Goal: Transaction & Acquisition: Purchase product/service

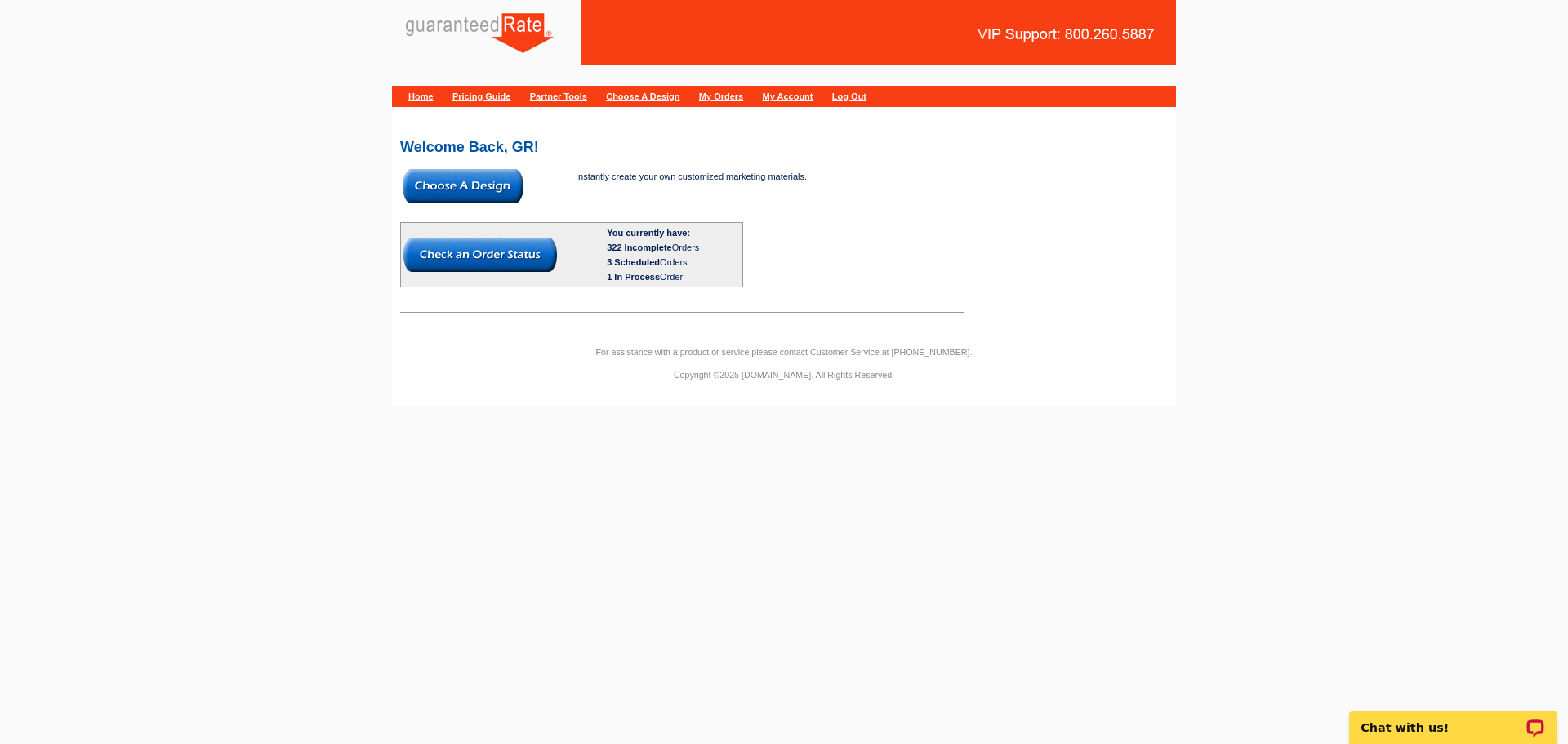
click at [477, 188] on img at bounding box center [463, 186] width 120 height 35
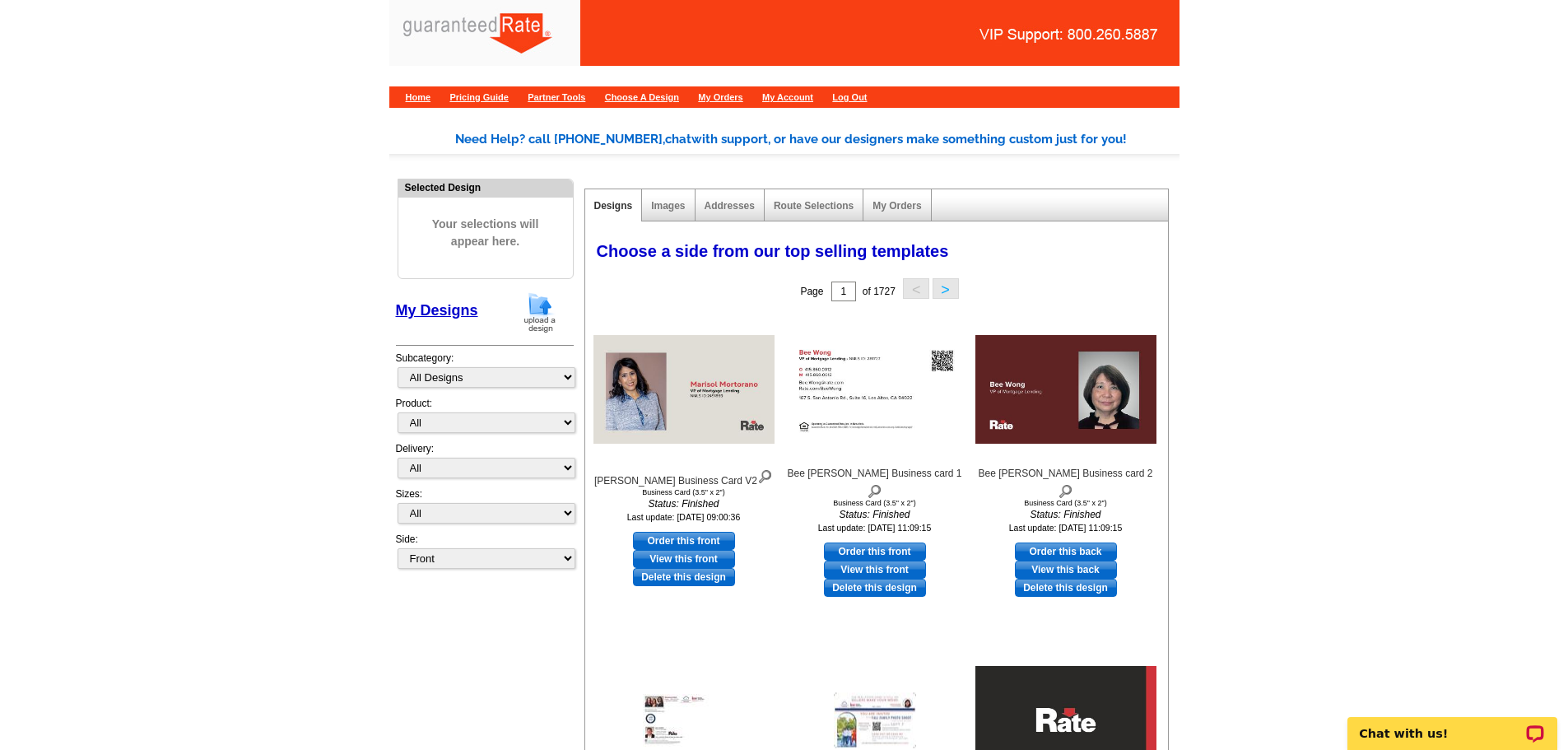
click at [531, 312] on img at bounding box center [540, 312] width 43 height 42
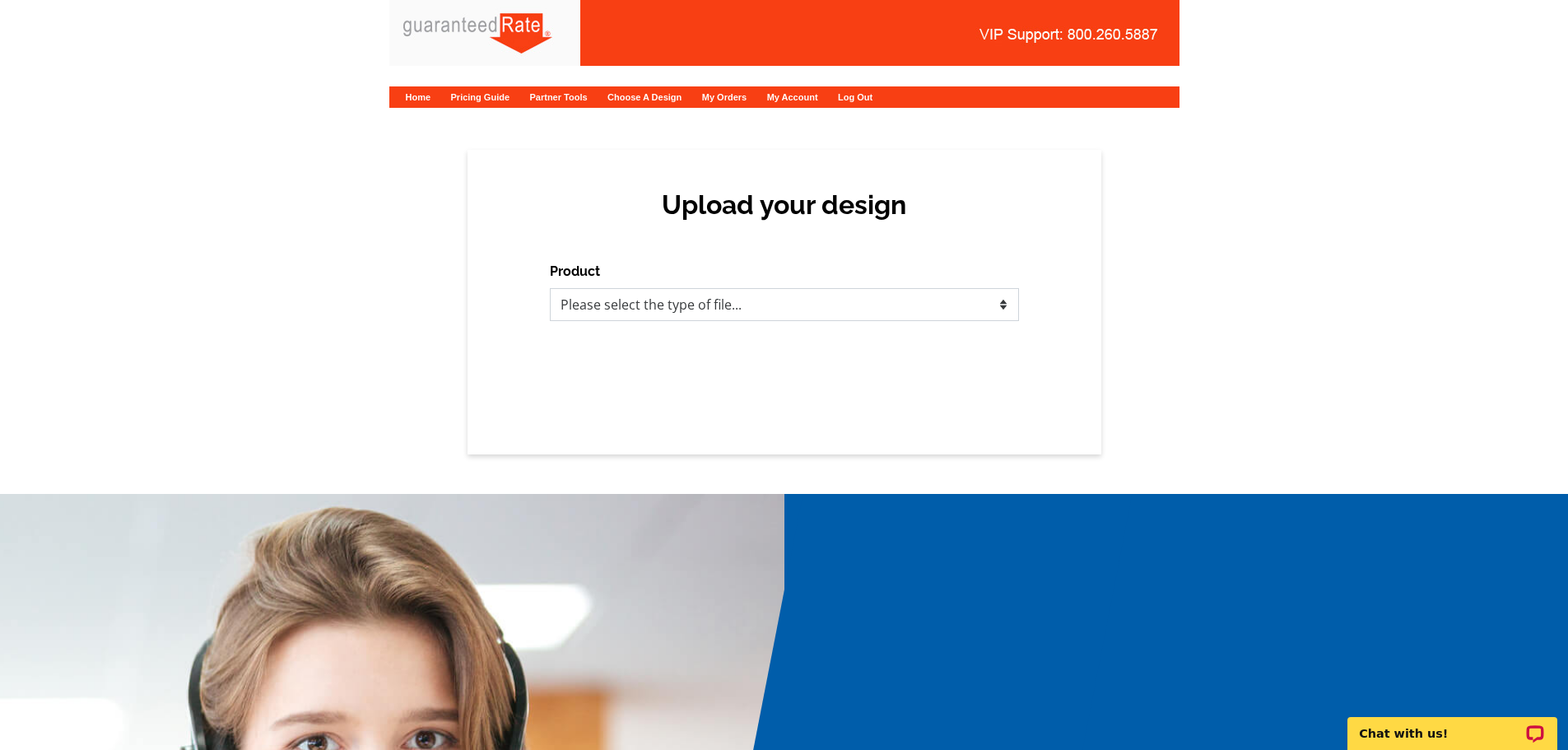
click at [750, 315] on select "Please select the type of file... Postcards Calendars Business Cards Letters an…" at bounding box center [785, 304] width 470 height 33
select select "1"
click at [550, 288] on select "Please select the type of file... Postcards Calendars Business Cards Letters an…" at bounding box center [785, 304] width 470 height 33
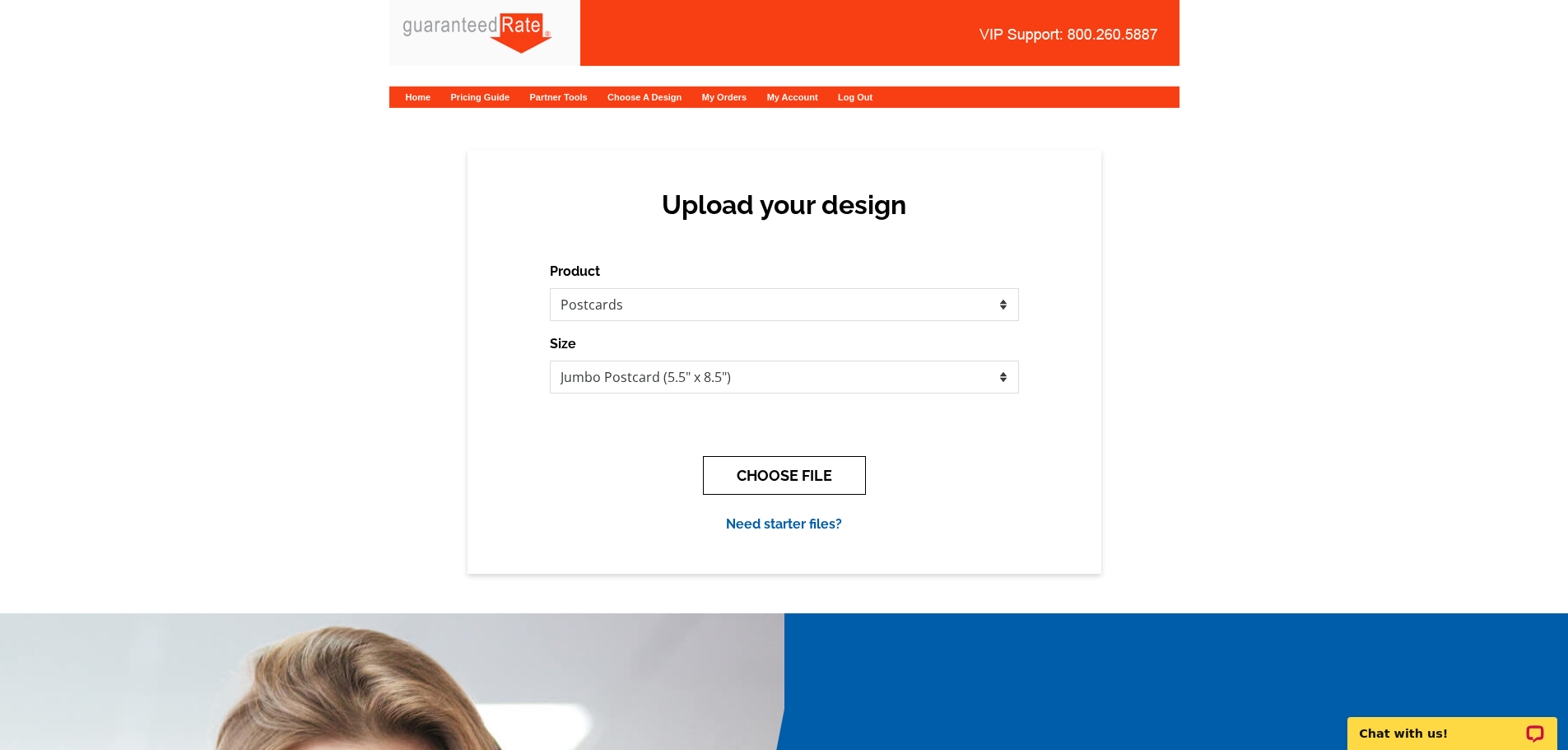
click at [809, 482] on button "CHOOSE FILE" at bounding box center [784, 475] width 163 height 38
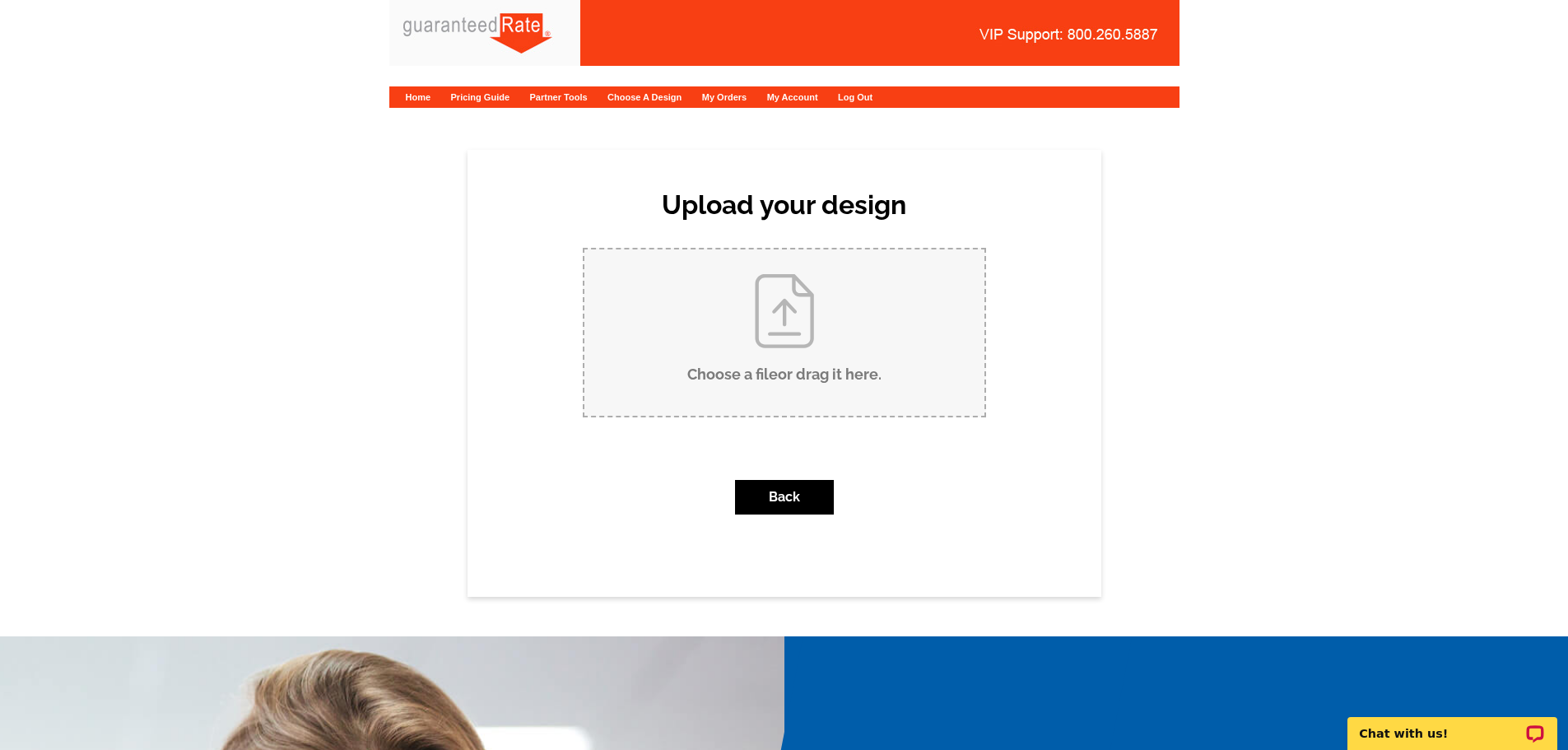
click at [862, 384] on input "Choose a file or drag it here ." at bounding box center [785, 332] width 400 height 166
type input "C:\fakepath\Just sold-66 Bonning Rd.pdf"
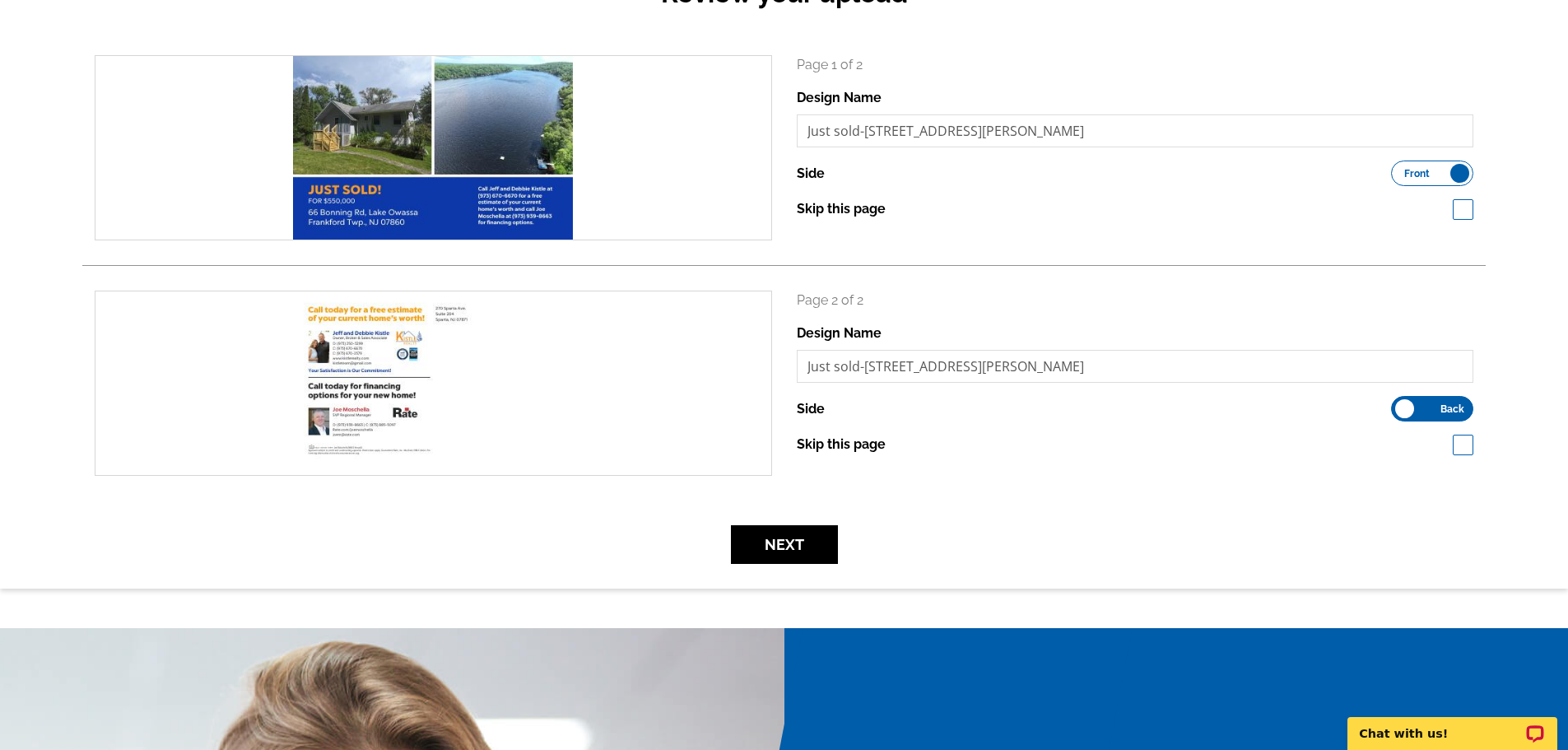
scroll to position [217, 0]
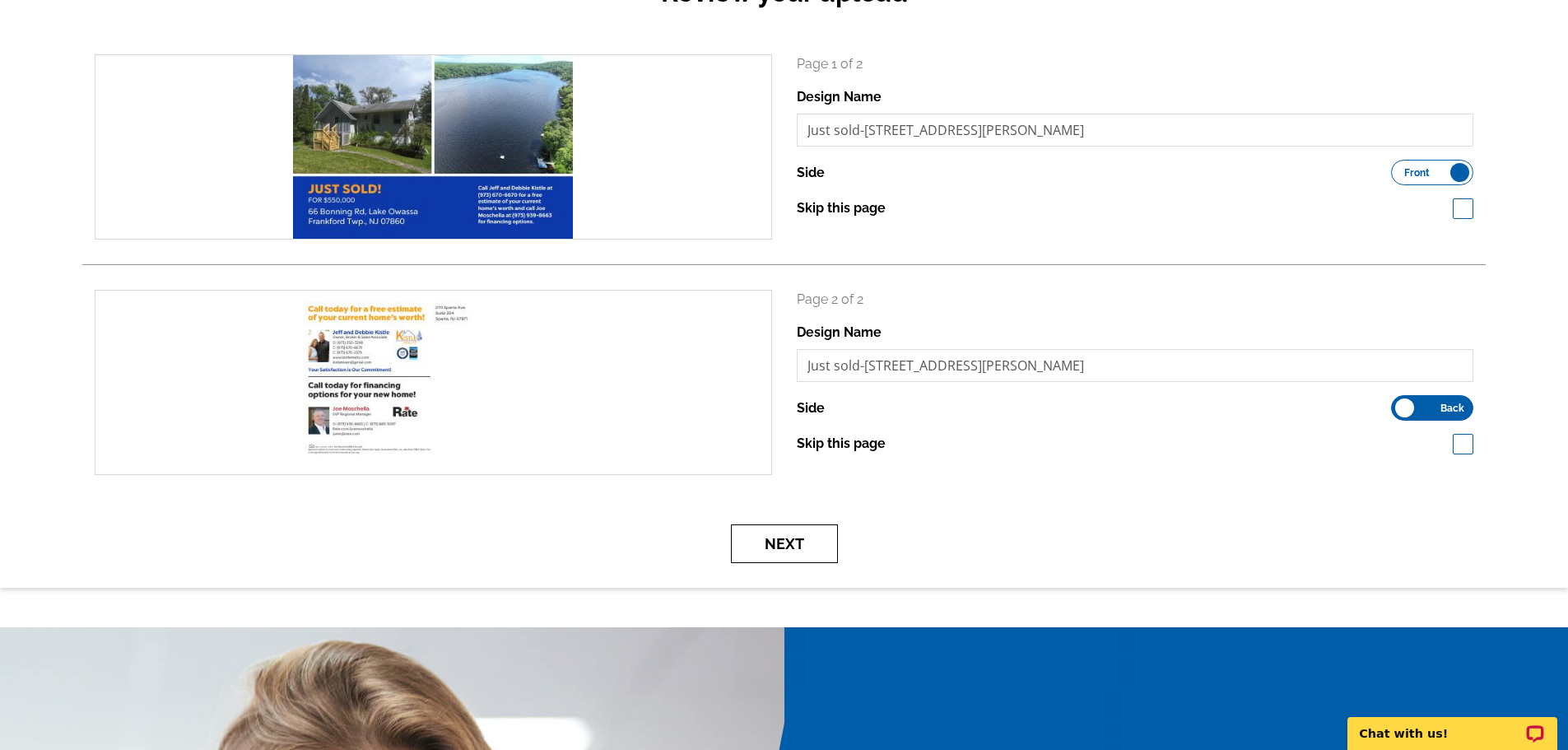
click at [797, 548] on button "Next" at bounding box center [785, 543] width 107 height 38
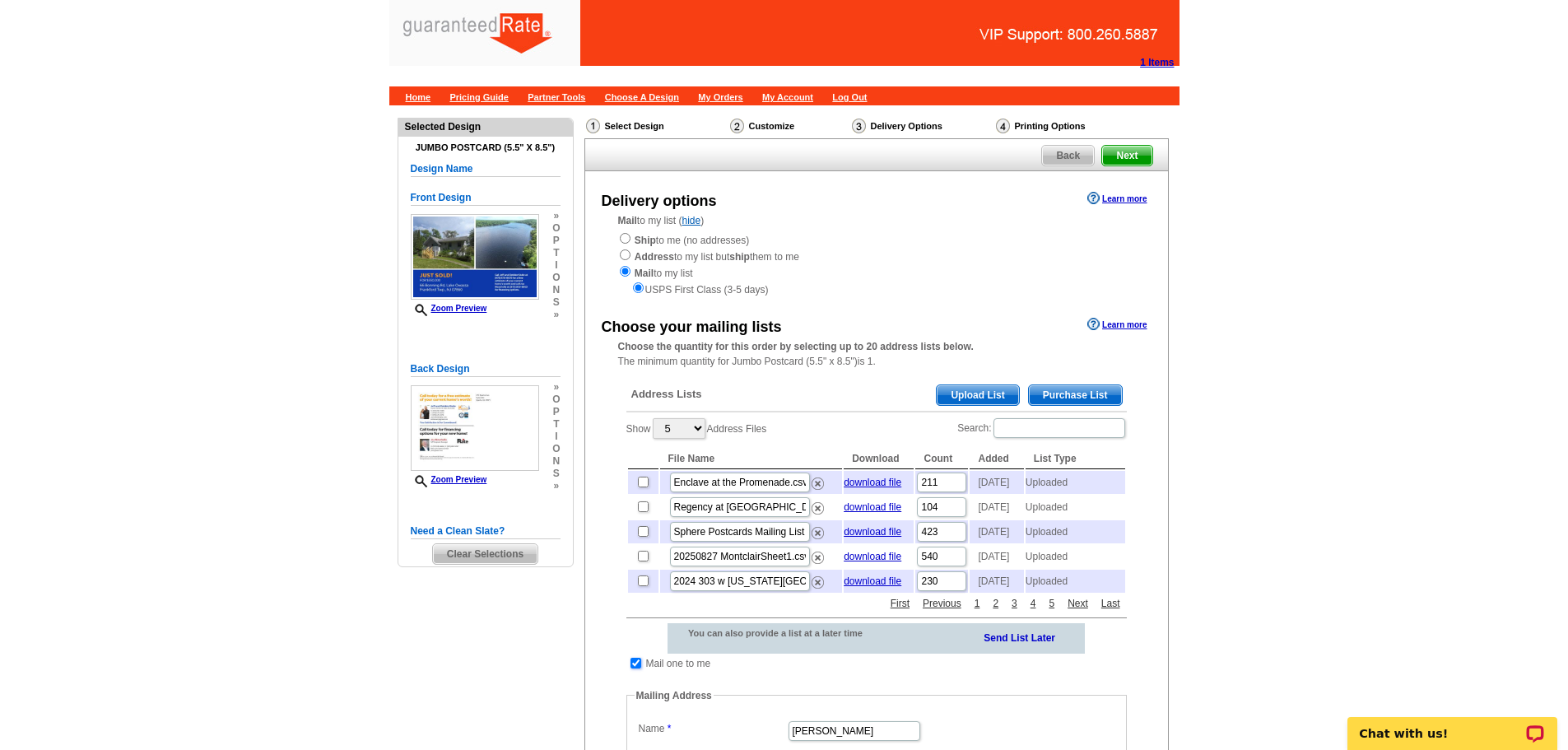
click at [634, 669] on input "checkbox" at bounding box center [636, 663] width 11 height 11
checkbox input "false"
click at [1051, 391] on span "Purchase List" at bounding box center [1075, 395] width 93 height 20
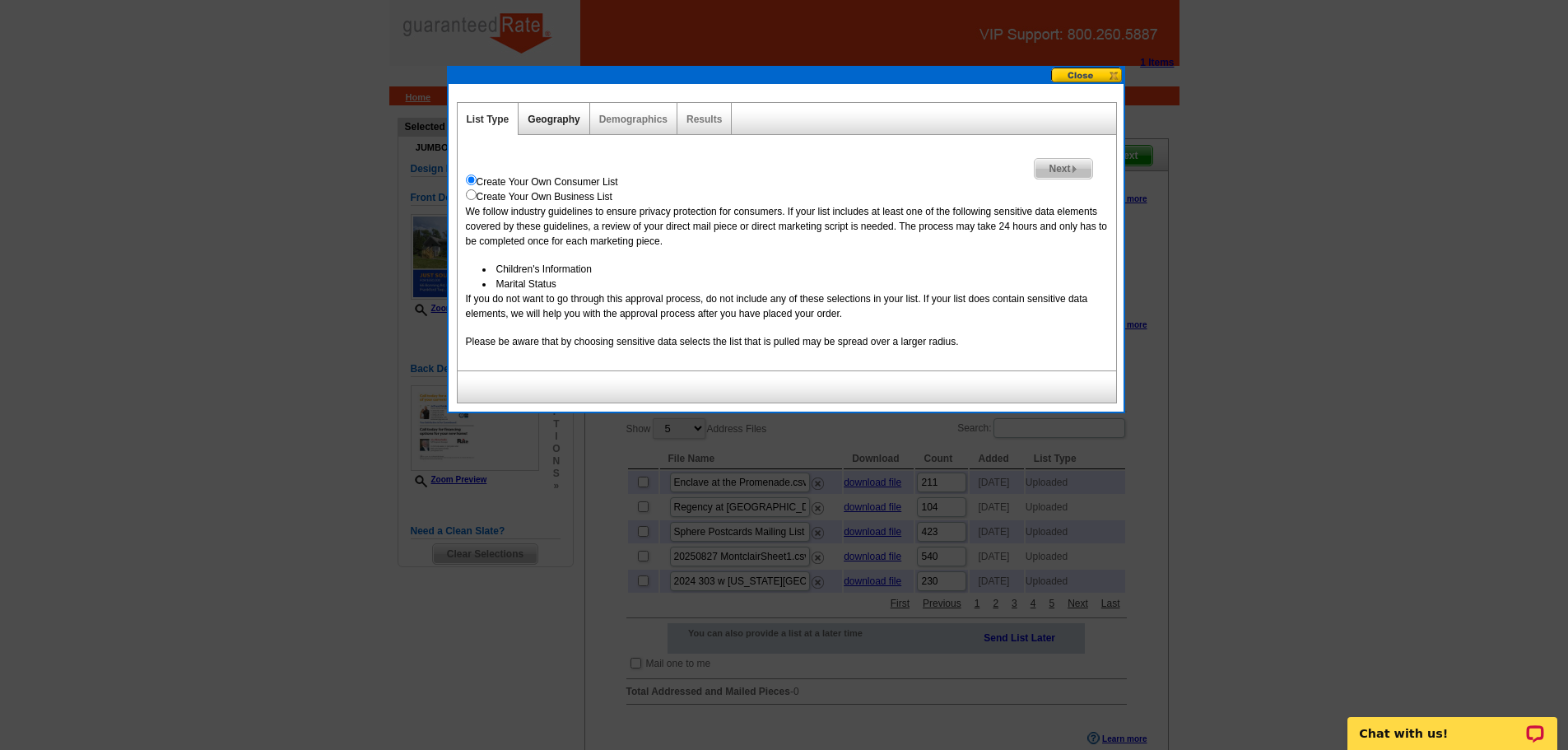
click at [541, 124] on link "Geography" at bounding box center [554, 119] width 52 height 12
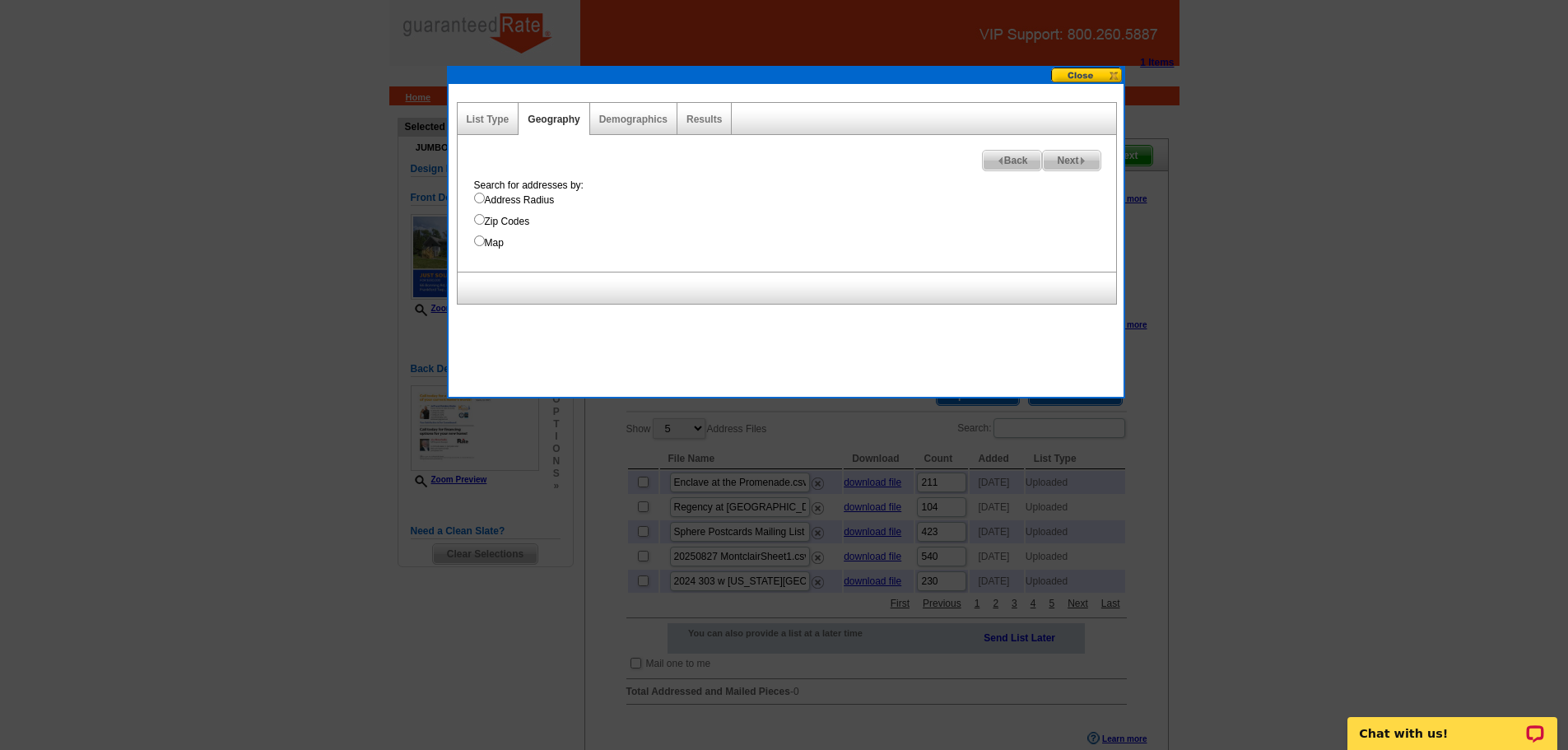
click at [480, 198] on input "Address Radius" at bounding box center [480, 198] width 11 height 11
radio input "true"
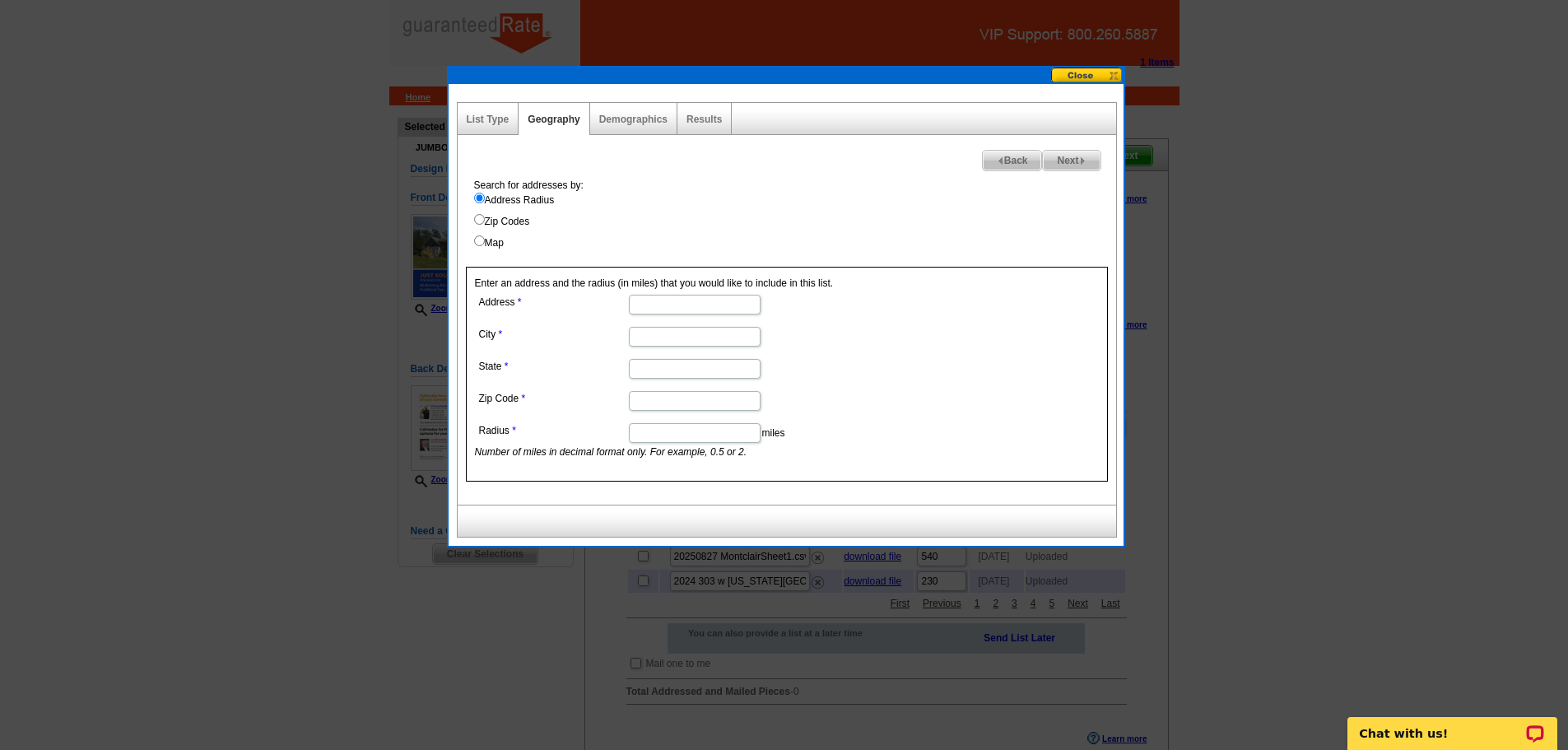
click at [670, 301] on input "Address" at bounding box center [695, 304] width 132 height 20
paste input "66 Bonning Rd, Lake Owassa Frankford Twp., NJ 07860"
type input "66 Bonning Rd, Lake Owassa Frankford Twp., NJ 07860"
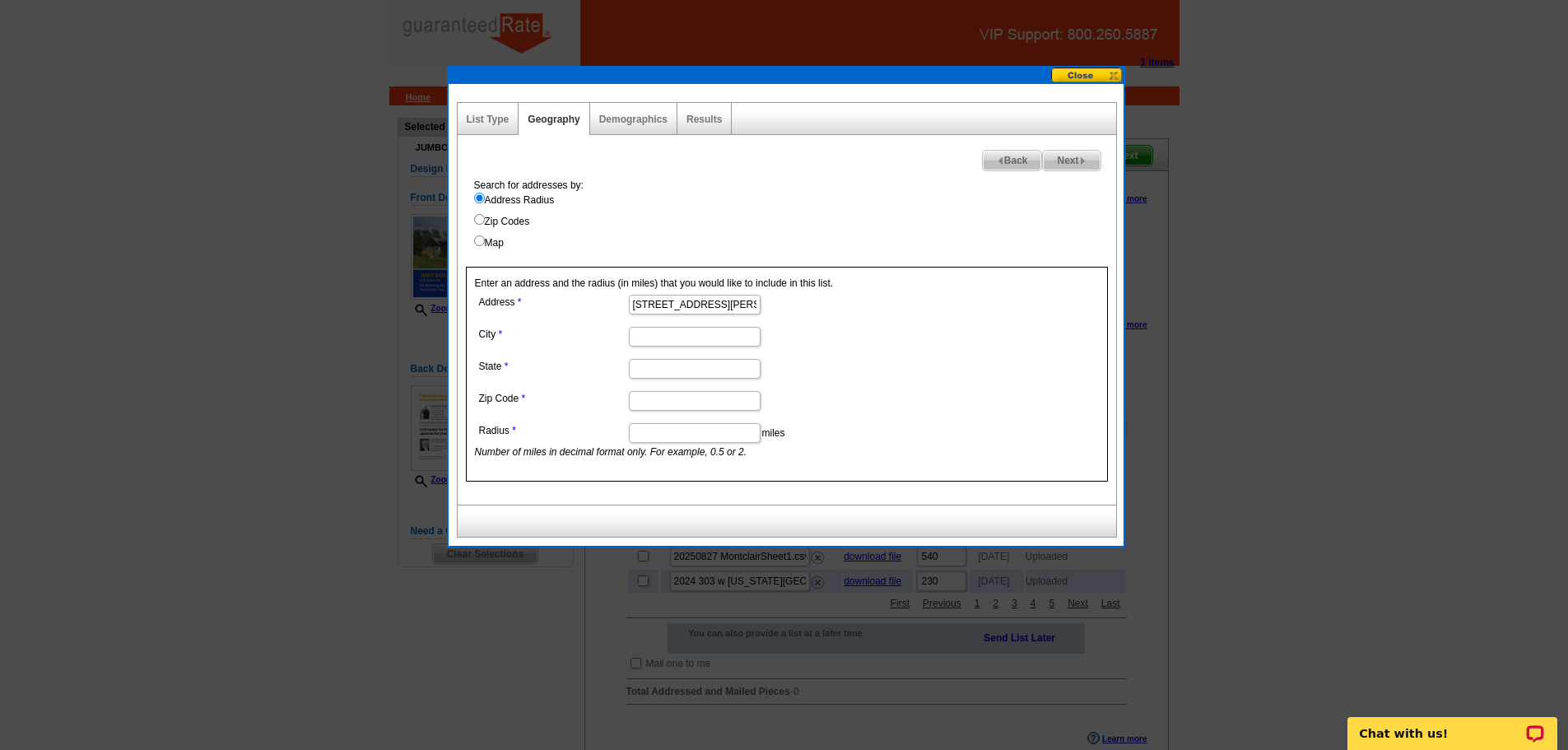
click at [648, 336] on input "City" at bounding box center [695, 337] width 132 height 20
paste input "66 Bonning Rd, Lake Owassa Frankford Twp., NJ 07860"
type input "66 Bonning Rd, Lake Owassa Frankford Twp., NJ 07860"
click at [693, 366] on input "State" at bounding box center [695, 369] width 132 height 20
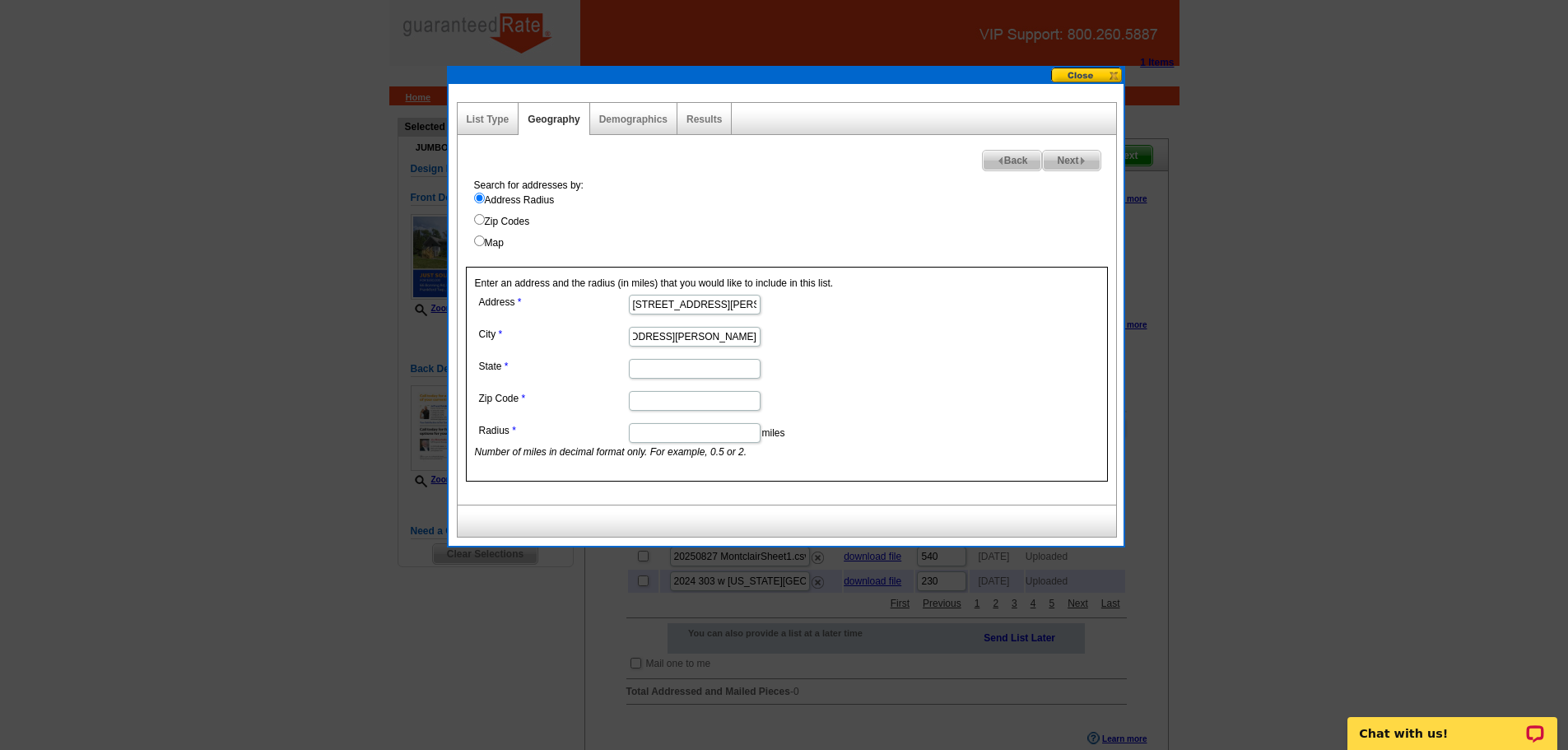
scroll to position [0, 0]
paste input "66 Bonning Rd, Lake Owassa Frankford Twp., NJ 07860"
type input "66 Bonning Rd, Lake Owassa Frankford Twp., NJ 07860"
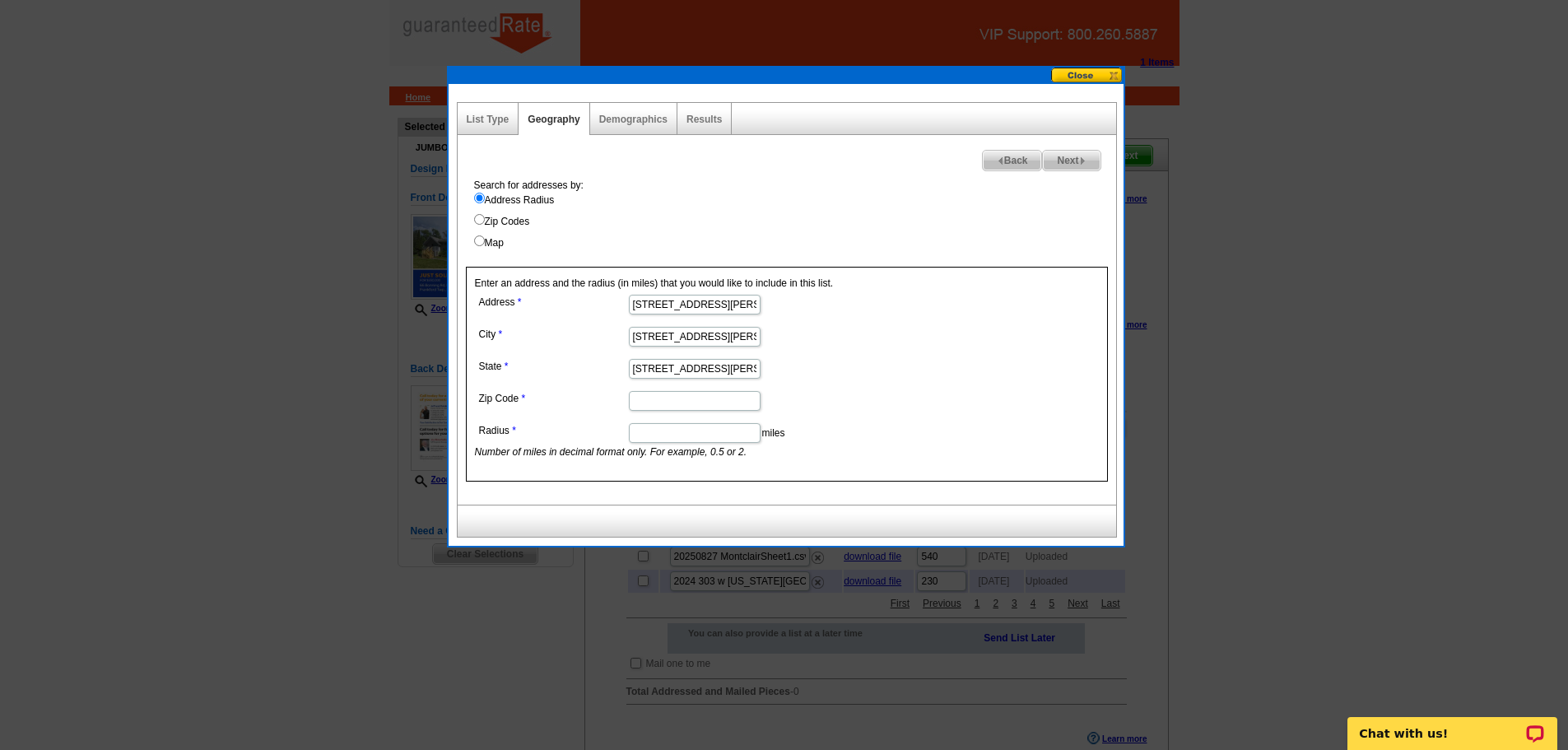
click at [660, 404] on input "Zip Code" at bounding box center [695, 401] width 132 height 20
paste input "66 Bonning Rd, Lake Owassa Frankford Twp., NJ 07860"
type input "66 Bonning Rd, Lake Owassa Frankford Twp., NJ 07860"
drag, startPoint x: 696, startPoint y: 303, endPoint x: 964, endPoint y: 334, distance: 269.8
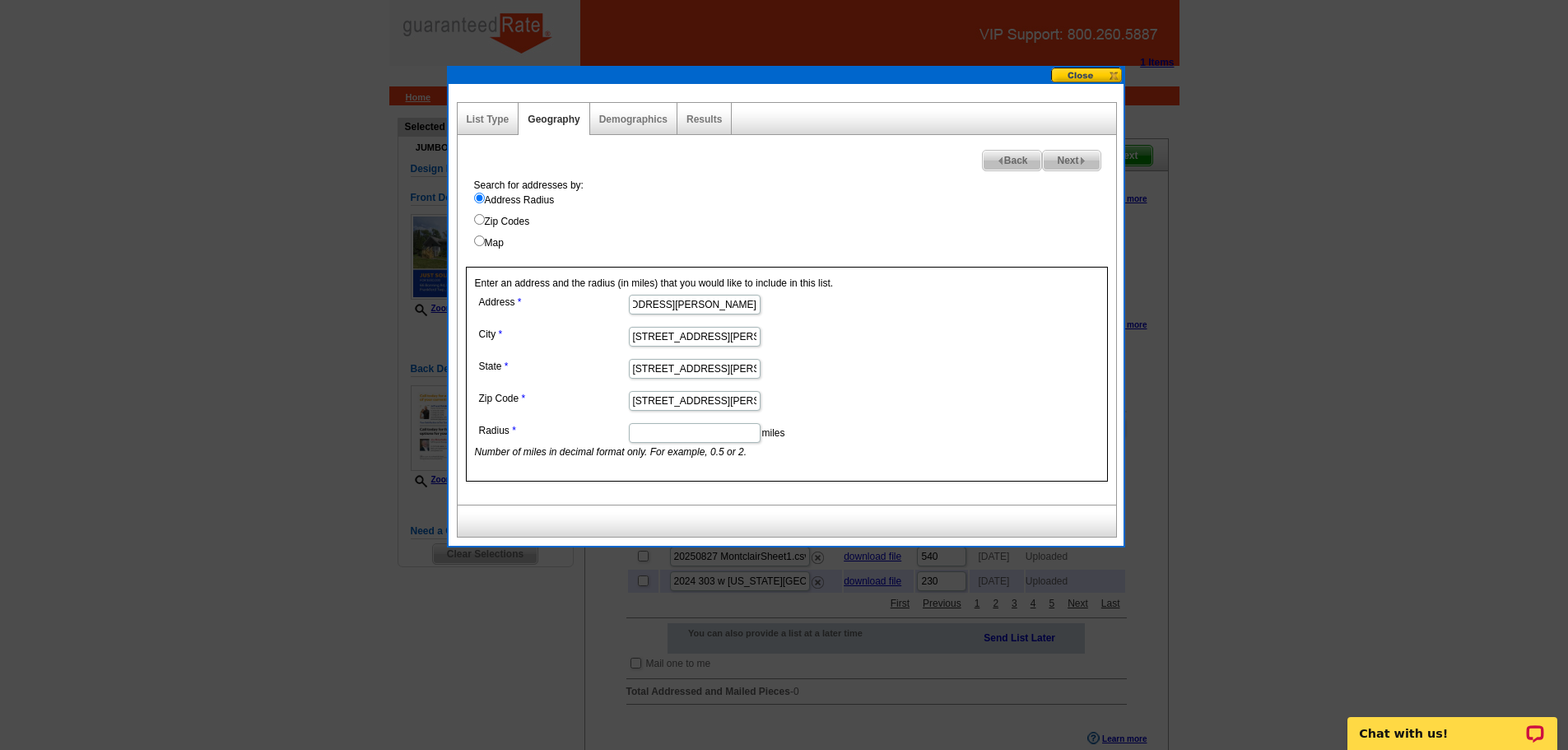
click at [964, 334] on form "Address 66 Bonning Rd, Lake Owassa Frankford Twp., NJ 07860 City 66 Bonning Rd,…" at bounding box center [787, 374] width 624 height 169
type input "66 Bonning Rd"
drag, startPoint x: 702, startPoint y: 338, endPoint x: 396, endPoint y: 417, distance: 316.0
click at [396, 417] on body "1 Items Home Pricing Guide Partner Tools Choose A Design My Orders My Account L…" at bounding box center [784, 479] width 1568 height 959
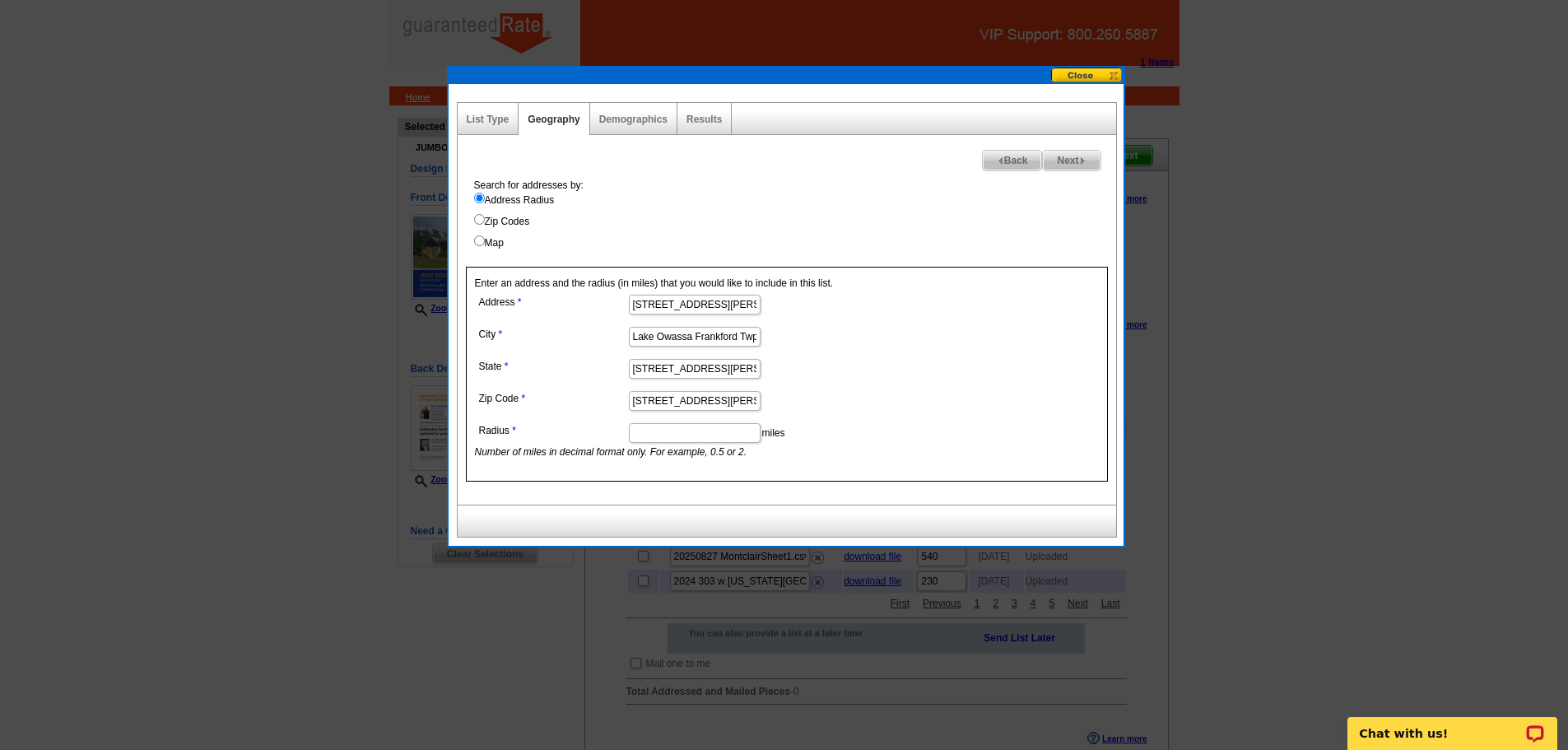
type input "Lake Owassa Frankford Twp., NJ 07860"
drag, startPoint x: 752, startPoint y: 370, endPoint x: 513, endPoint y: 368, distance: 239.0
click at [513, 368] on dl "Address 66 Bonning Rd City Lake Owassa Frankford Twp., NJ 07860 State 66 Bonnin…" at bounding box center [694, 374] width 438 height 169
drag, startPoint x: 695, startPoint y: 368, endPoint x: 374, endPoint y: 388, distance: 321.6
click at [374, 388] on body "1 Items Home Pricing Guide Partner Tools Choose A Design My Orders My Account L…" at bounding box center [784, 479] width 1568 height 959
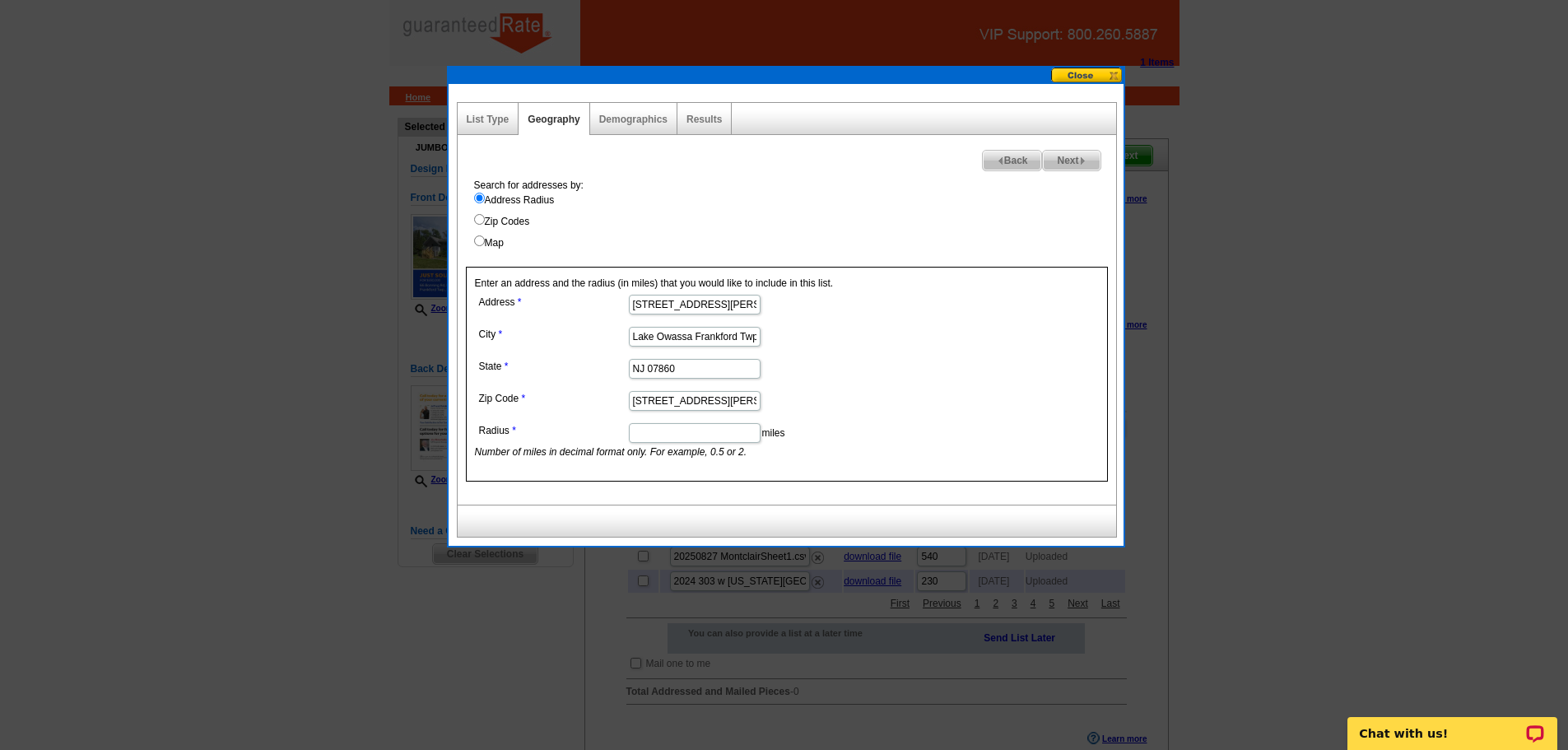
drag, startPoint x: 644, startPoint y: 369, endPoint x: 820, endPoint y: 405, distance: 179.6
click at [820, 405] on dl "Address 66 Bonning Rd City Lake Owassa Frankford Twp., NJ 07860 State NJ 07860 …" at bounding box center [694, 374] width 438 height 169
type input "NJ"
drag, startPoint x: 632, startPoint y: 404, endPoint x: 725, endPoint y: 399, distance: 93.1
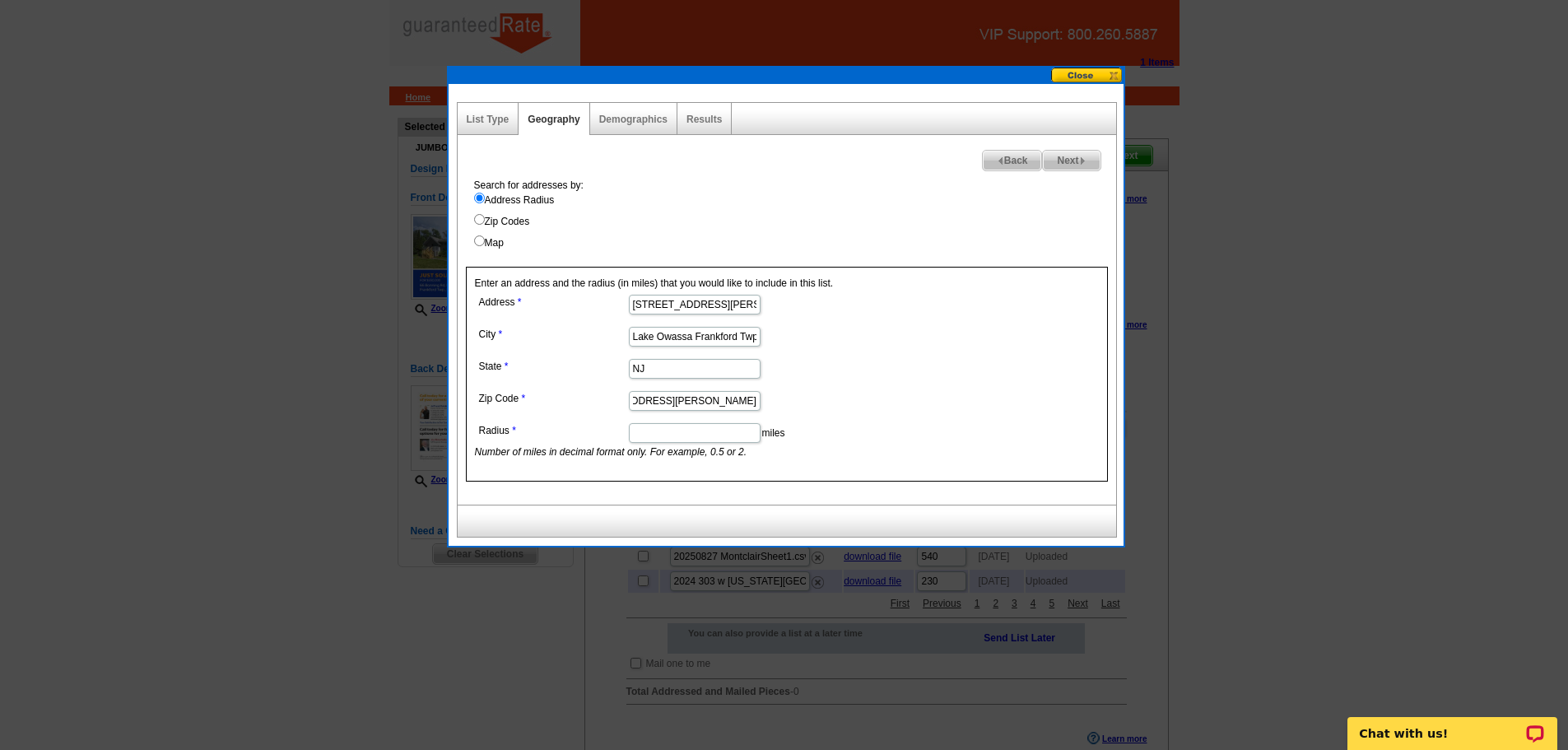
click at [725, 399] on input "66 Bonning Rd, Lake Owassa Frankford Twp., NJ 07860" at bounding box center [695, 401] width 132 height 20
type input "07860"
drag, startPoint x: 696, startPoint y: 339, endPoint x: 436, endPoint y: 311, distance: 261.5
click at [436, 311] on body "1 Items Home Pricing Guide Partner Tools Choose A Design My Orders My Account L…" at bounding box center [784, 479] width 1568 height 959
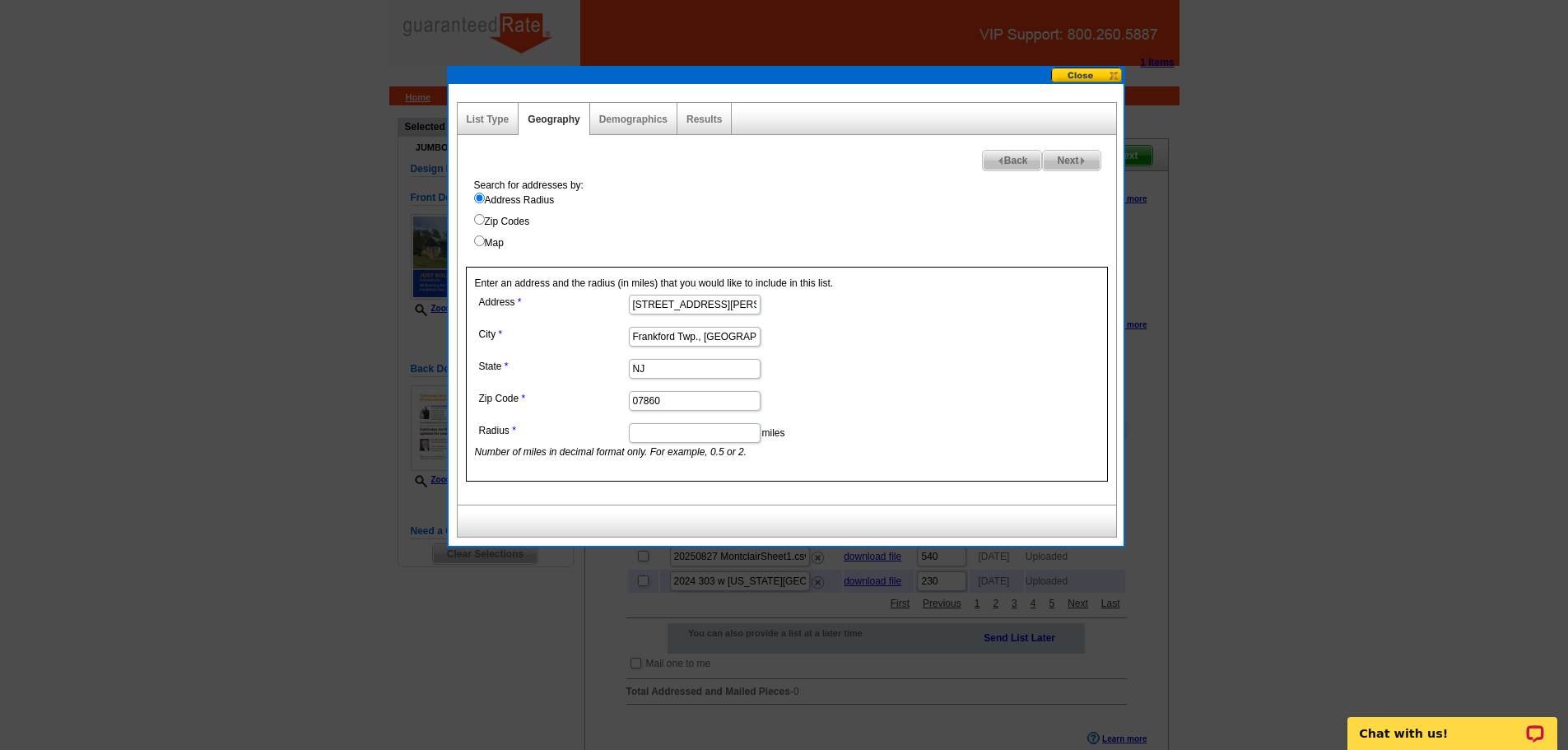
drag, startPoint x: 692, startPoint y: 332, endPoint x: 888, endPoint y: 371, distance: 199.8
click at [888, 371] on dl "Address 66 Bonning Rd City Frankford Twp., NJ 07860 State NJ Zip Code 07860 Rad…" at bounding box center [694, 374] width 438 height 169
type input "Frankford Twp"
click at [888, 371] on dd "NJ" at bounding box center [694, 367] width 438 height 26
click at [647, 431] on input "Radius" at bounding box center [695, 433] width 132 height 20
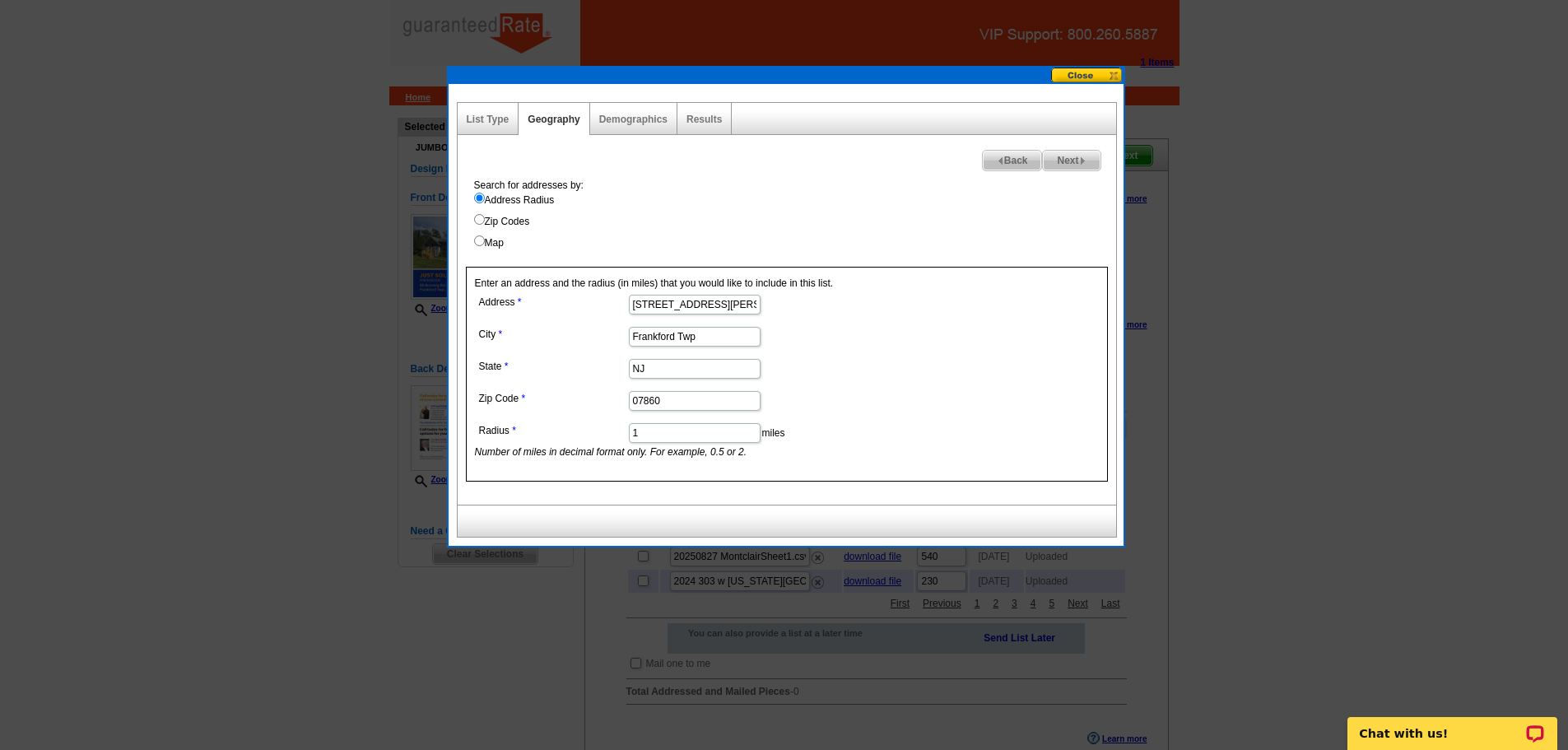
type input "1"
click at [1071, 156] on span "Next" at bounding box center [1072, 161] width 57 height 20
select select
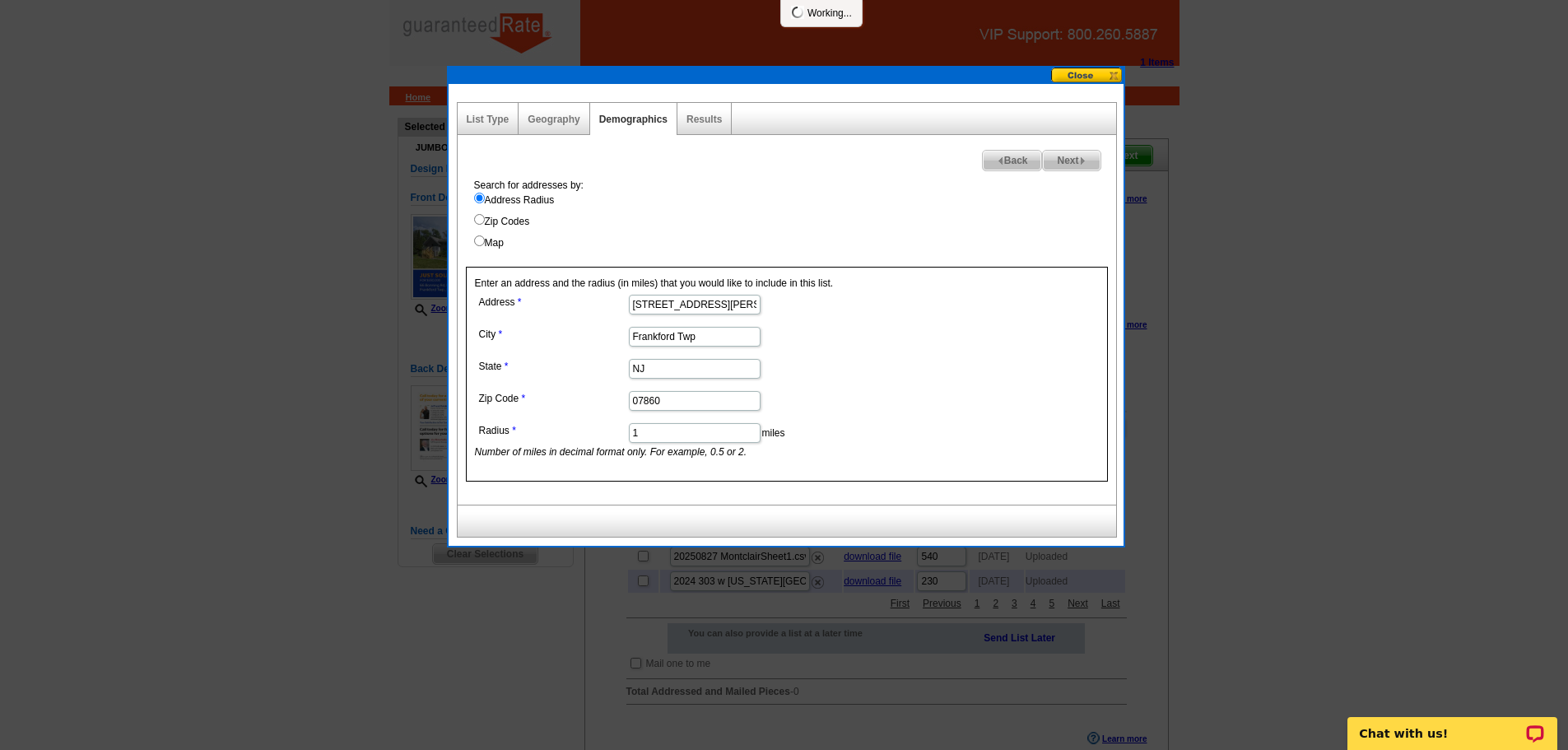
select select
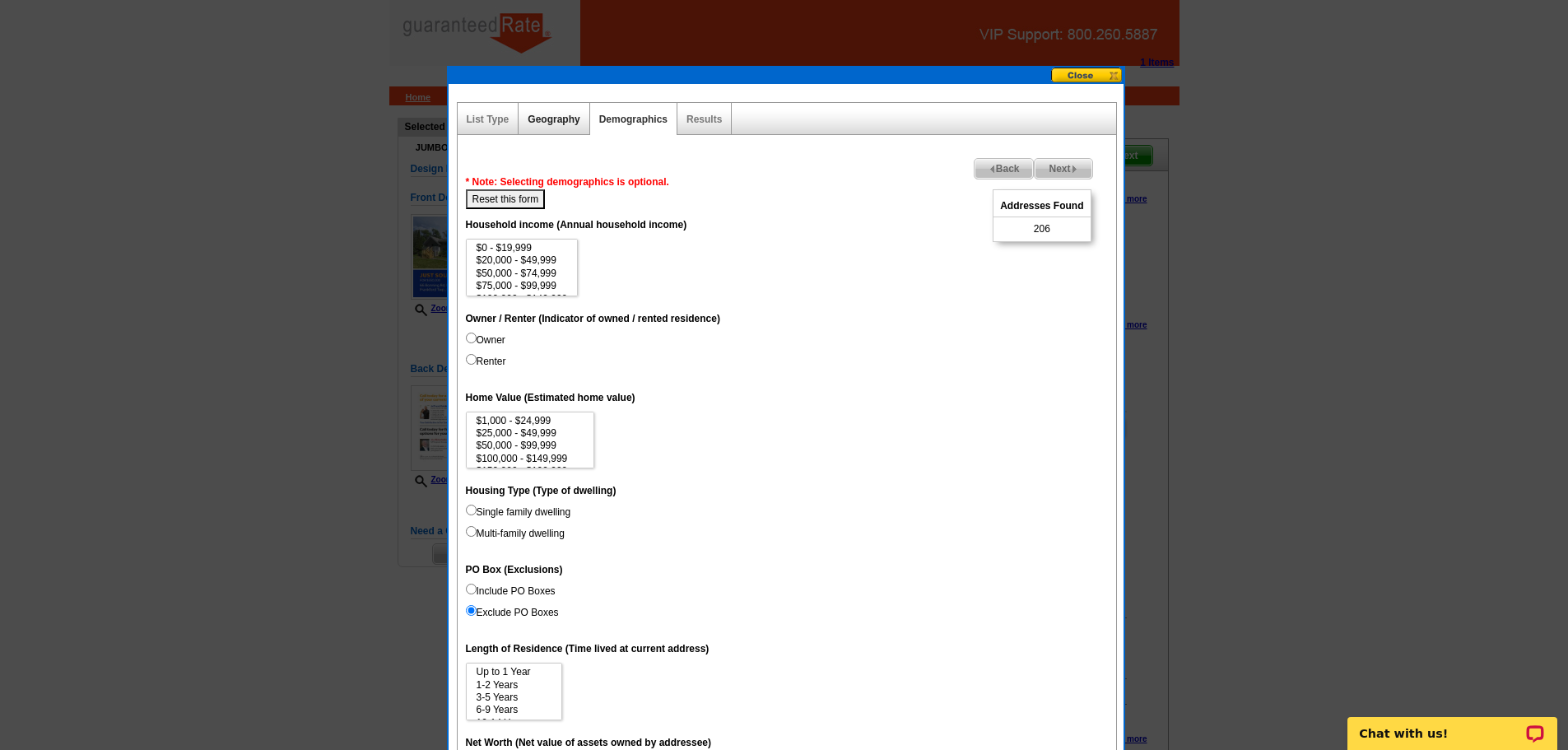
click at [571, 121] on link "Geography" at bounding box center [554, 119] width 52 height 12
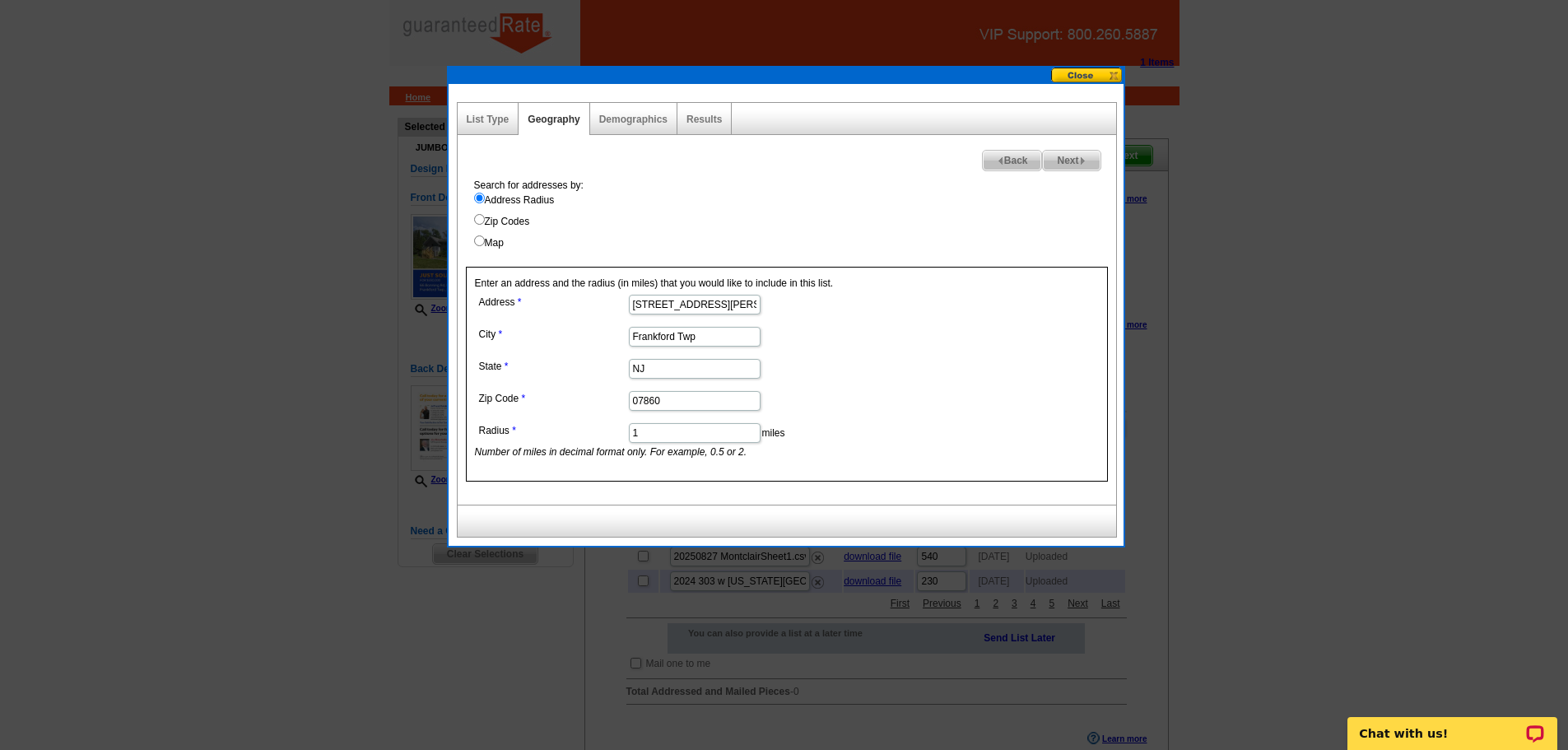
drag, startPoint x: 648, startPoint y: 432, endPoint x: 631, endPoint y: 436, distance: 17.5
click at [631, 436] on input "1" at bounding box center [695, 433] width 132 height 20
type input "2"
click at [897, 298] on dd "66 Bonning Rd" at bounding box center [694, 303] width 438 height 26
click at [1076, 160] on span "Next" at bounding box center [1072, 161] width 57 height 20
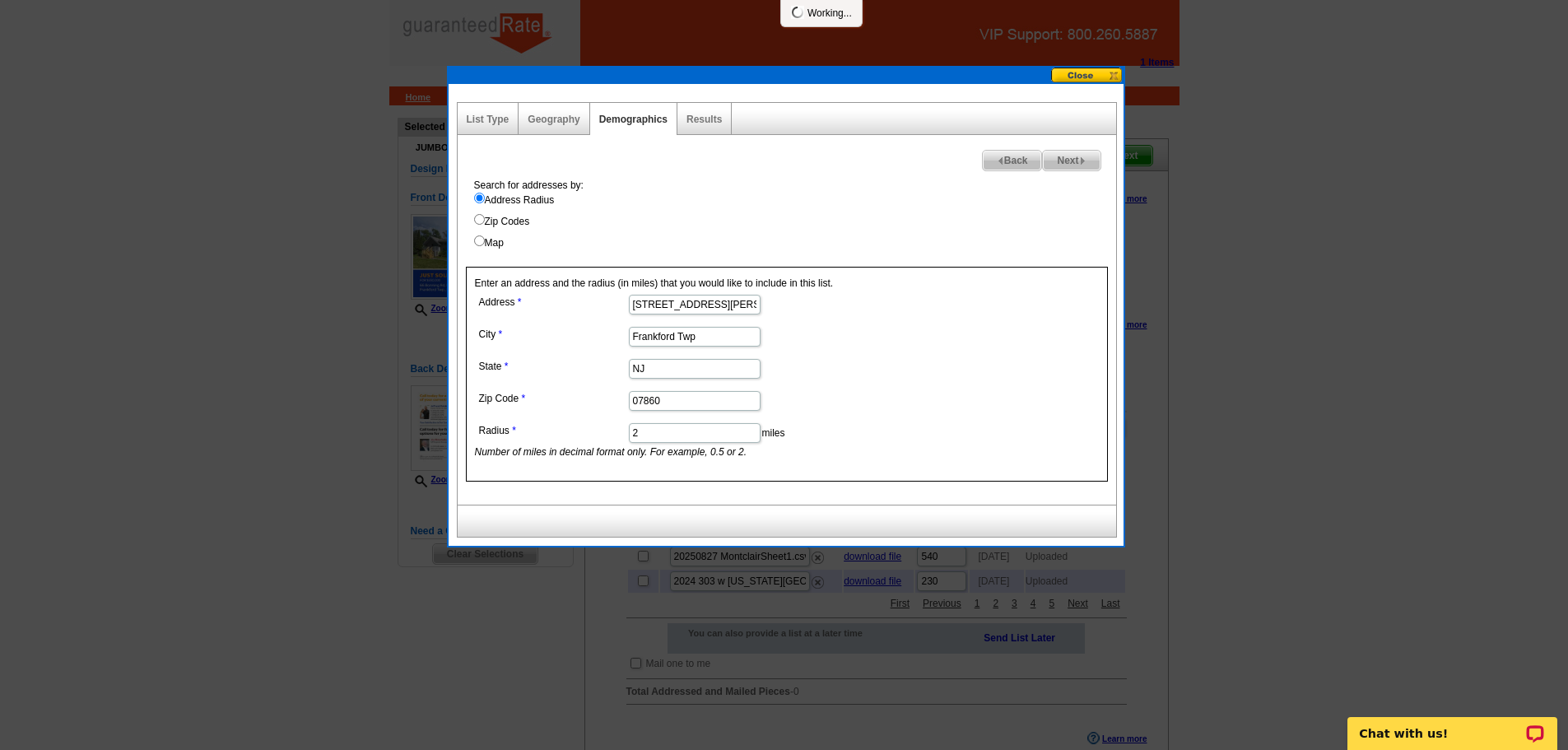
select select
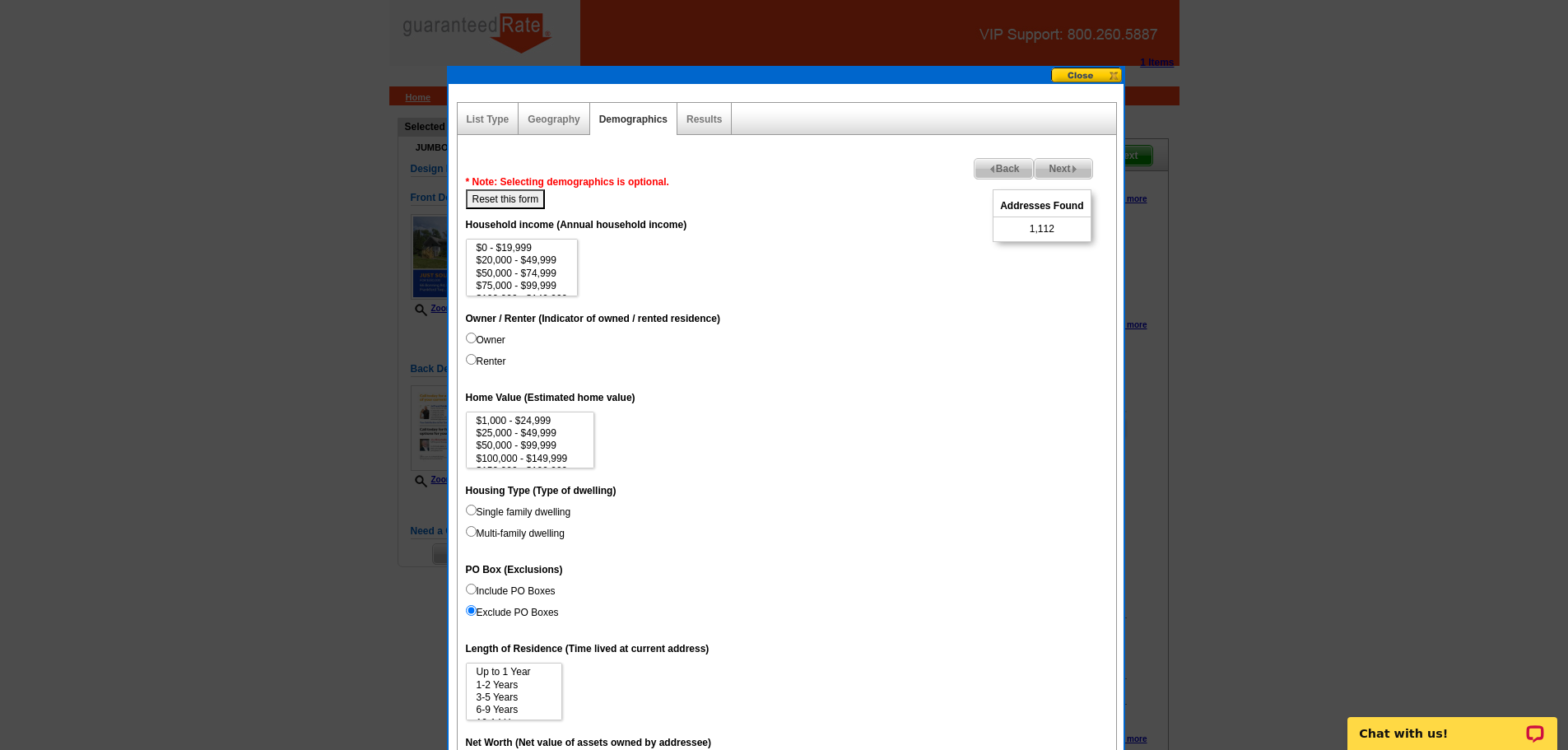
click at [1003, 171] on span "Back" at bounding box center [1005, 169] width 59 height 20
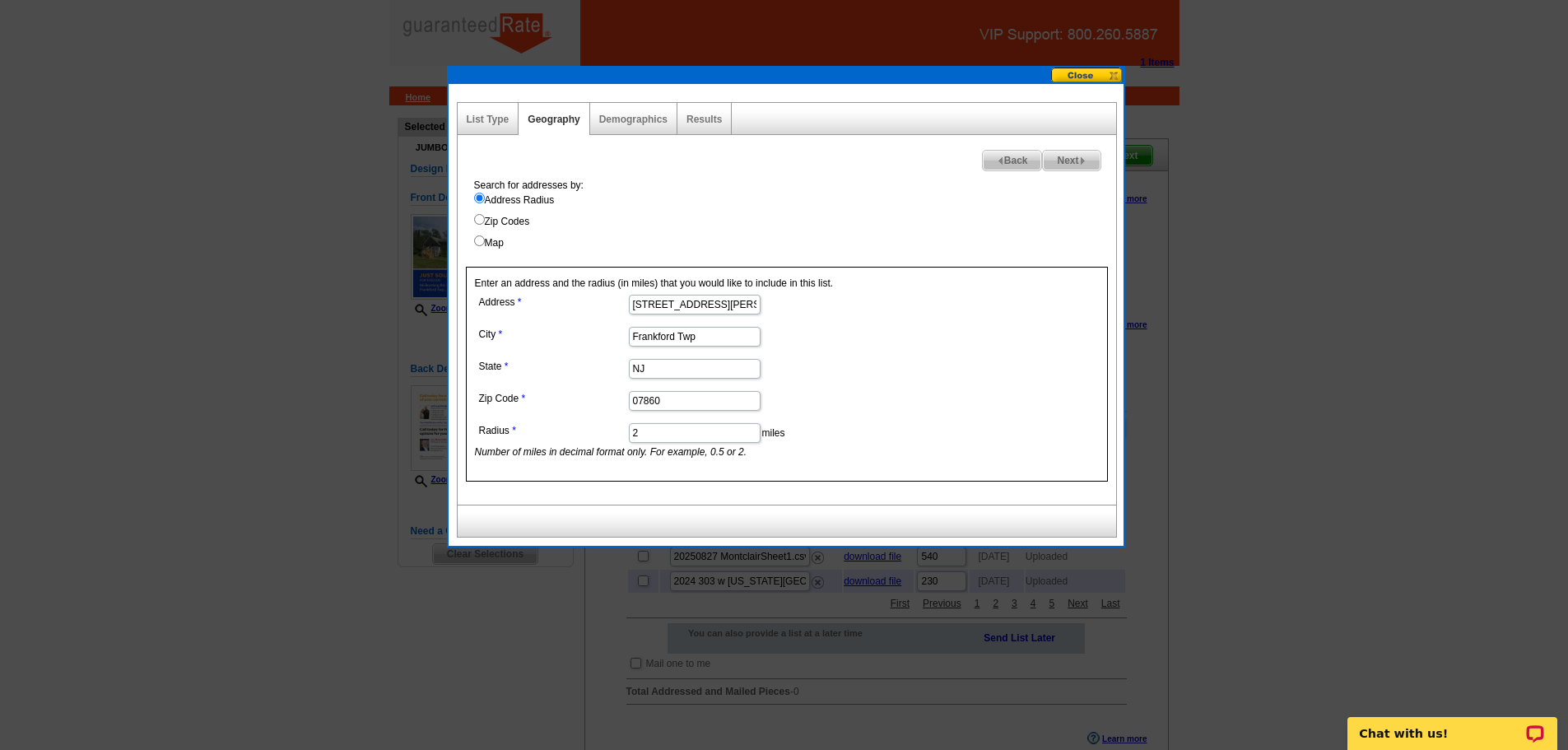
drag, startPoint x: 662, startPoint y: 435, endPoint x: 588, endPoint y: 423, distance: 75.0
click at [588, 423] on dl "Address 66 Bonning Rd City Frankford Twp State NJ Zip Code 07860 Radius 2 miles…" at bounding box center [694, 374] width 438 height 169
type input "1.5"
click at [1075, 156] on span "Next" at bounding box center [1072, 161] width 57 height 20
select select
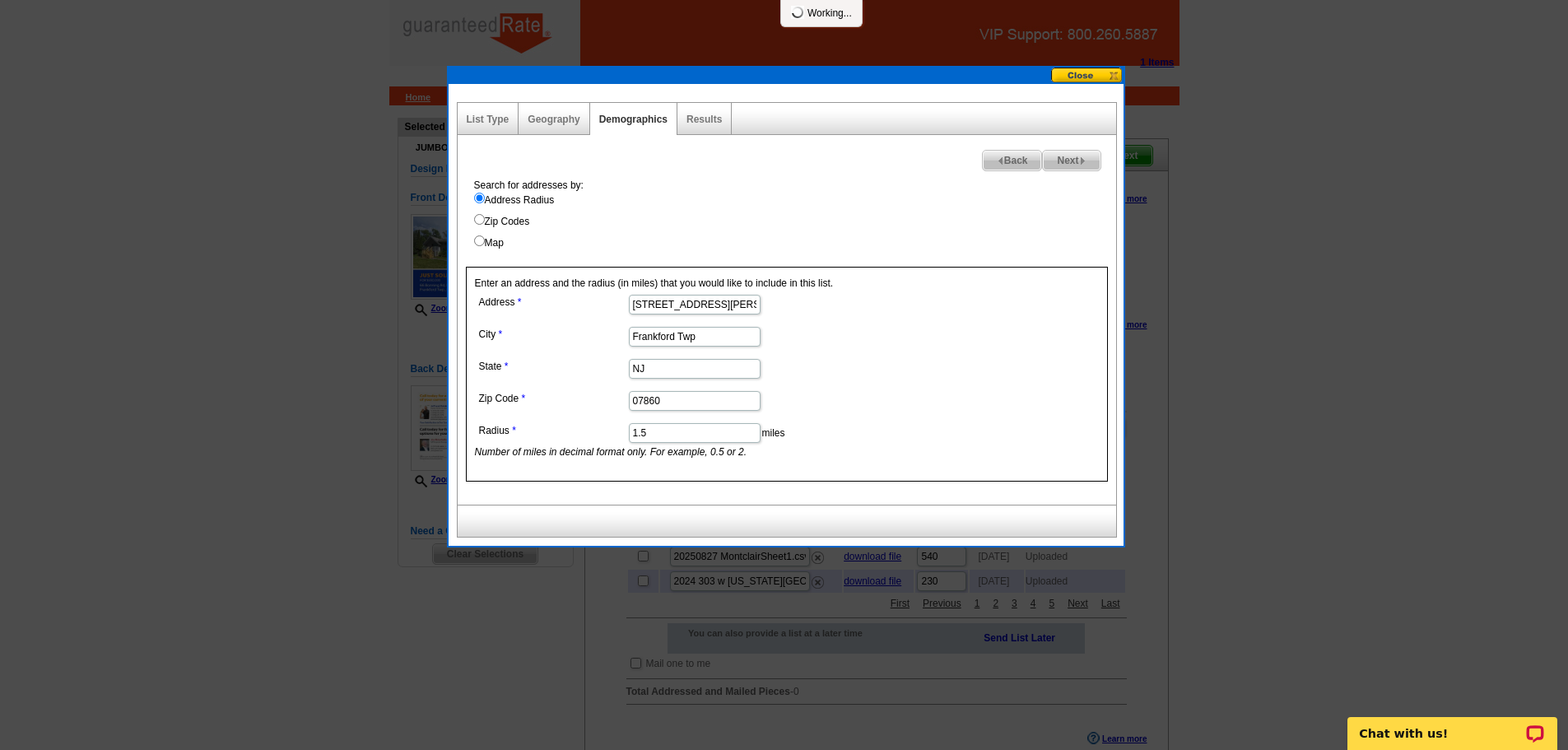
select select
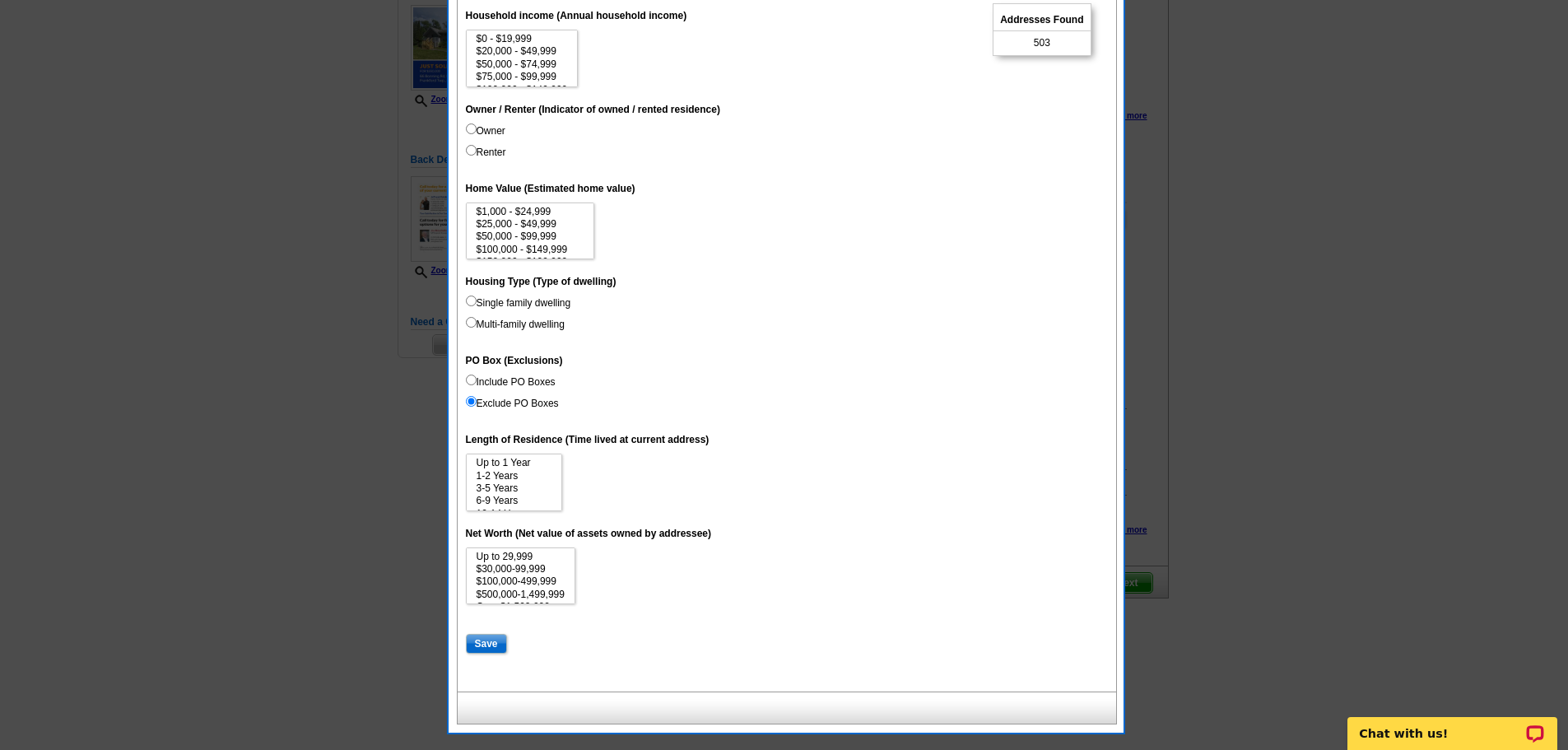
scroll to position [211, 0]
click at [487, 641] on input "Save" at bounding box center [487, 642] width 41 height 20
select select
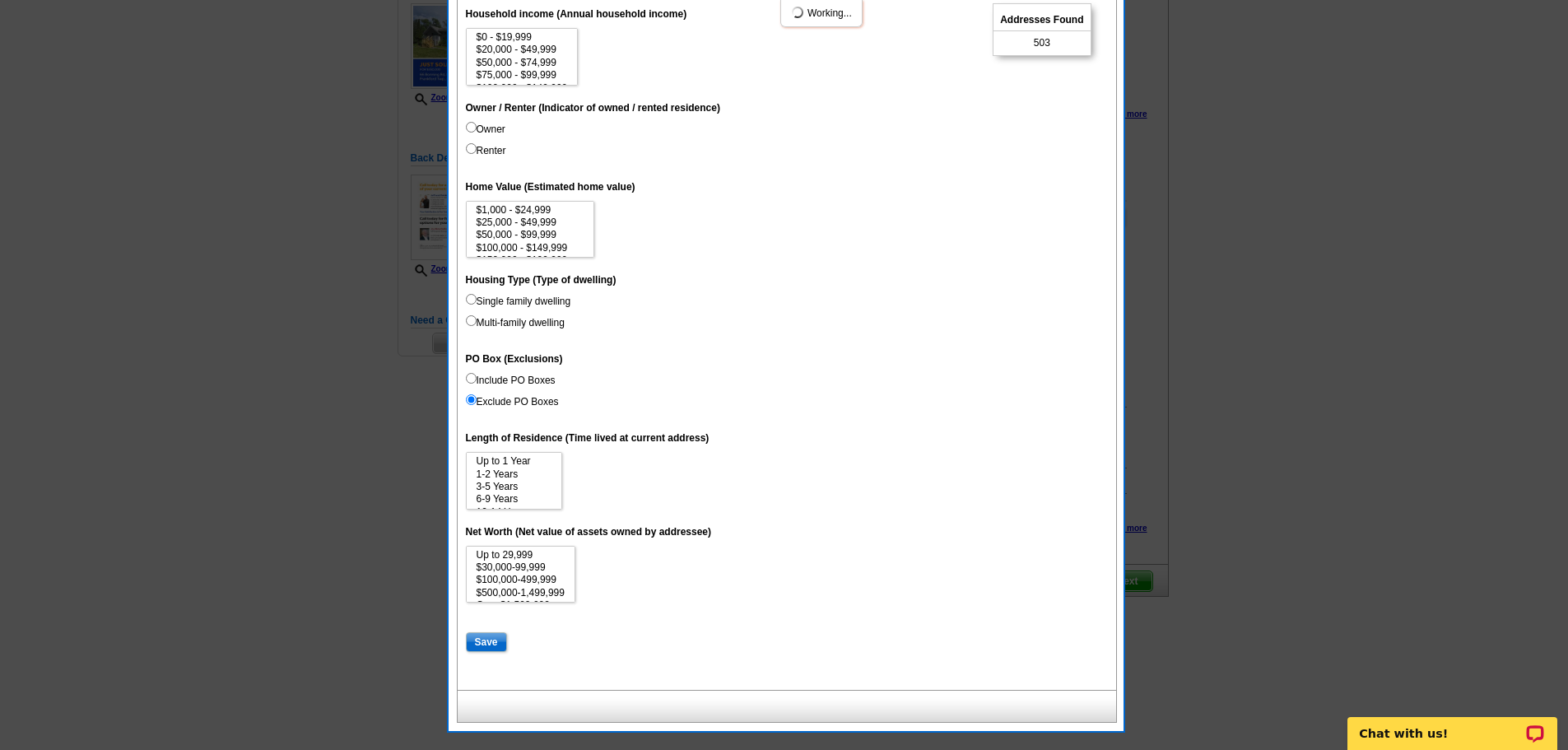
select select
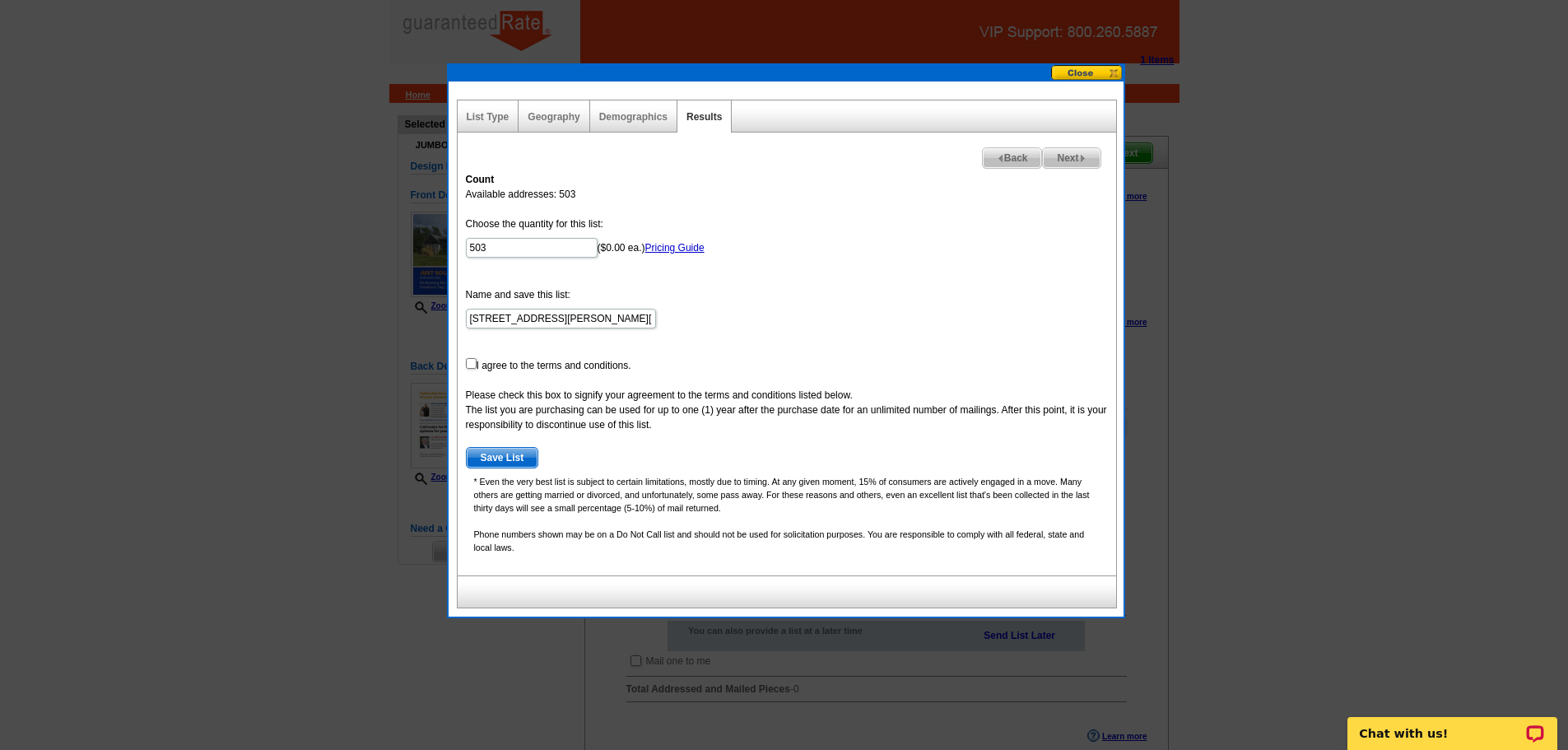
scroll to position [2, 0]
click at [551, 249] on input "503" at bounding box center [532, 248] width 132 height 20
type input "500"
click at [464, 364] on div "Count Available addresses: 503 Choose the quantity for this list: 500 ($0.00 ea…" at bounding box center [788, 370] width 659 height 412
click at [479, 363] on form "Choose the quantity for this list: 500 ($0.00 ea.) Pricing Guide Name and save …" at bounding box center [787, 343] width 642 height 252
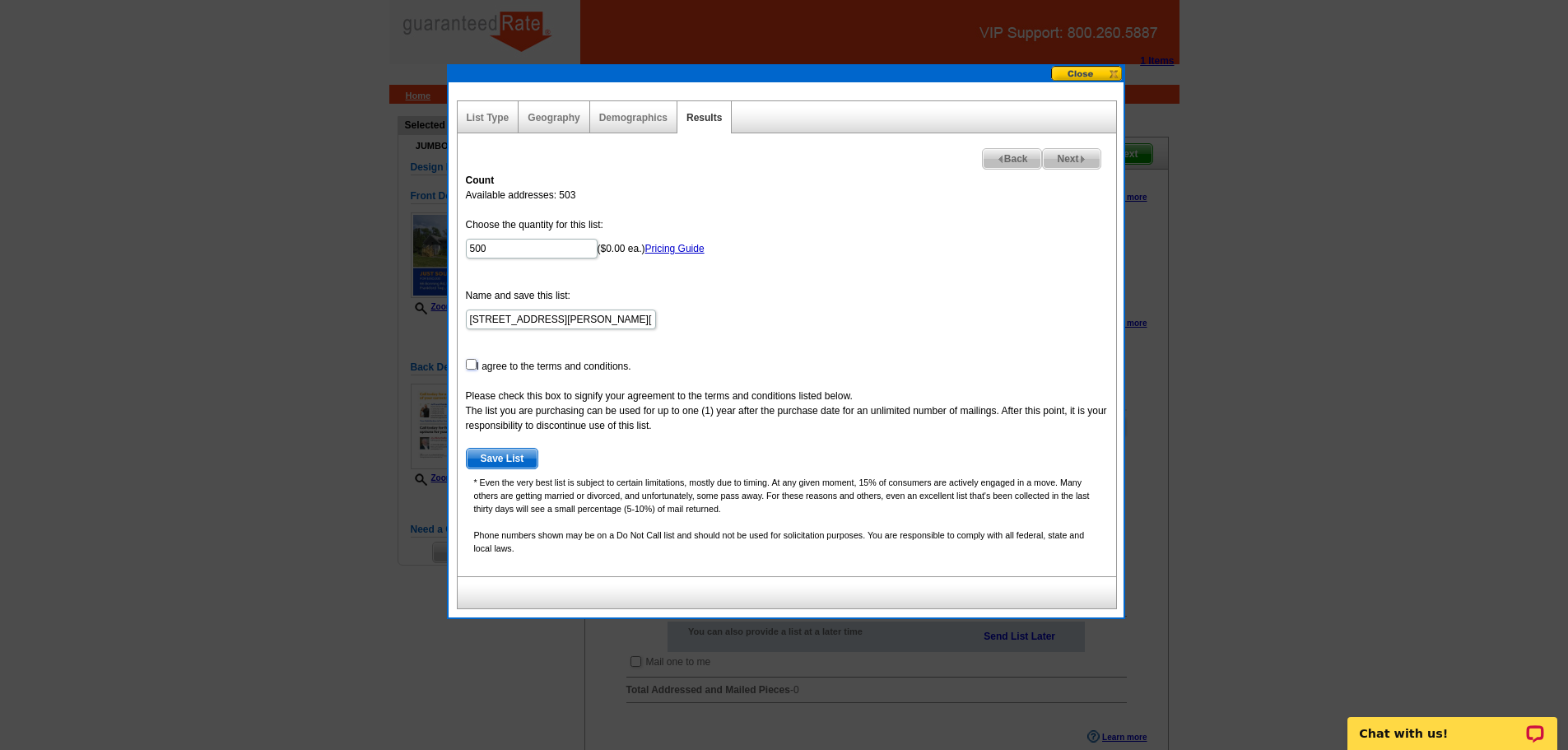
click at [471, 365] on input "checkbox" at bounding box center [471, 364] width 11 height 11
checkbox input "true"
click at [506, 455] on span "Save List" at bounding box center [503, 458] width 71 height 20
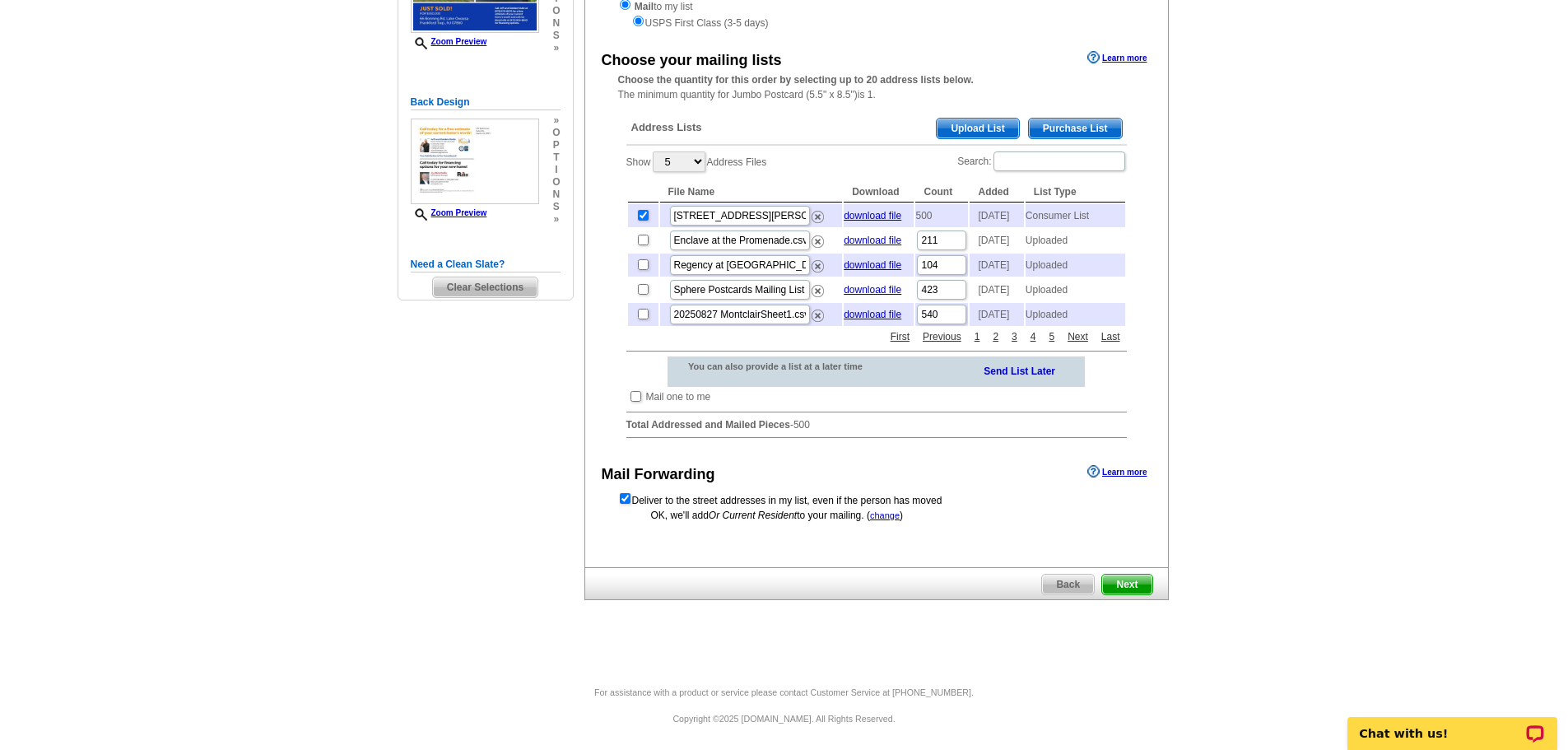
scroll to position [301, 0]
click at [1138, 579] on span "Next" at bounding box center [1126, 583] width 49 height 20
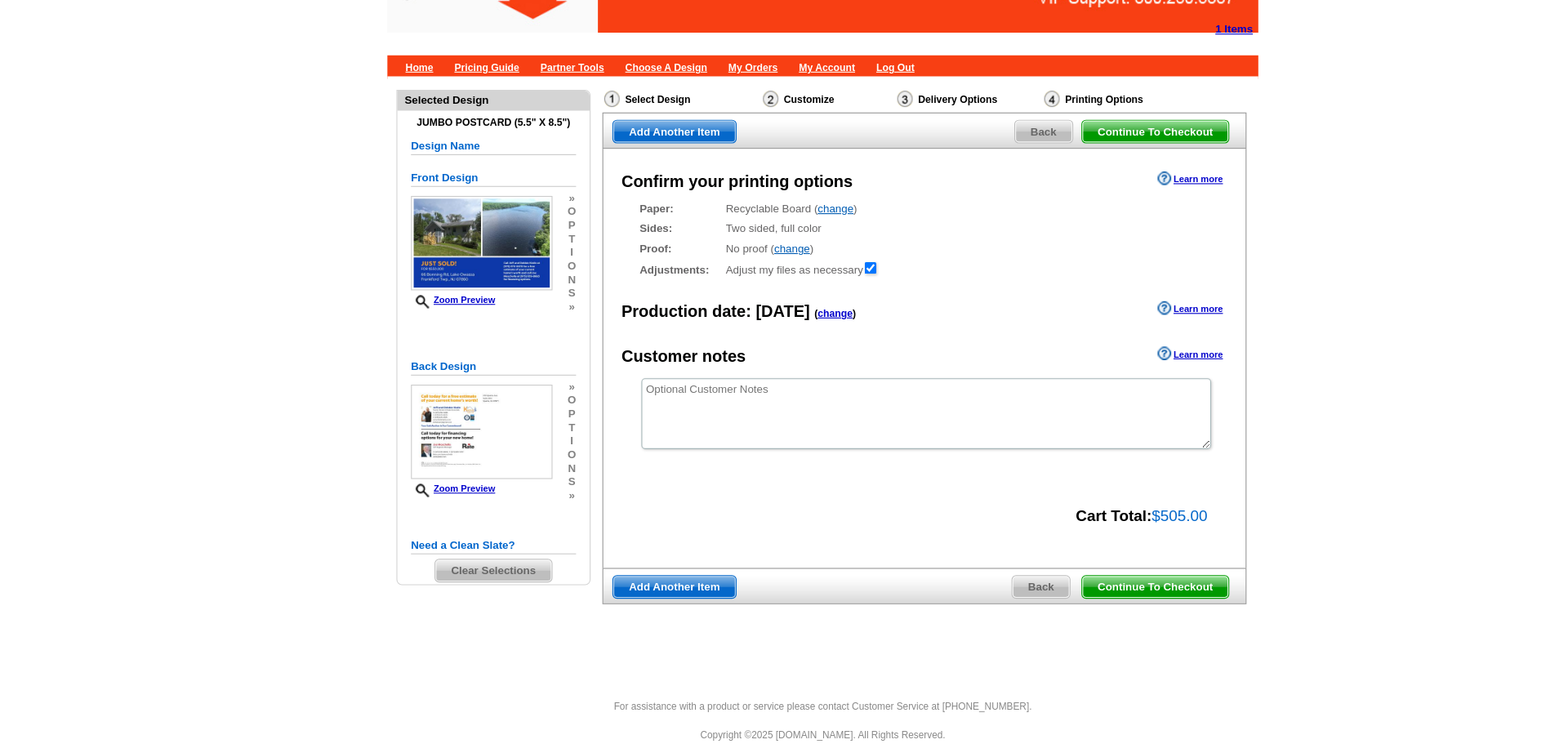
click at [1121, 569] on span "Continue To Checkout" at bounding box center [1083, 564] width 131 height 19
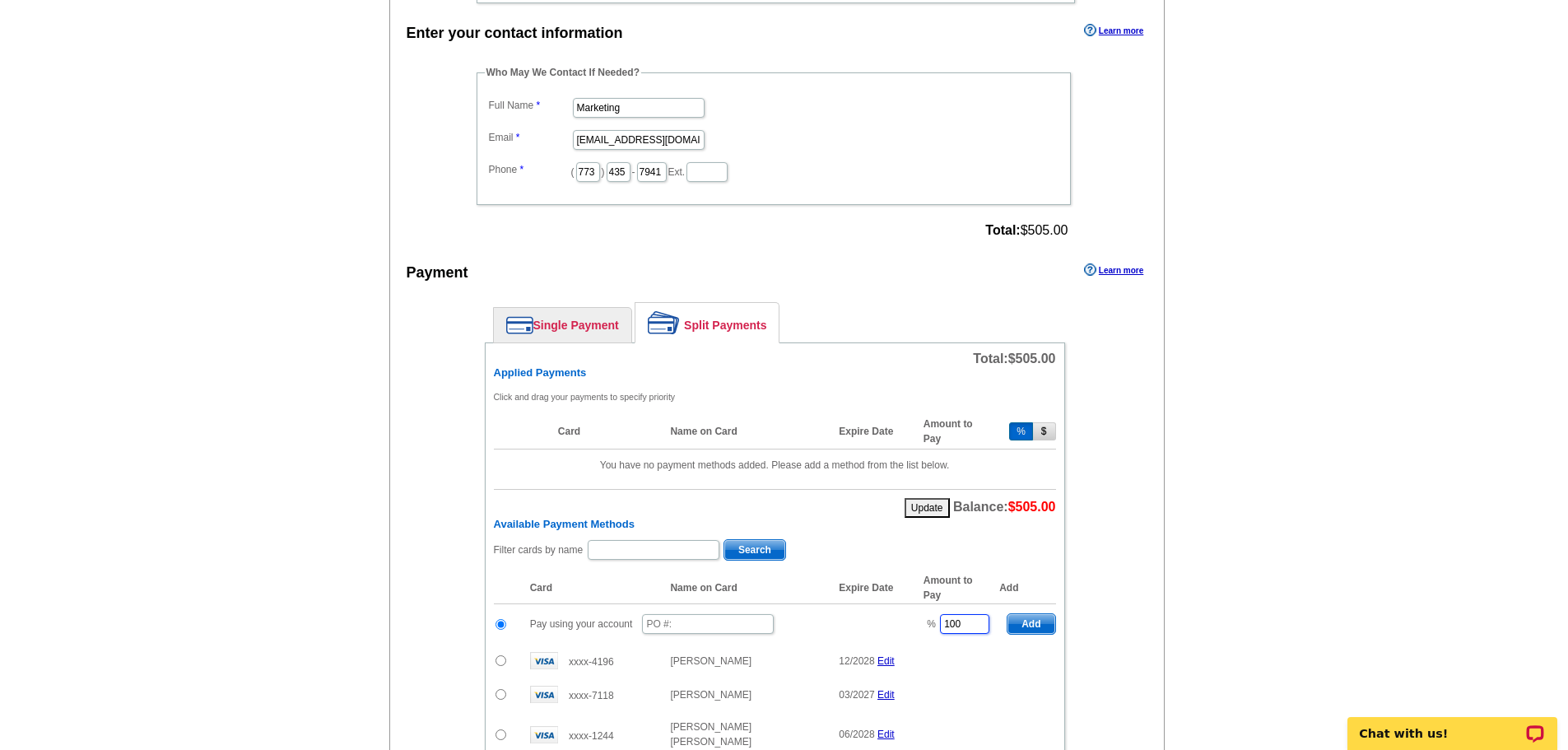
drag, startPoint x: 954, startPoint y: 621, endPoint x: 931, endPoint y: 625, distance: 23.3
click at [931, 625] on td "% 100" at bounding box center [957, 624] width 84 height 40
type input "50"
click at [703, 622] on input "text" at bounding box center [708, 624] width 132 height 20
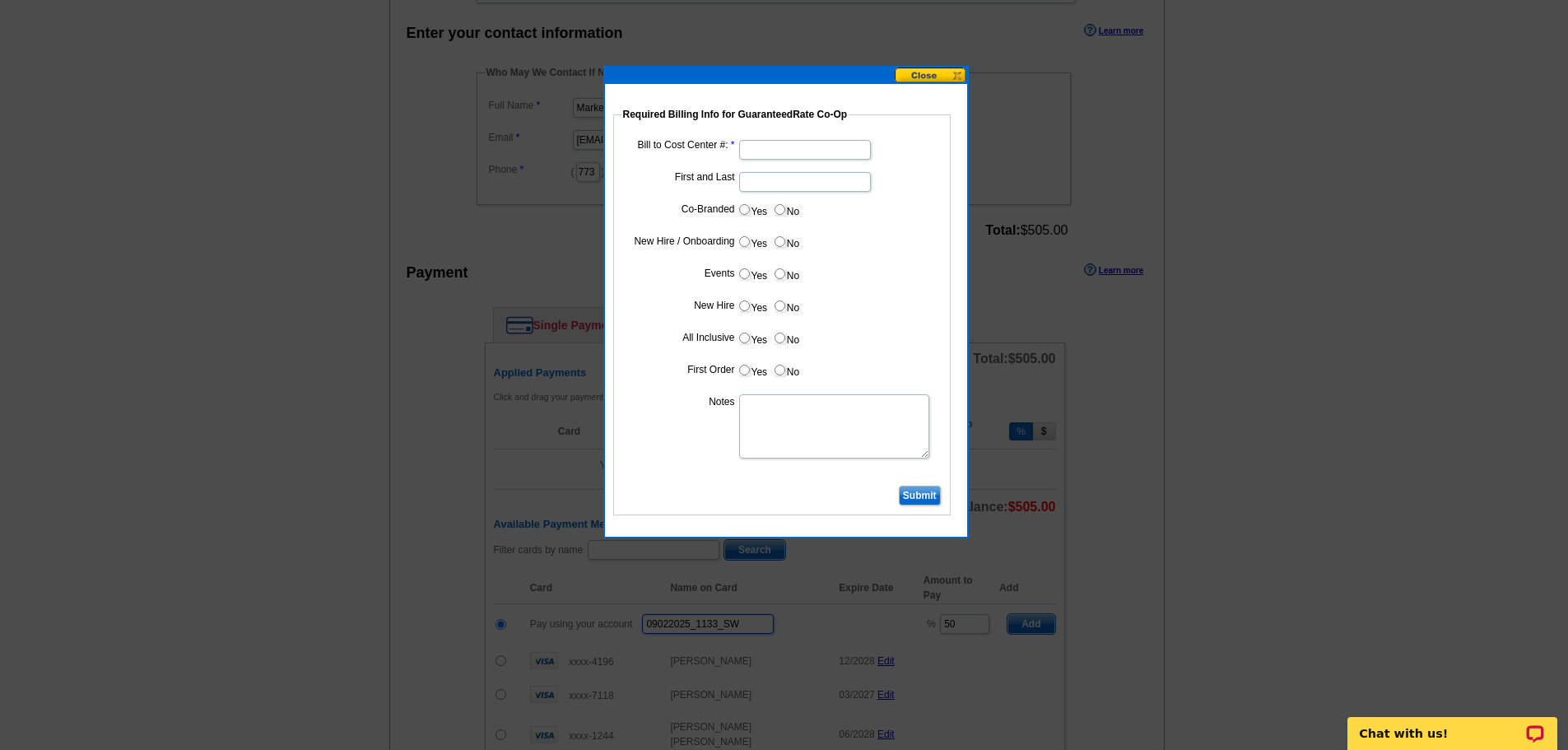
type input "09022025_1133_SW"
drag, startPoint x: 841, startPoint y: 545, endPoint x: 822, endPoint y: 156, distance: 389.5
click at [822, 156] on input "Bill to Cost Center #:" at bounding box center [805, 150] width 132 height 20
type input "1766"
click at [799, 182] on input "First and Last" at bounding box center [805, 182] width 132 height 20
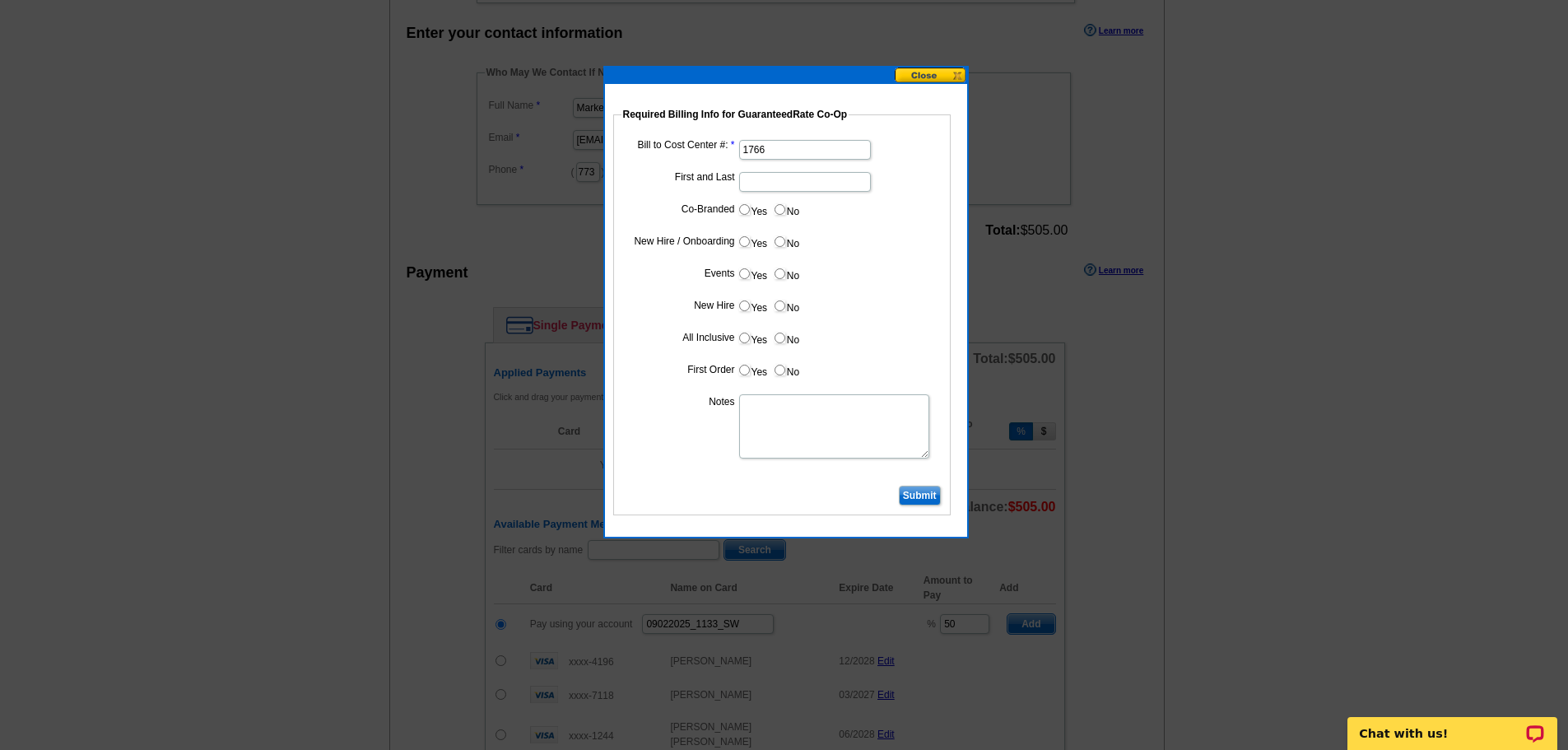
type input "Joe Moschella"
click at [741, 206] on input "Yes" at bounding box center [745, 210] width 11 height 11
radio input "true"
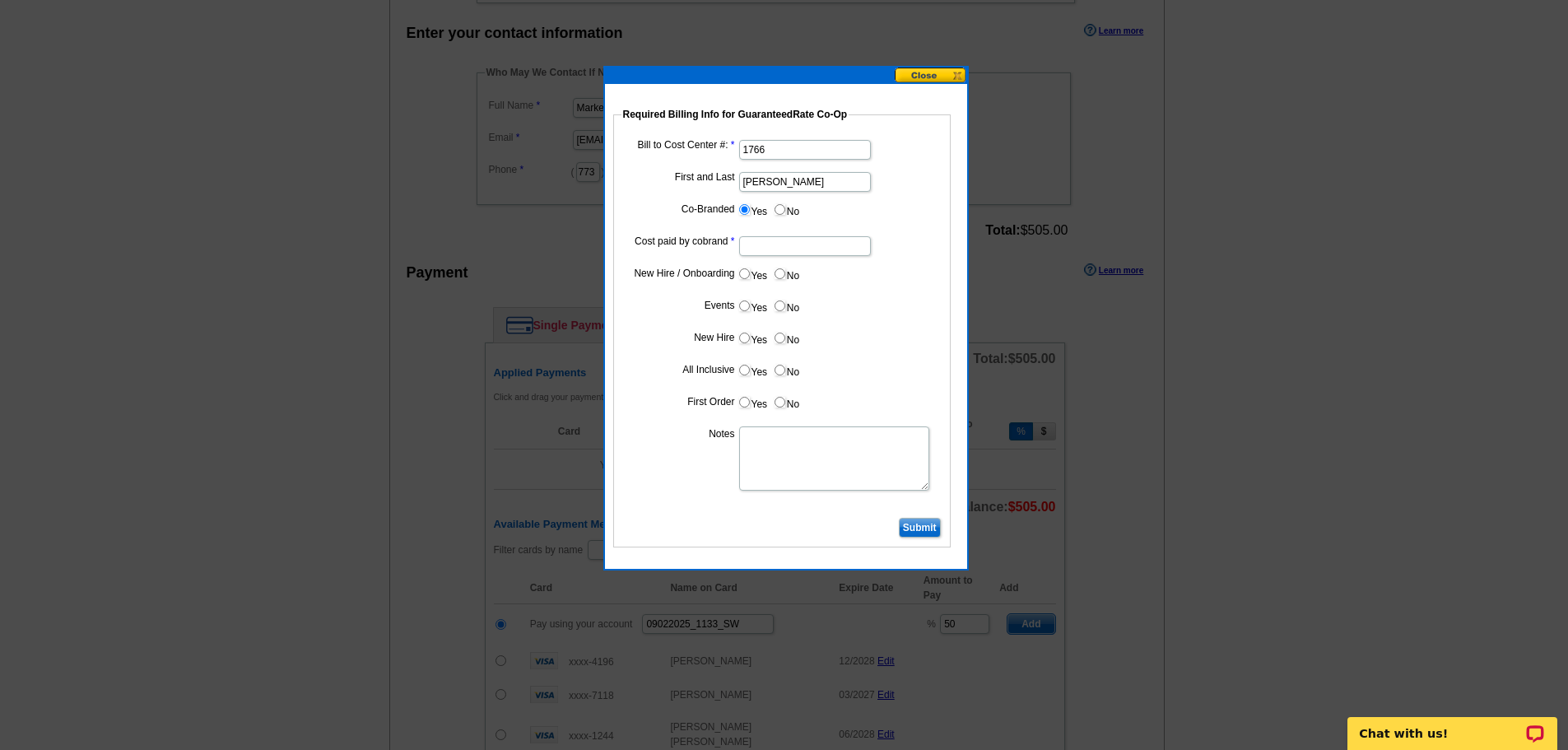
click at [780, 253] on input "Cost paid by cobrand" at bounding box center [805, 246] width 132 height 20
type input "50"
click at [781, 274] on input "No" at bounding box center [780, 274] width 11 height 11
radio input "true"
click at [780, 296] on label "No" at bounding box center [787, 305] width 27 height 19
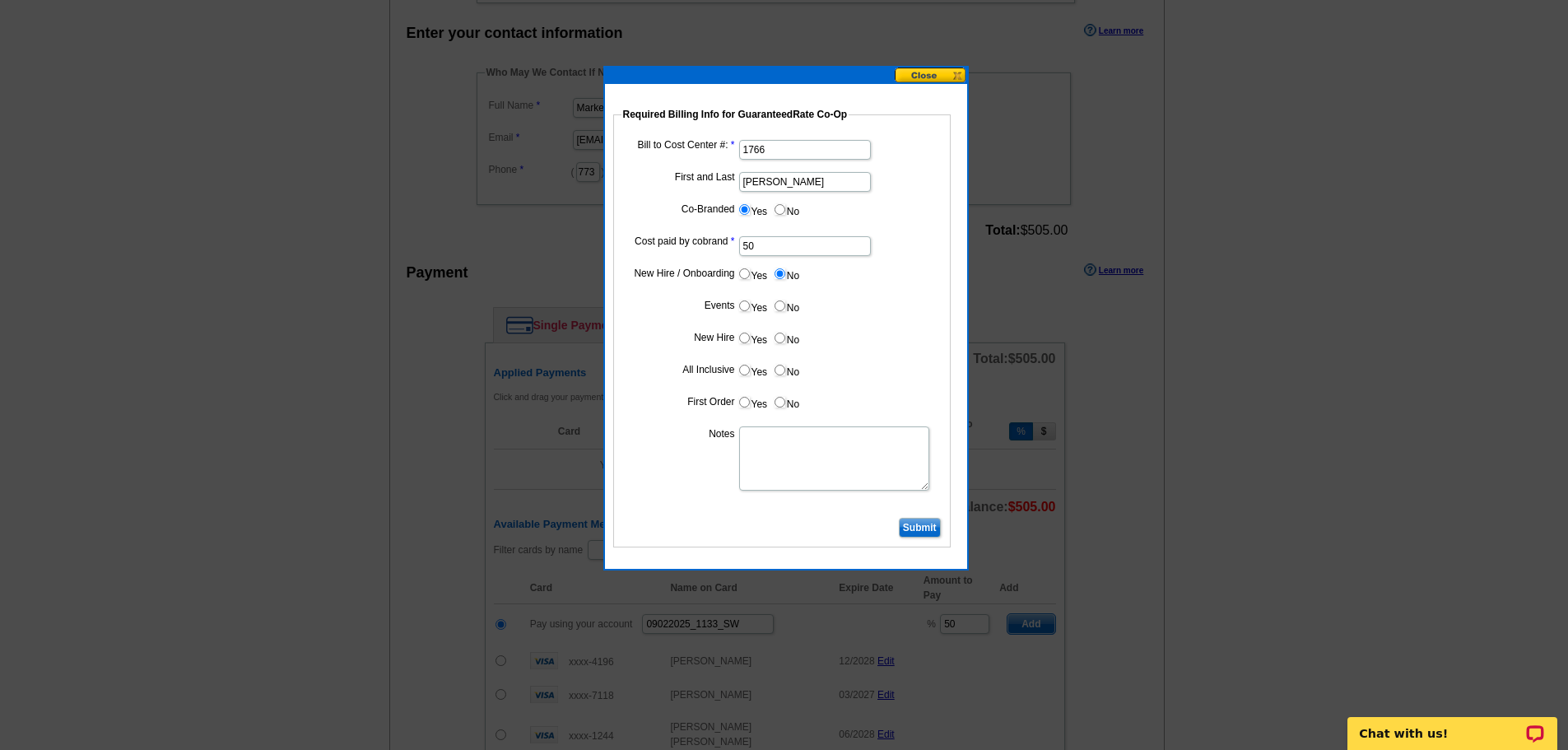
click at [780, 301] on input "No" at bounding box center [780, 306] width 11 height 11
radio input "true"
click at [784, 336] on input "No" at bounding box center [780, 338] width 11 height 11
radio input "true"
click at [785, 374] on input "No" at bounding box center [780, 370] width 11 height 11
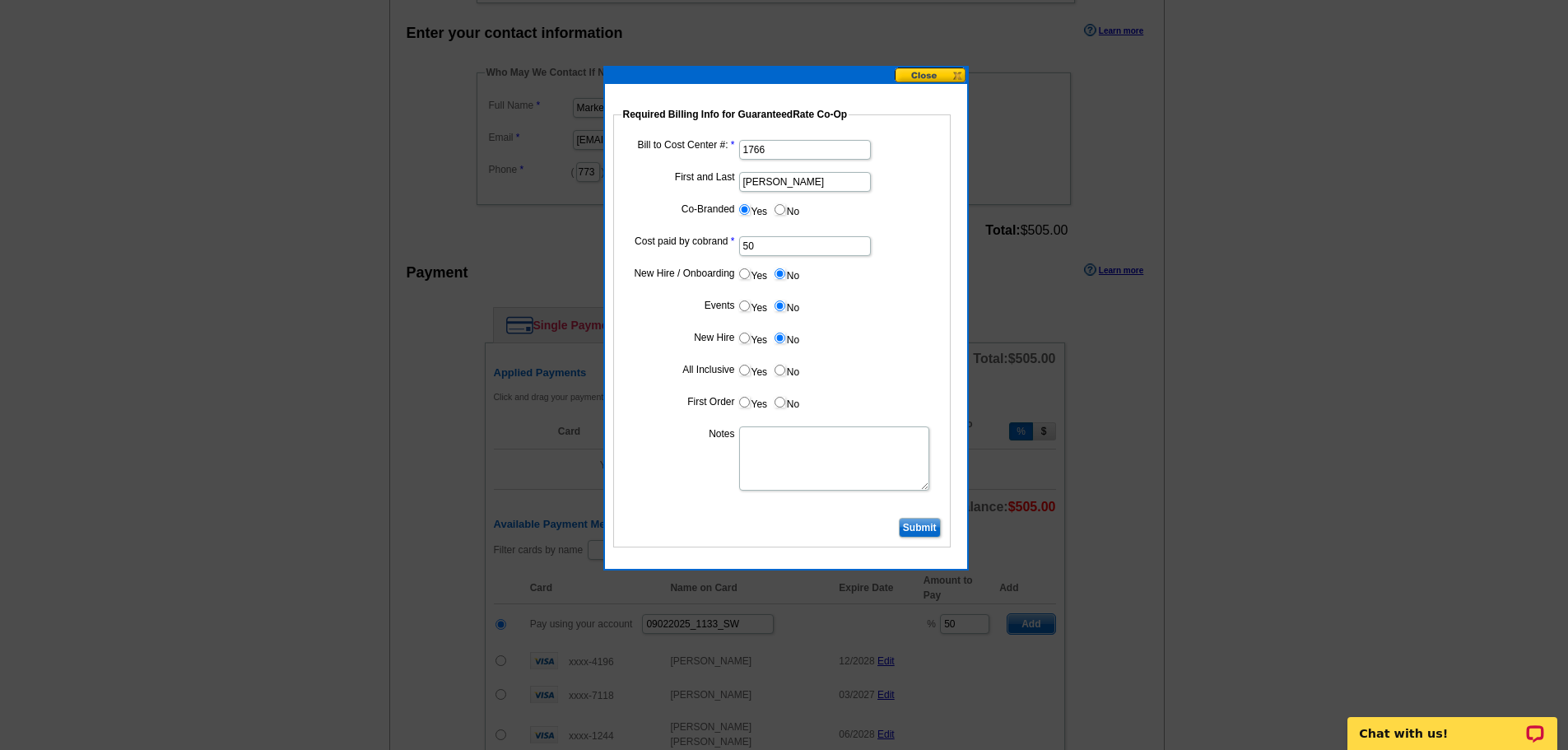
radio input "true"
click at [780, 408] on label "No" at bounding box center [787, 402] width 27 height 19
click at [780, 407] on input "No" at bounding box center [780, 402] width 11 height 11
radio input "true"
click at [780, 456] on textarea "Notes" at bounding box center [834, 459] width 190 height 64
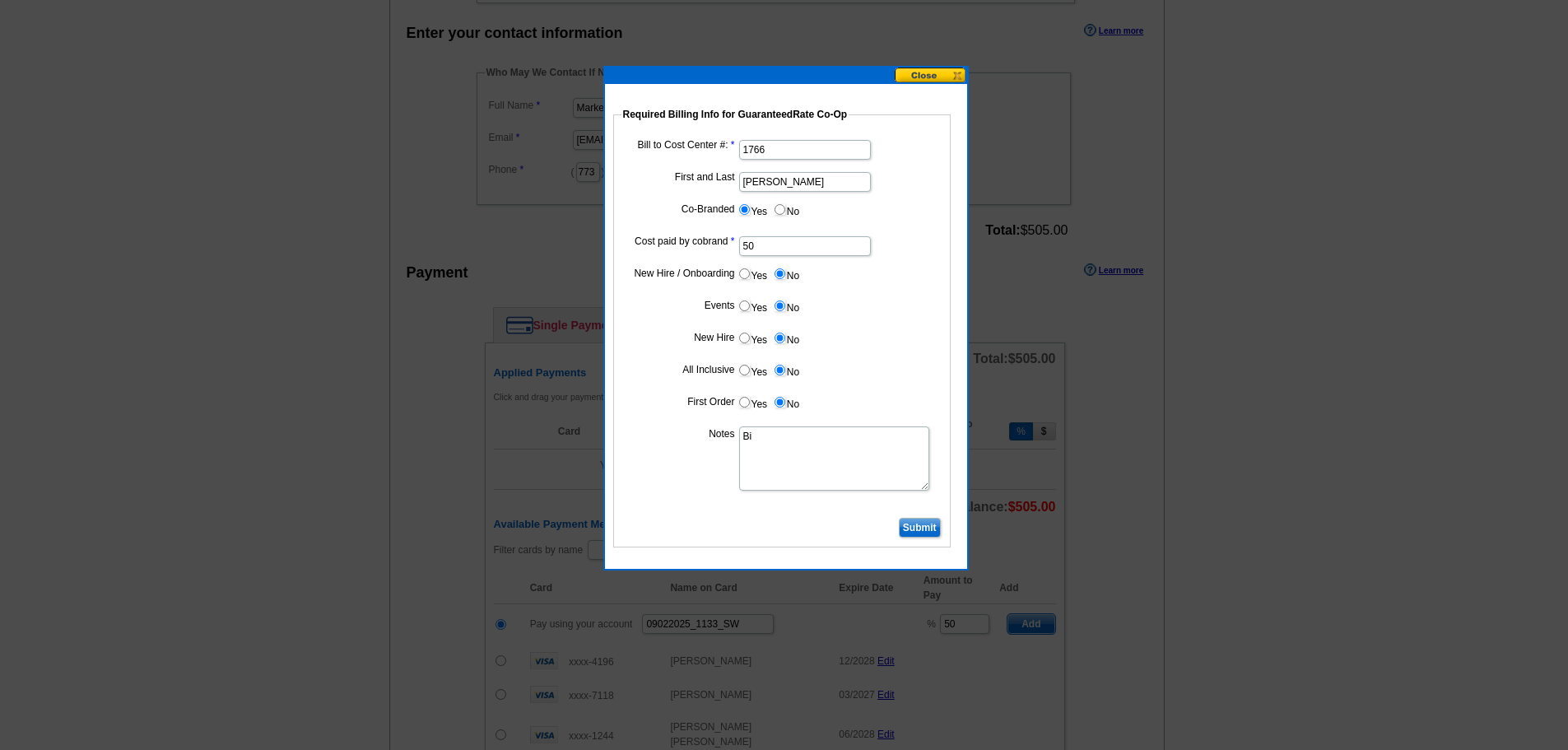
type textarea "B"
type textarea "50/50 split bill to CC 1766"
click at [923, 523] on input "Submit" at bounding box center [920, 528] width 42 height 20
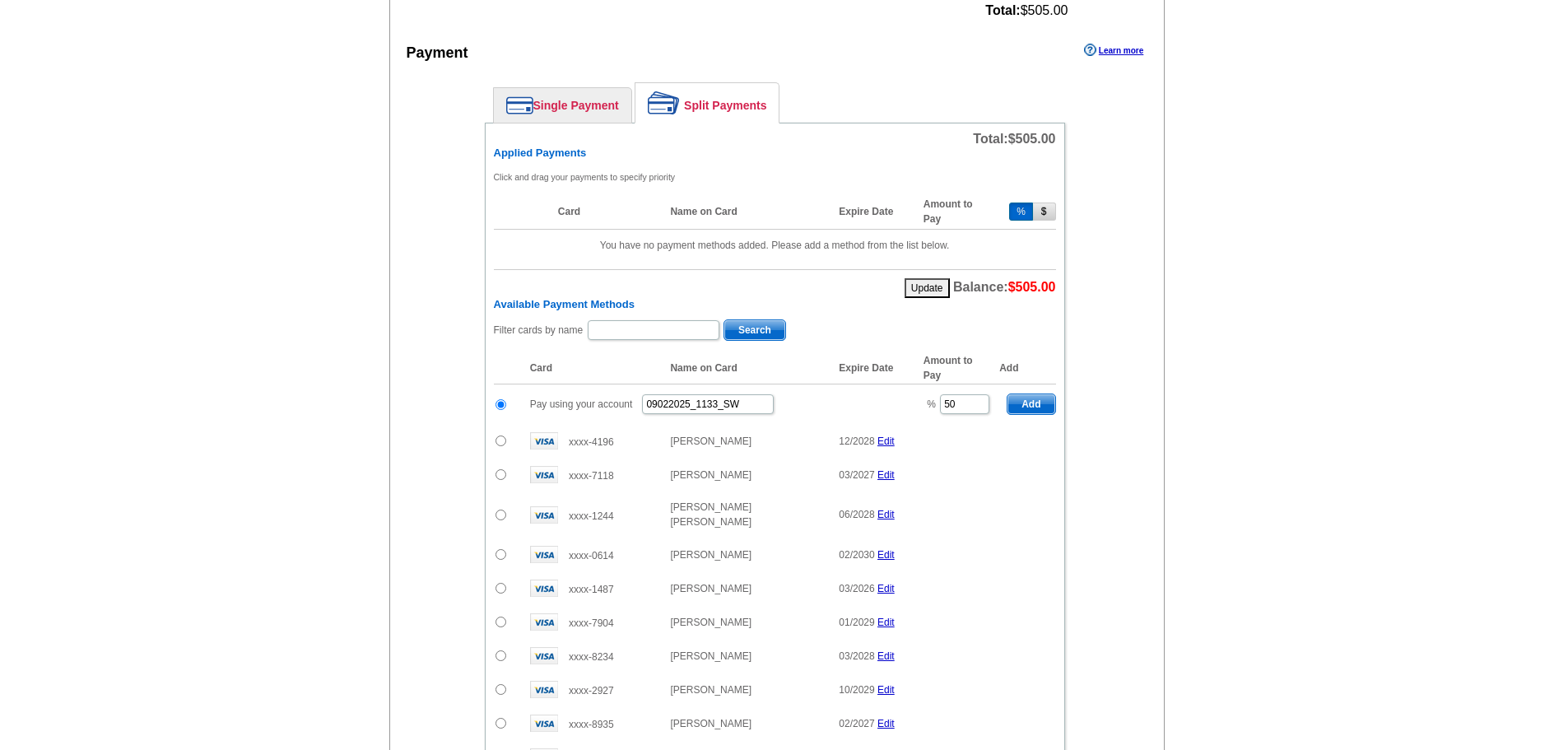
scroll to position [698, 0]
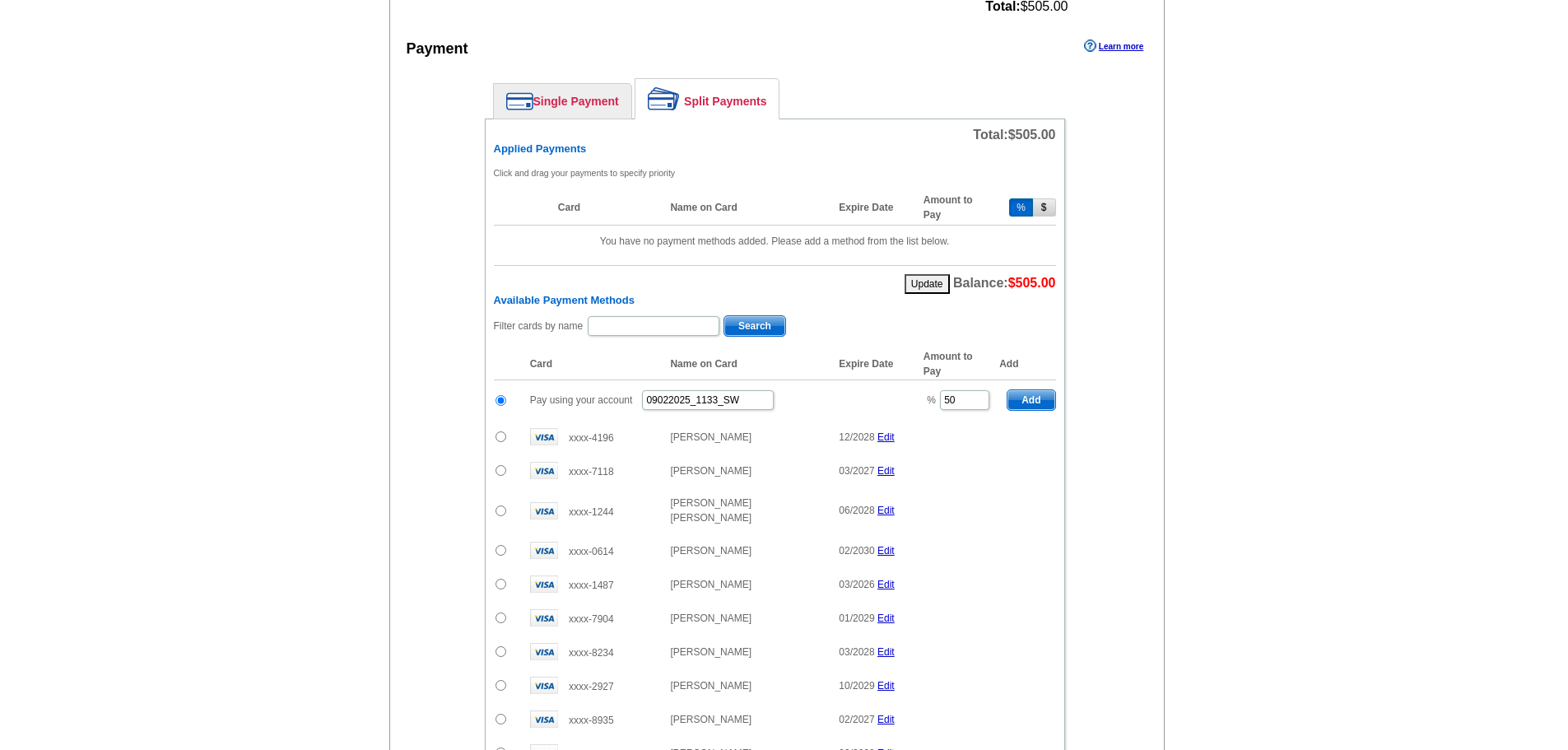
click at [1039, 398] on span "Add" at bounding box center [1030, 400] width 47 height 20
type input "100"
radio input "false"
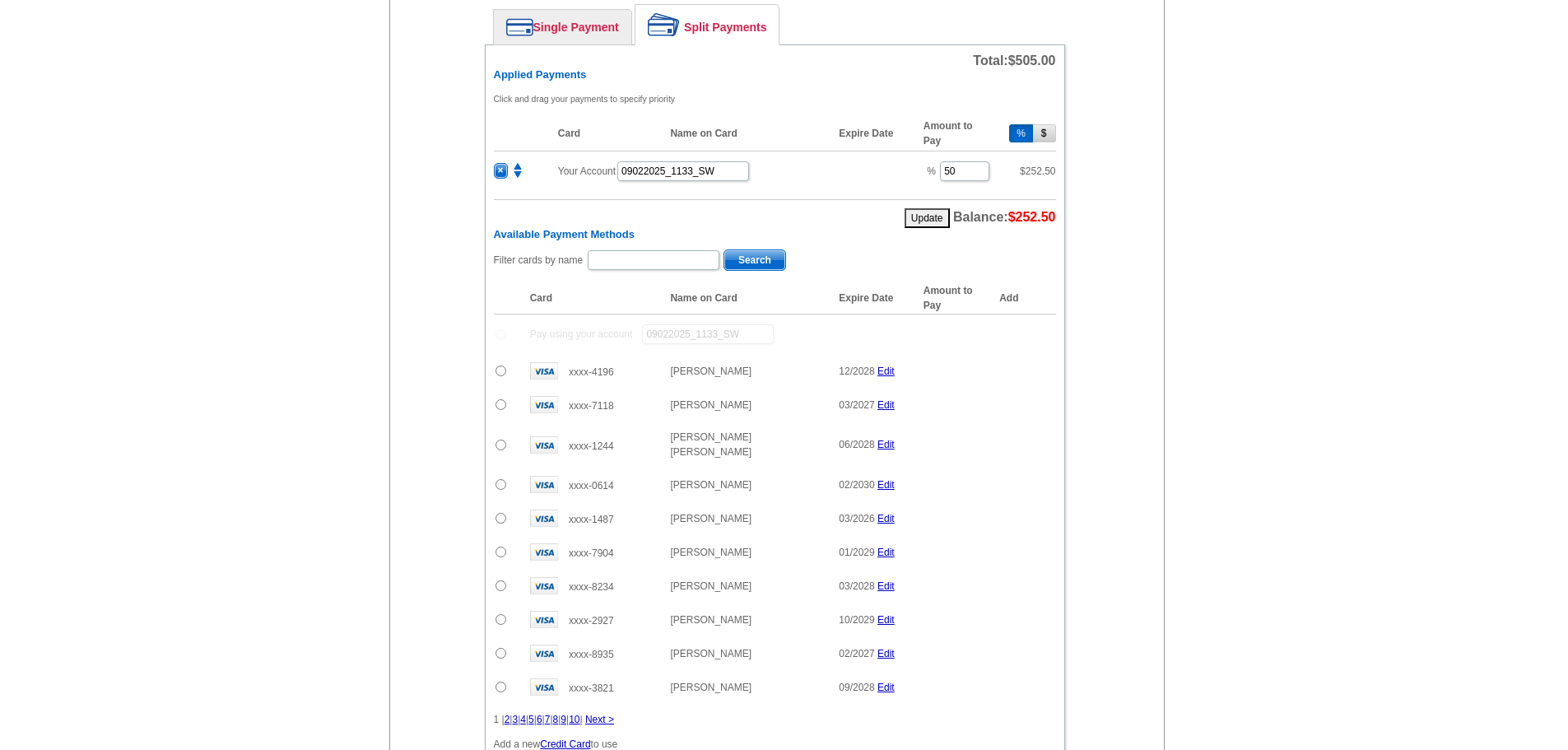
scroll to position [773, 0]
click at [638, 265] on input "text" at bounding box center [654, 259] width 132 height 20
type input "kistle"
click at [741, 256] on span "Search" at bounding box center [755, 259] width 61 height 20
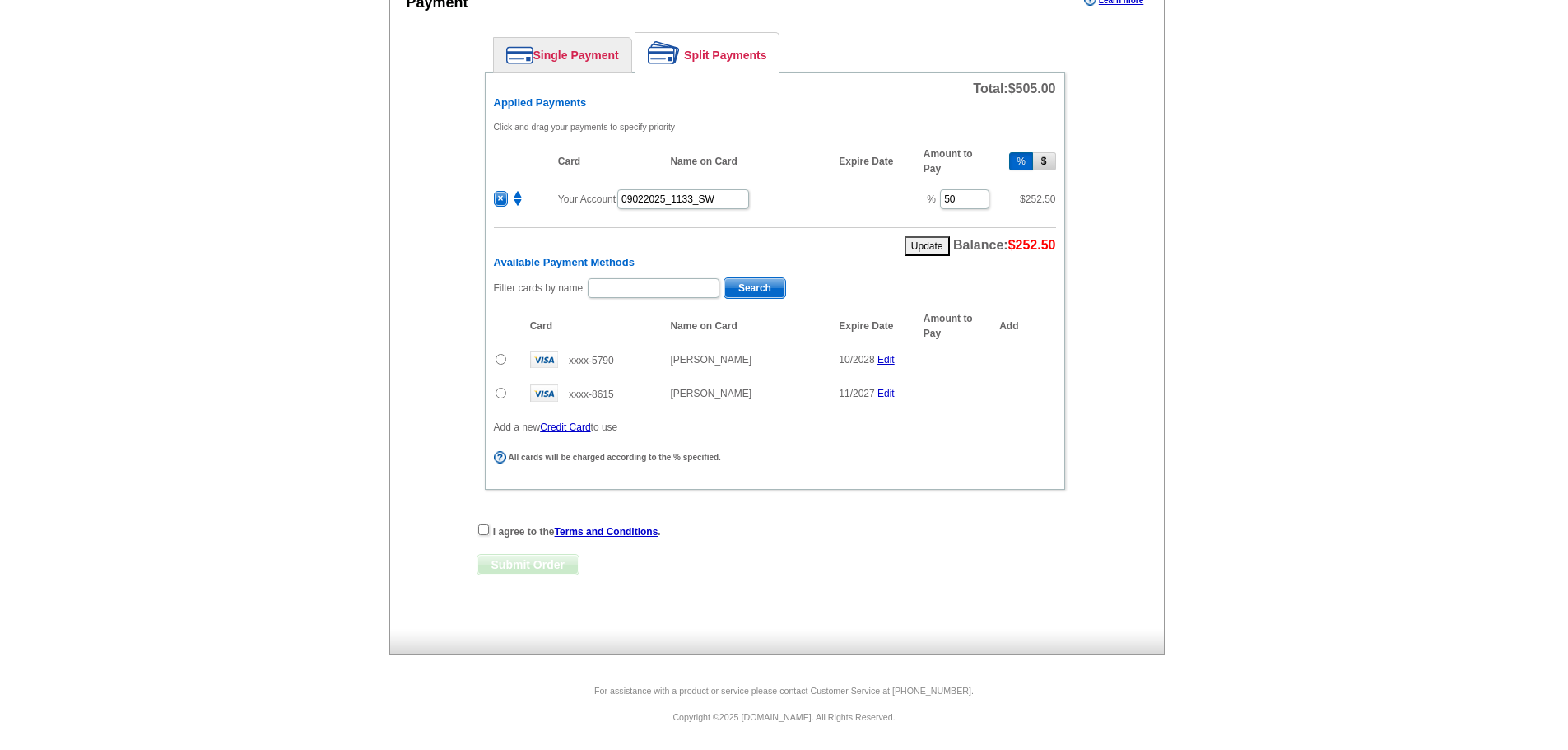
scroll to position [744, 0]
click at [501, 355] on input "radio" at bounding box center [501, 359] width 11 height 11
click at [1033, 364] on span "Add" at bounding box center [1030, 362] width 47 height 20
radio input "false"
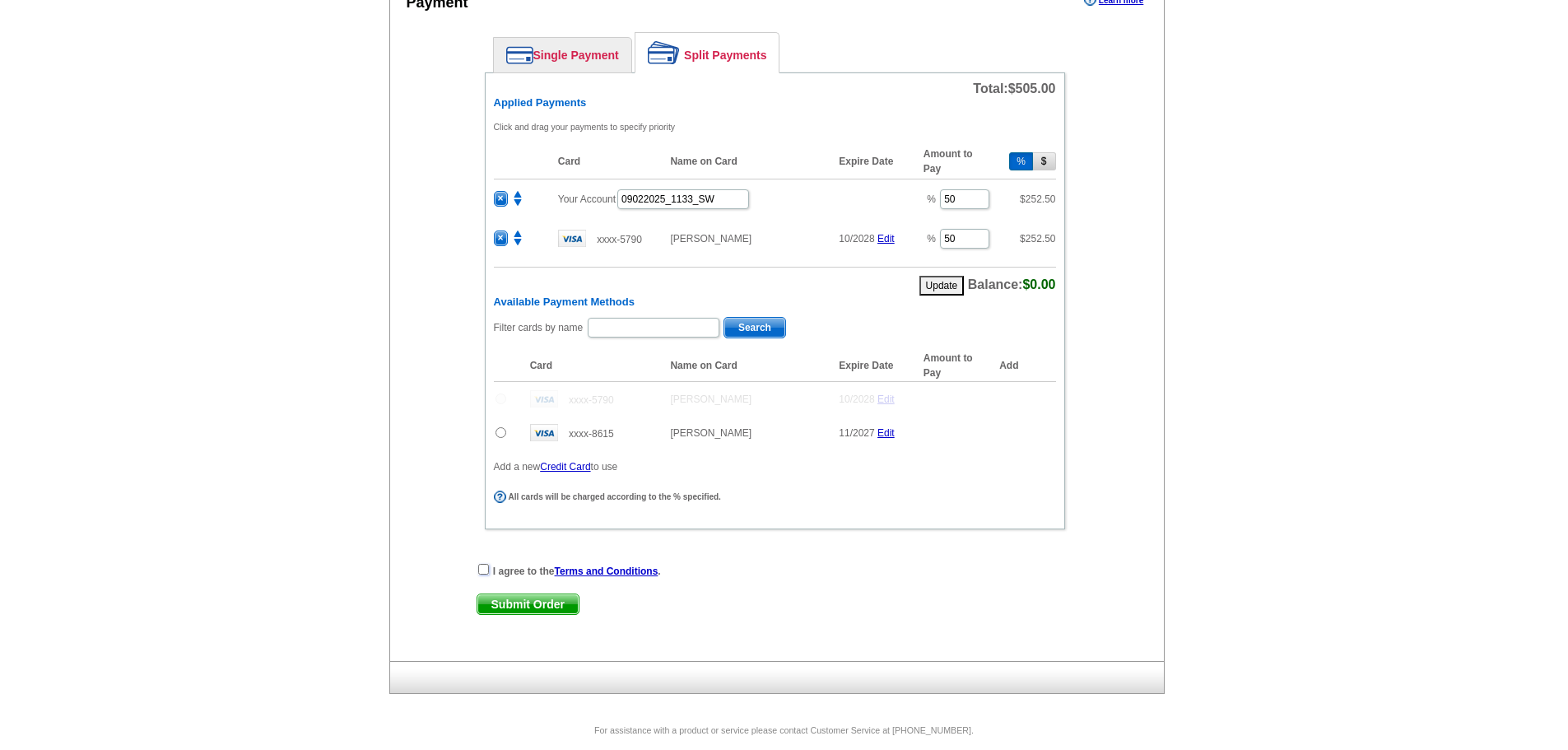
click at [482, 572] on input "checkbox" at bounding box center [484, 570] width 11 height 11
checkbox input "true"
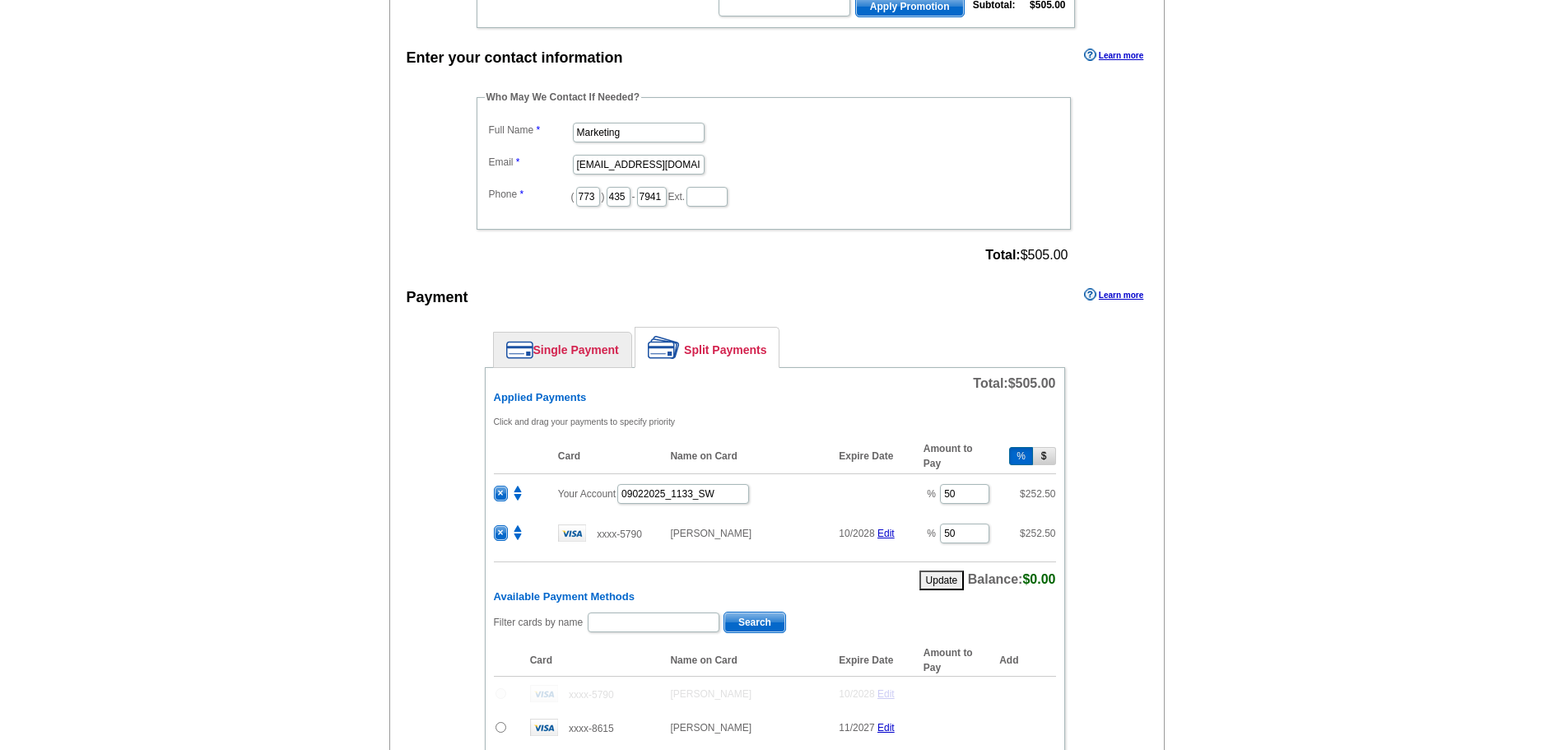
scroll to position [451, 0]
click at [625, 132] on input "Marketing" at bounding box center [639, 131] width 132 height 20
type input "Steve Waniewski"
click at [965, 175] on dl "Full Name Steve Waniewski Email marketing@guaranteedrate.com Phone ( 773 ) 435 …" at bounding box center [773, 162] width 578 height 89
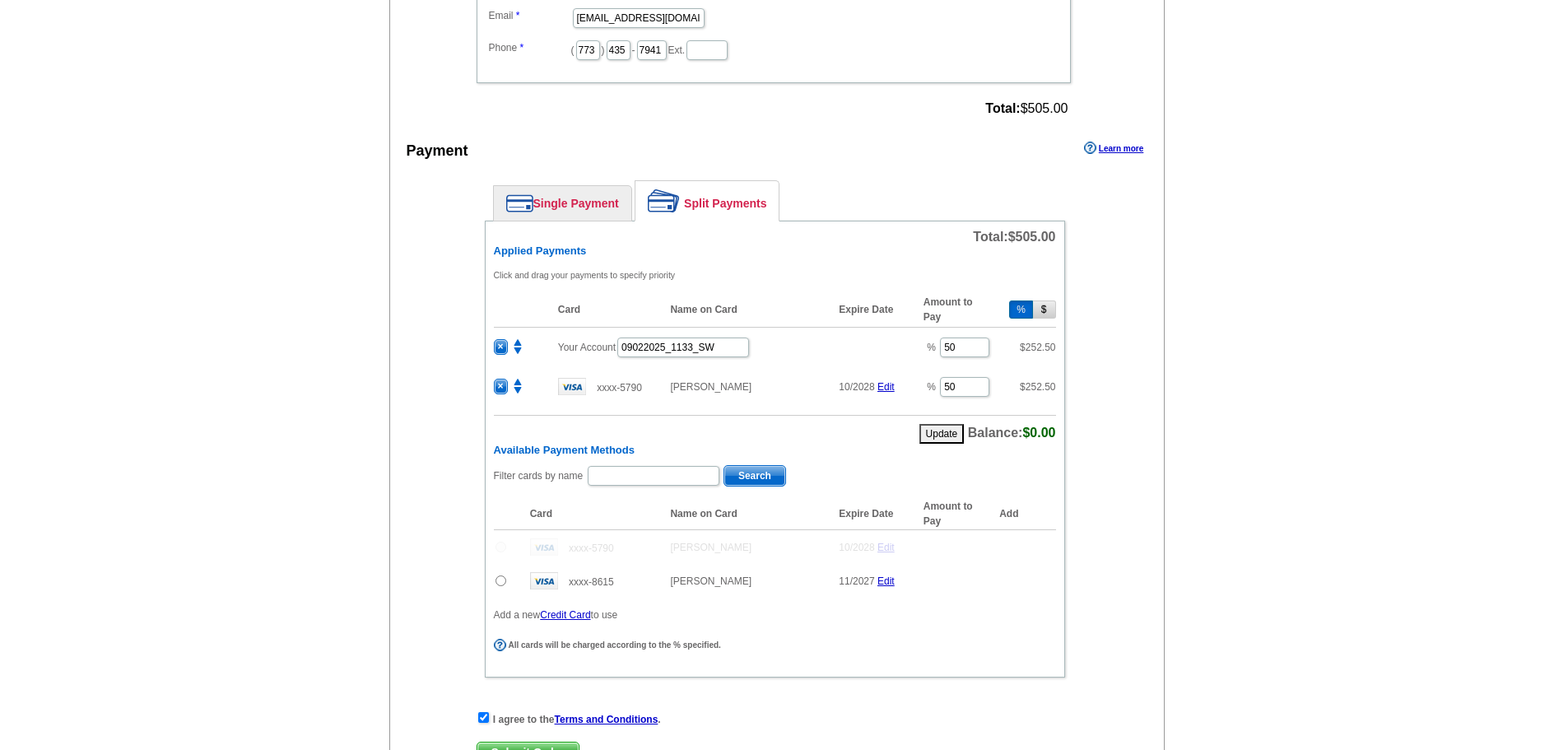
scroll to position [784, 0]
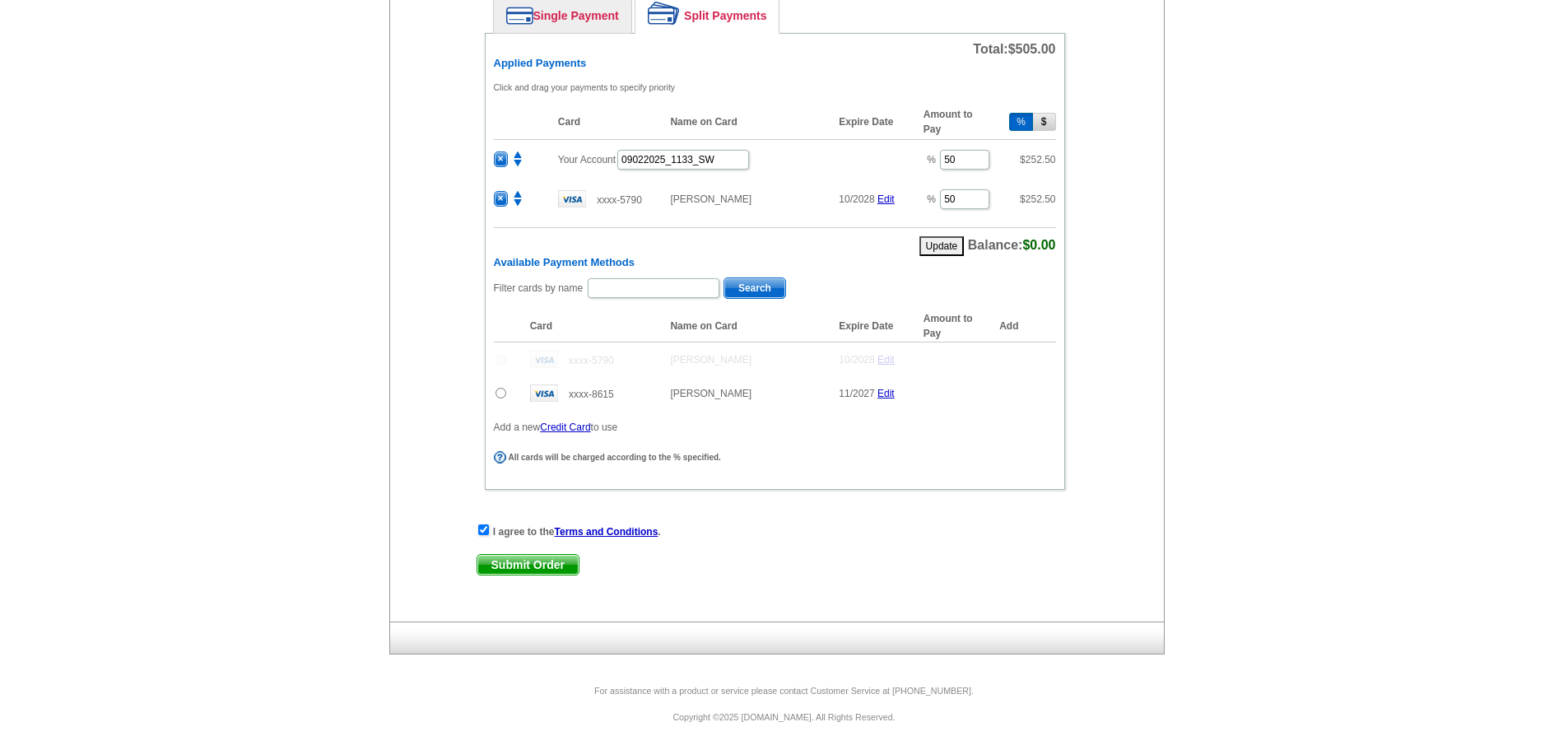
click at [543, 562] on span "Submit Order" at bounding box center [528, 564] width 101 height 20
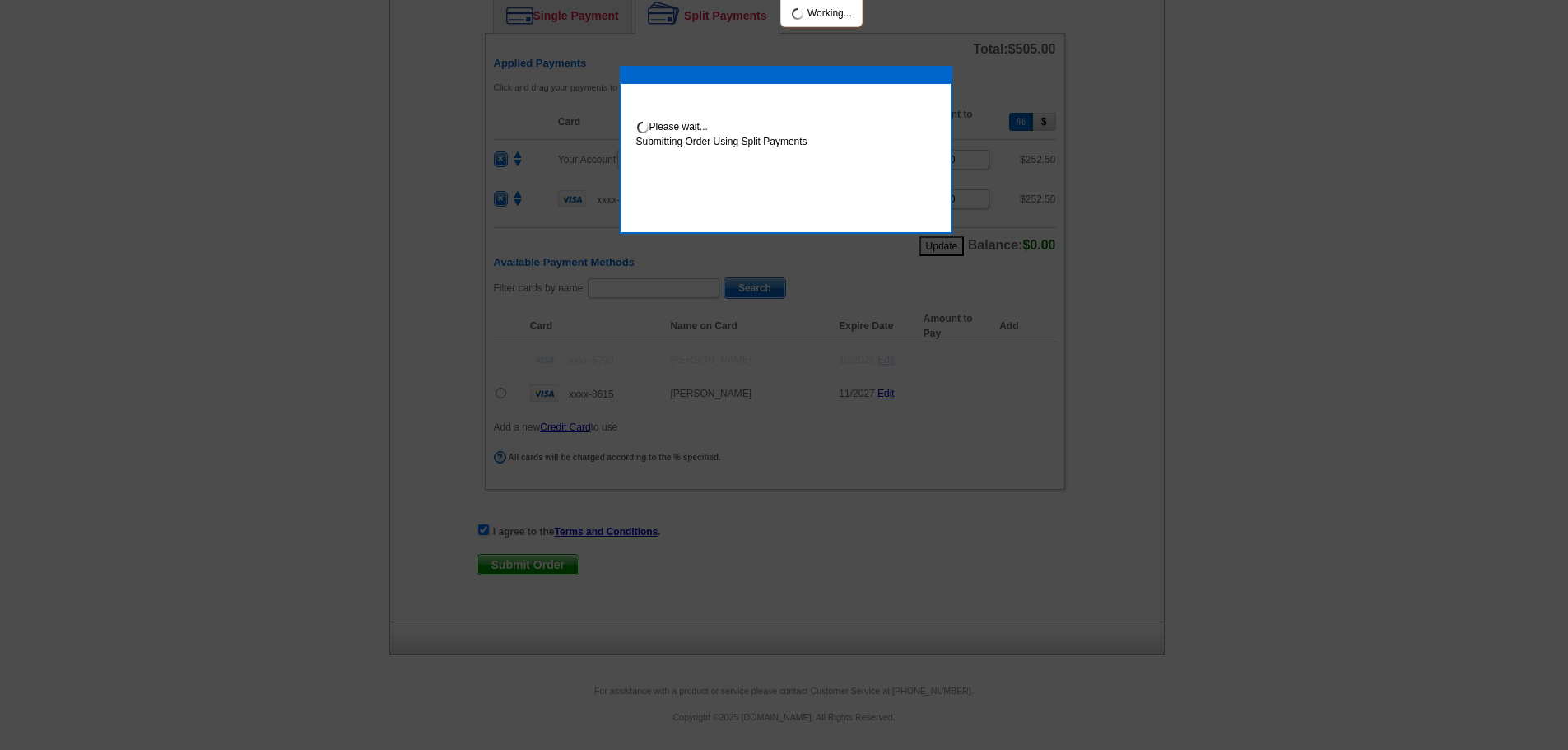
scroll to position [867, 0]
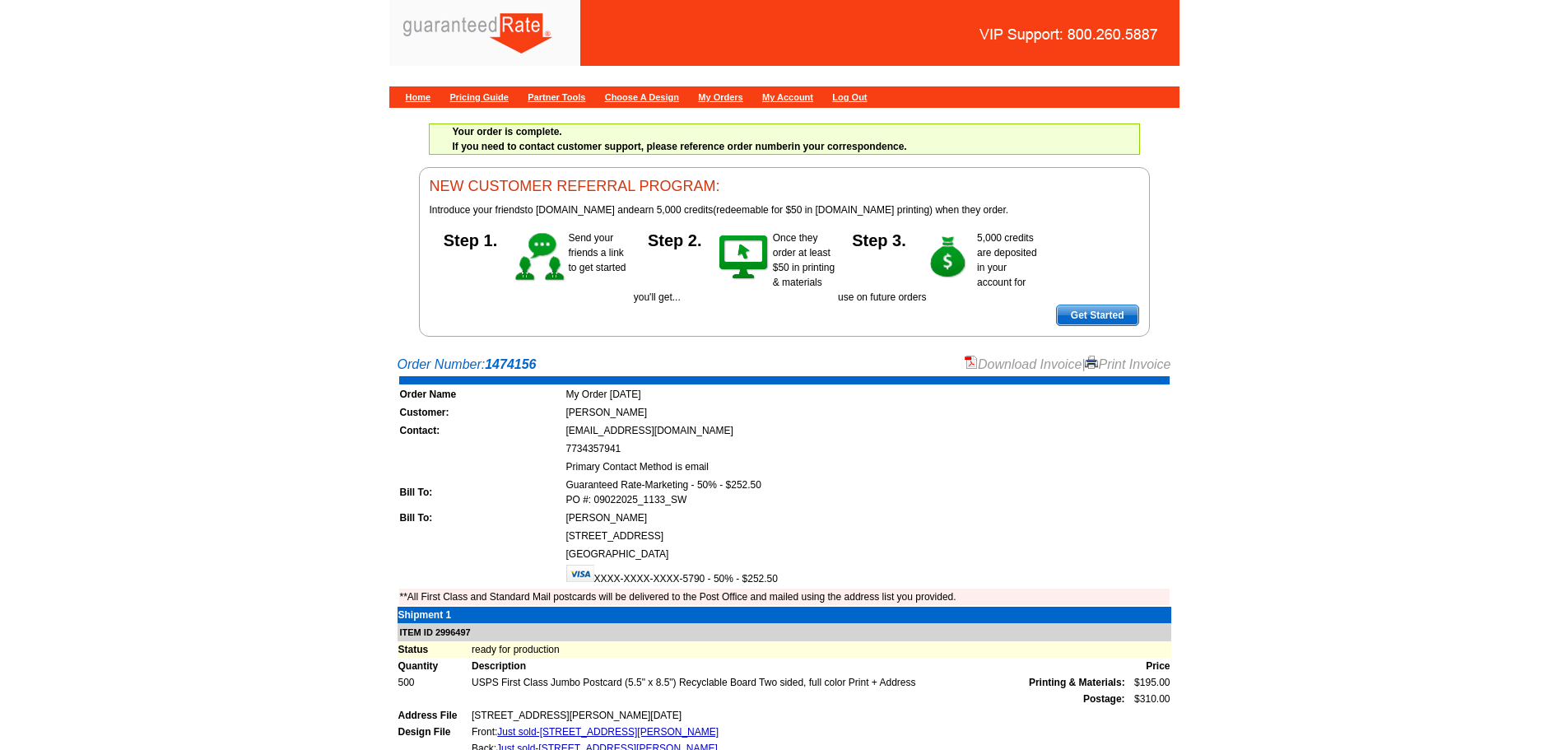
click at [993, 360] on link "Download Invoice" at bounding box center [1023, 364] width 117 height 14
click at [415, 100] on link "Home" at bounding box center [419, 96] width 26 height 10
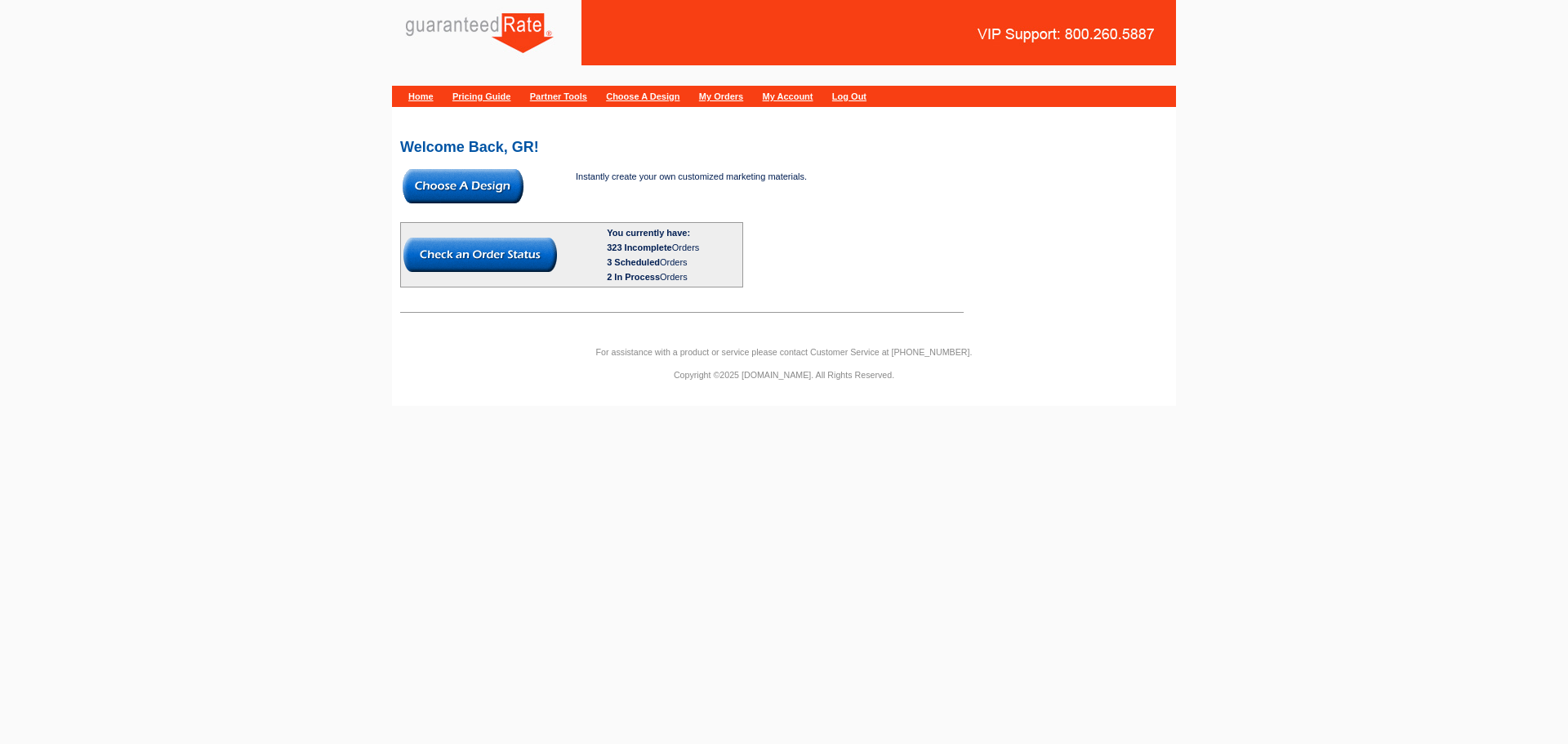
click at [479, 184] on img at bounding box center [463, 186] width 120 height 35
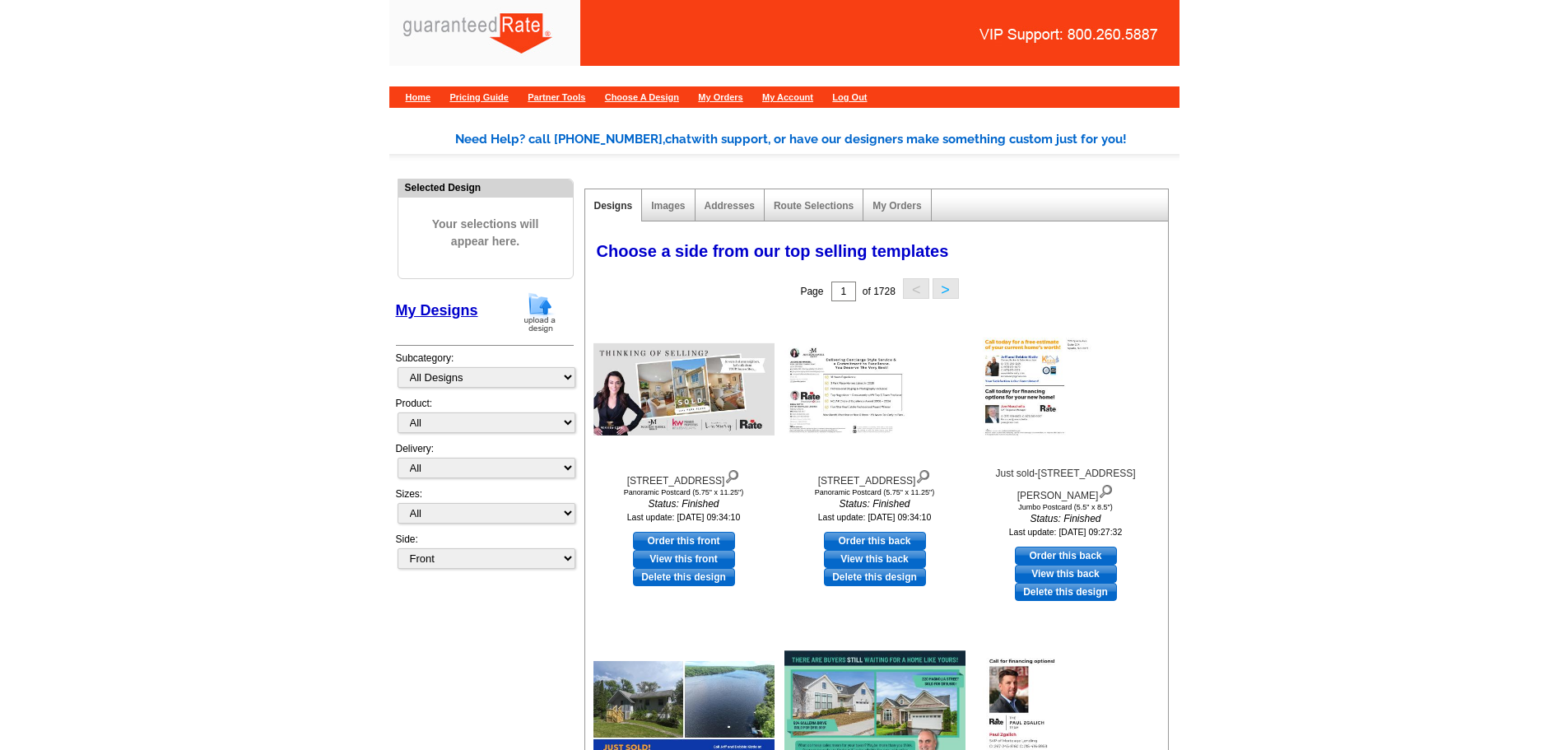
click at [532, 308] on img at bounding box center [540, 312] width 43 height 42
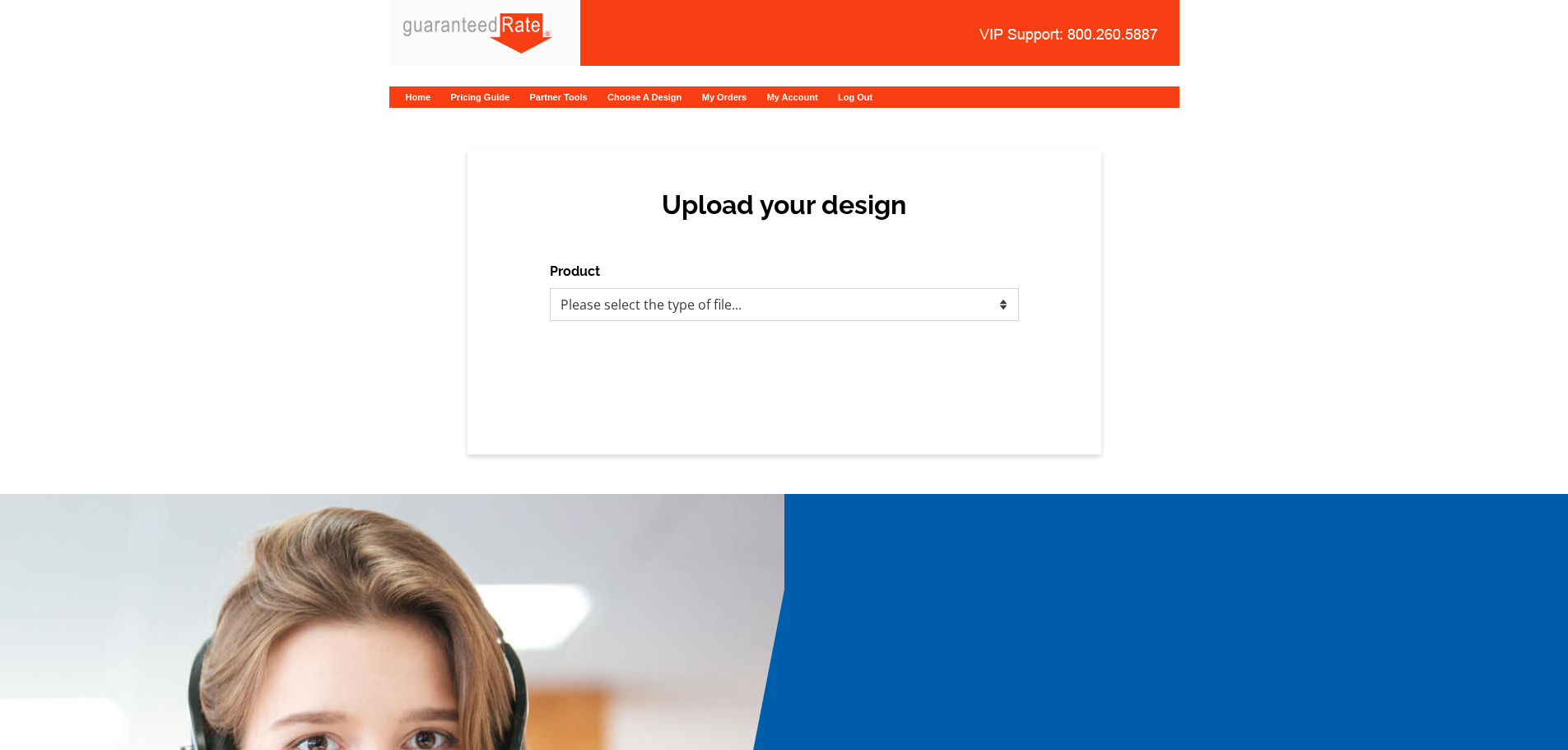
click at [649, 311] on select "Please select the type of file... Postcards Calendars Business Cards Letters an…" at bounding box center [785, 304] width 470 height 33
select select "1"
click at [550, 288] on select "Please select the type of file... Postcards Calendars Business Cards Letters an…" at bounding box center [785, 304] width 470 height 33
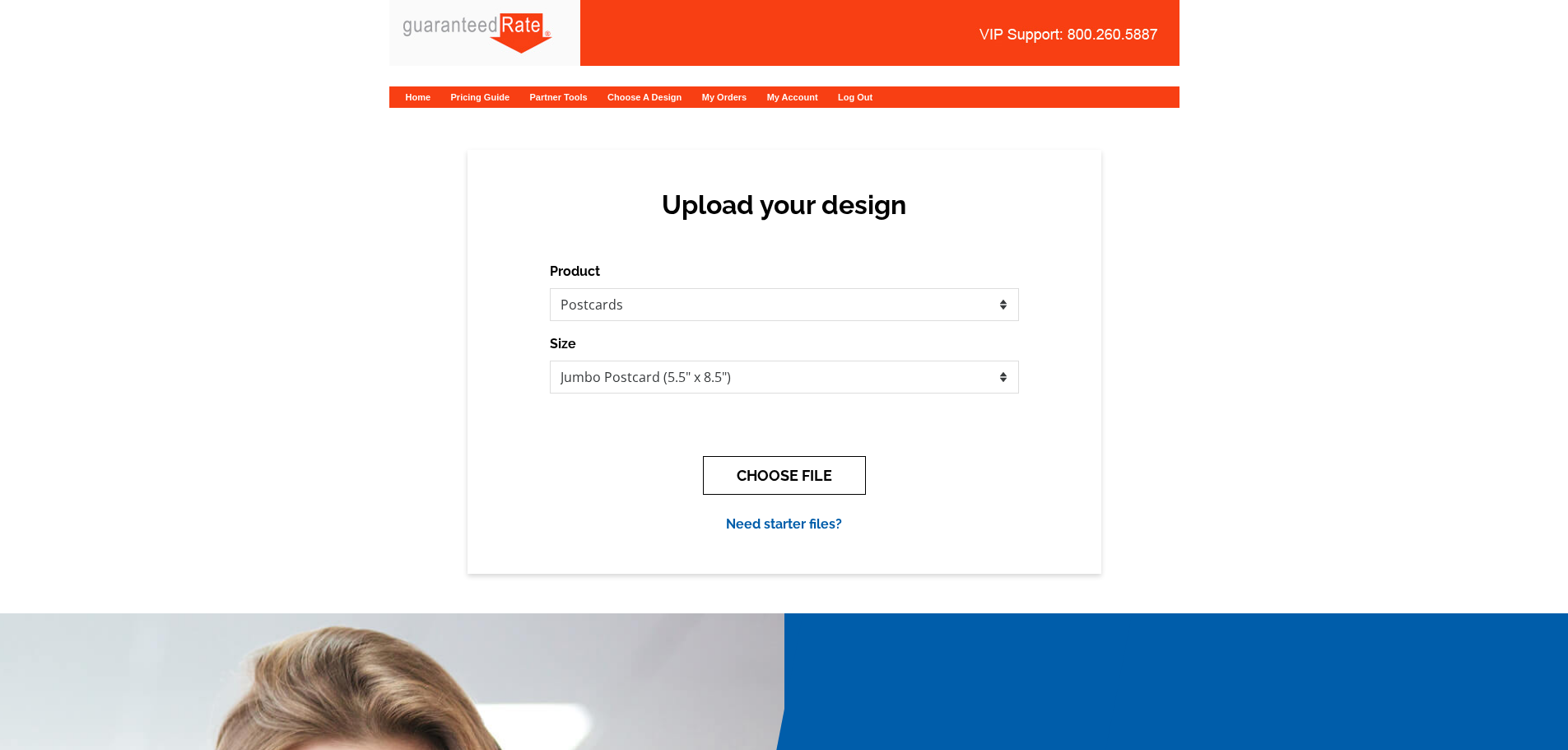
click at [829, 477] on button "CHOOSE FILE" at bounding box center [784, 475] width 163 height 38
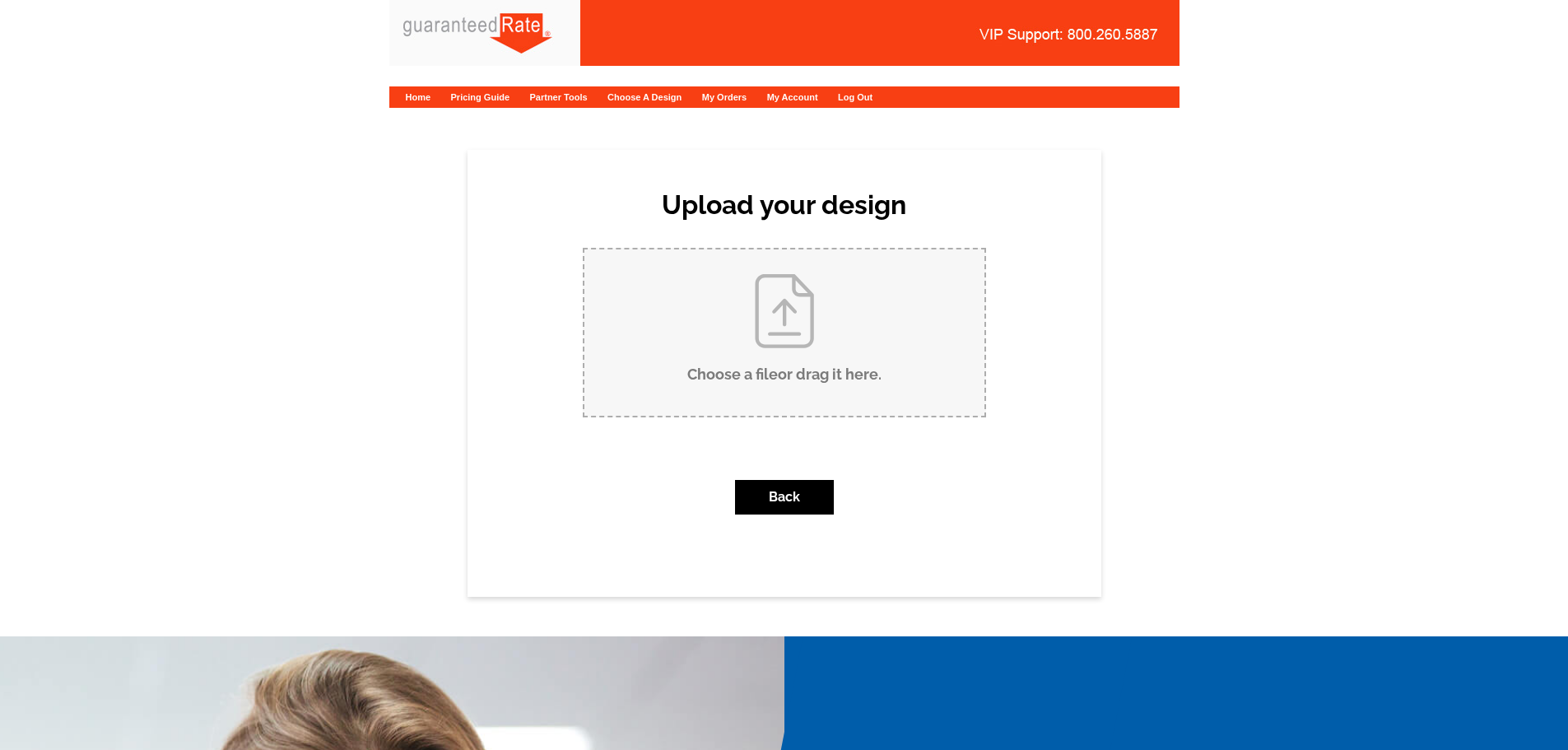
click at [804, 355] on input "Choose a file or drag it here ." at bounding box center [785, 332] width 400 height 166
type input "C:\fakepath\Just Sold-105 Rolling Acres Dr.pdf"
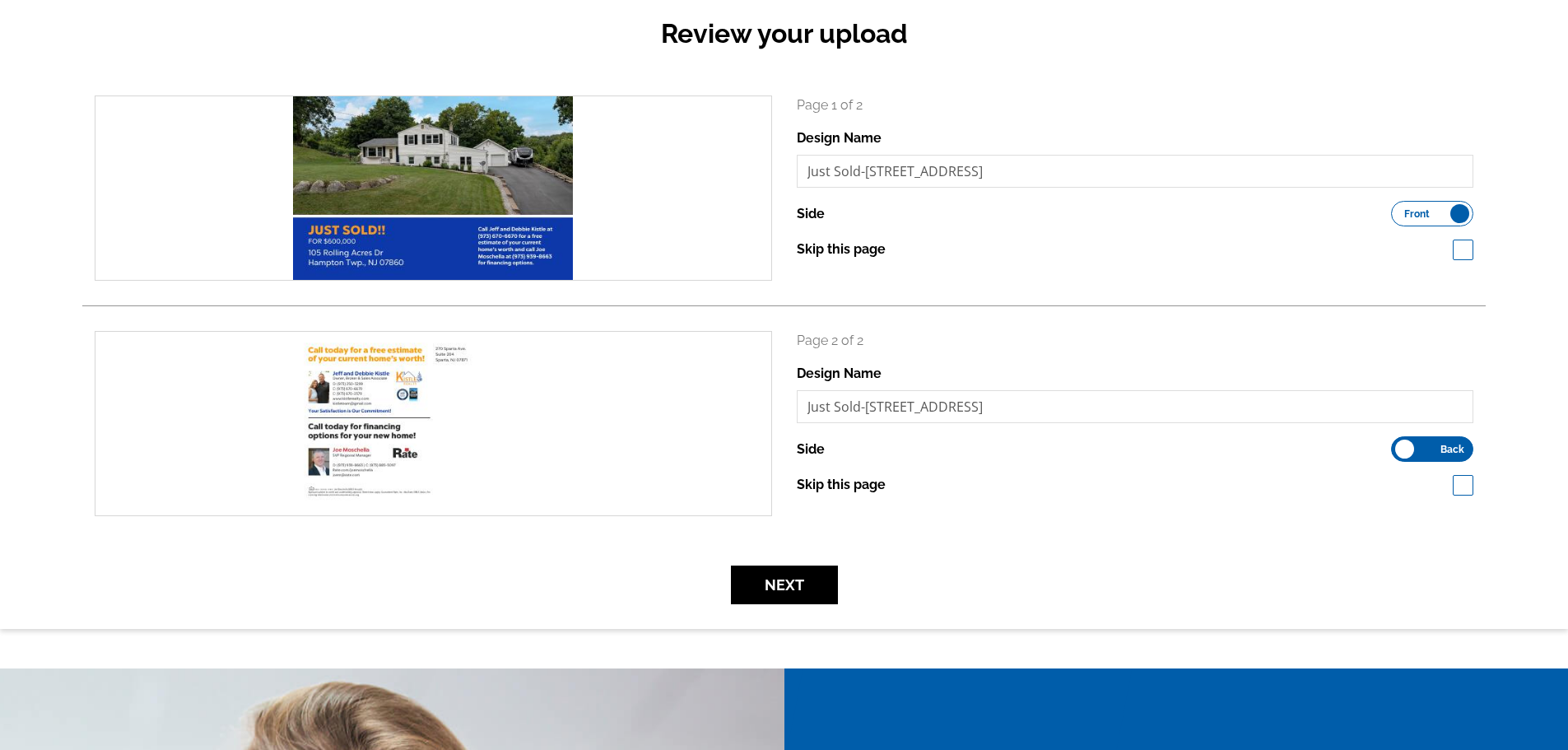
scroll to position [207, 0]
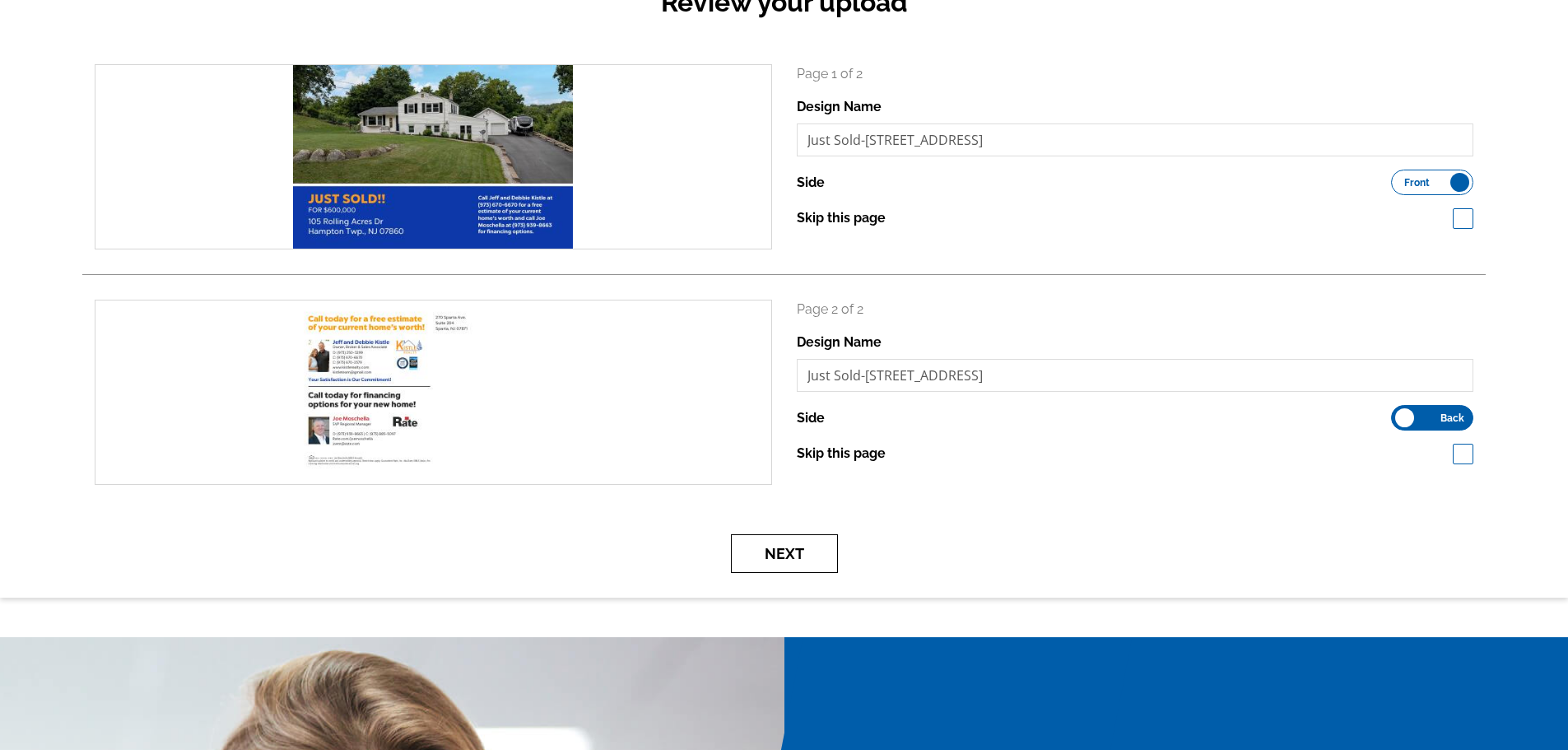
click at [776, 555] on button "Next" at bounding box center [785, 553] width 107 height 38
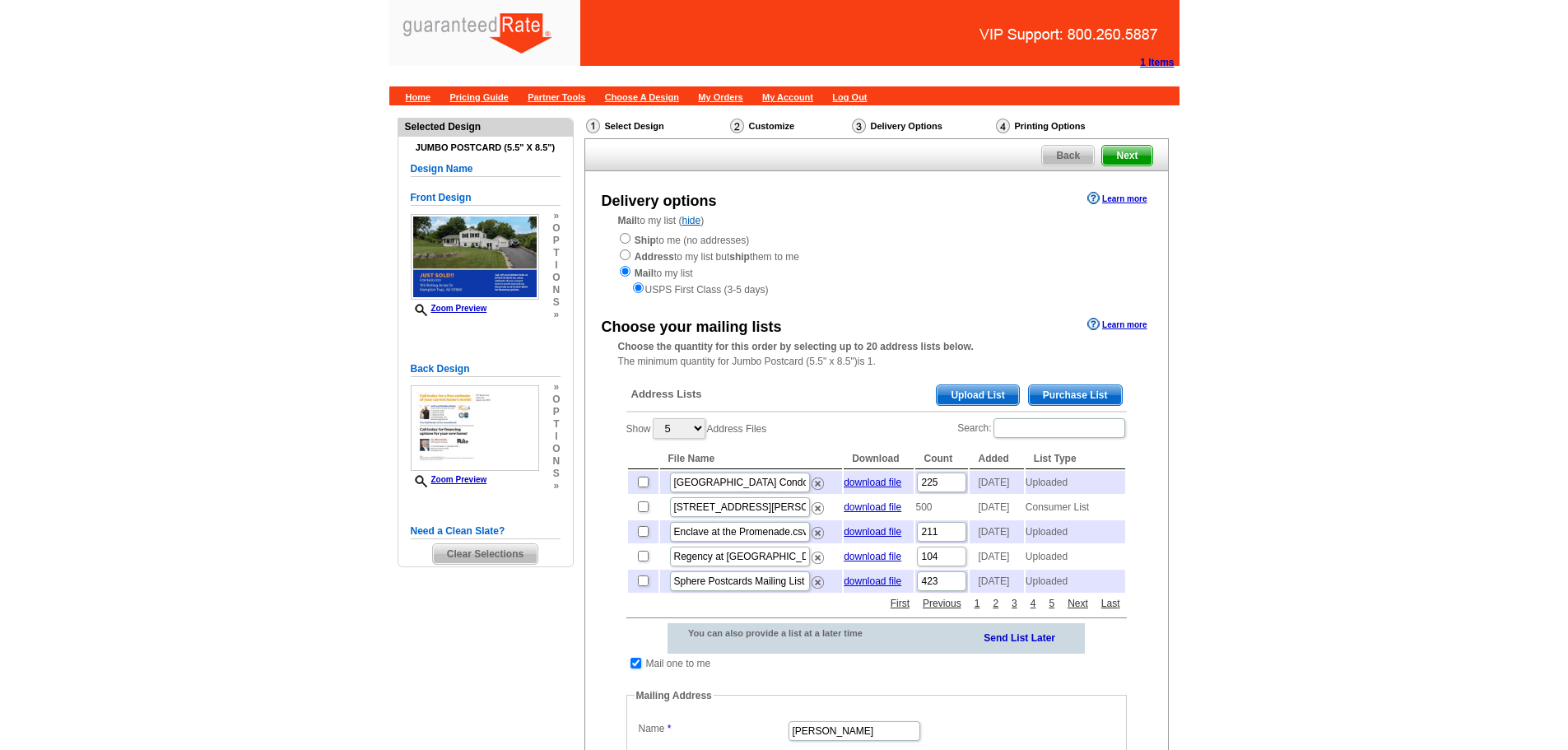
click at [1083, 396] on span "Purchase List" at bounding box center [1075, 395] width 93 height 20
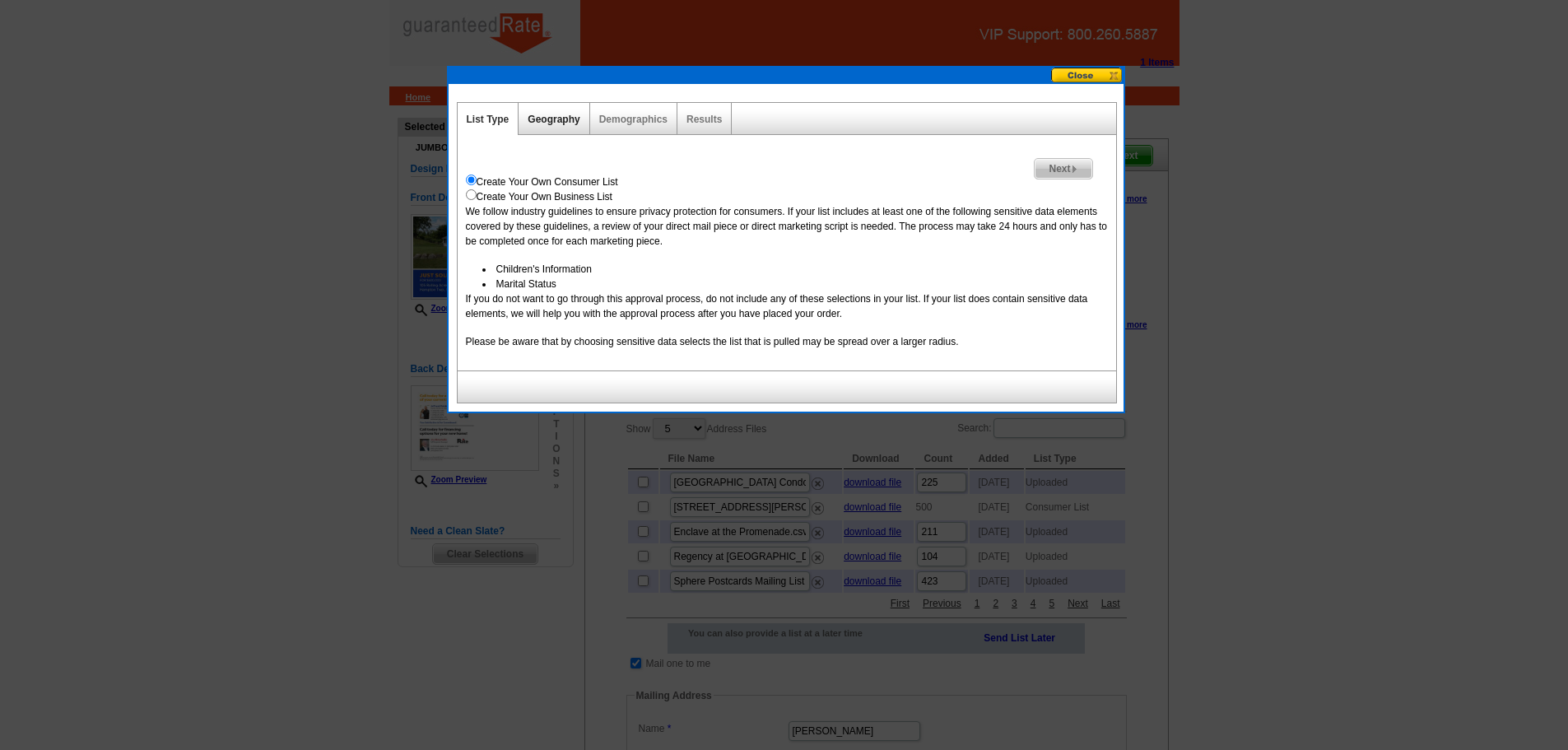
click at [561, 119] on link "Geography" at bounding box center [554, 119] width 52 height 12
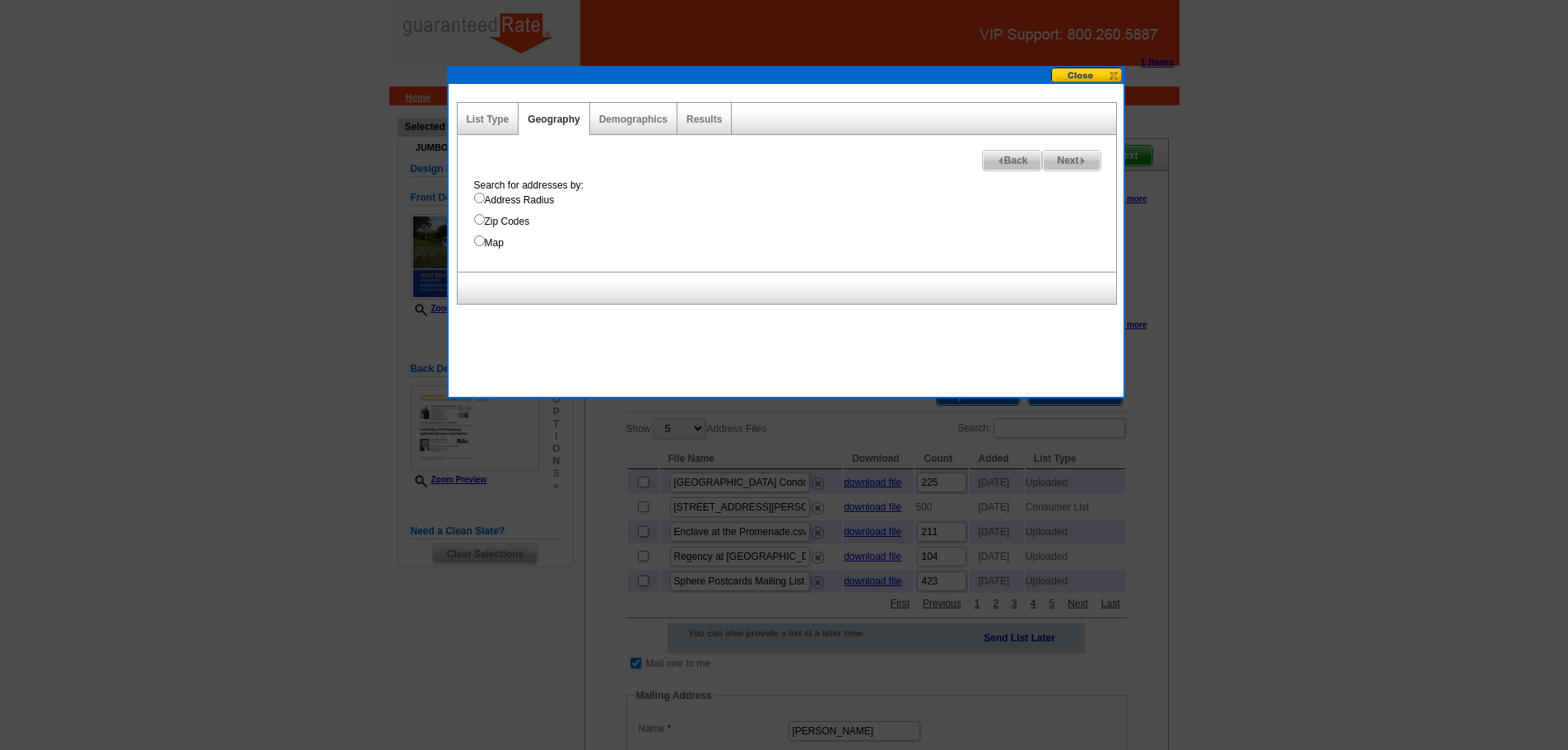
click at [542, 203] on label "Address Radius" at bounding box center [795, 200] width 642 height 15
click at [485, 203] on input "Address Radius" at bounding box center [480, 198] width 11 height 11
radio input "true"
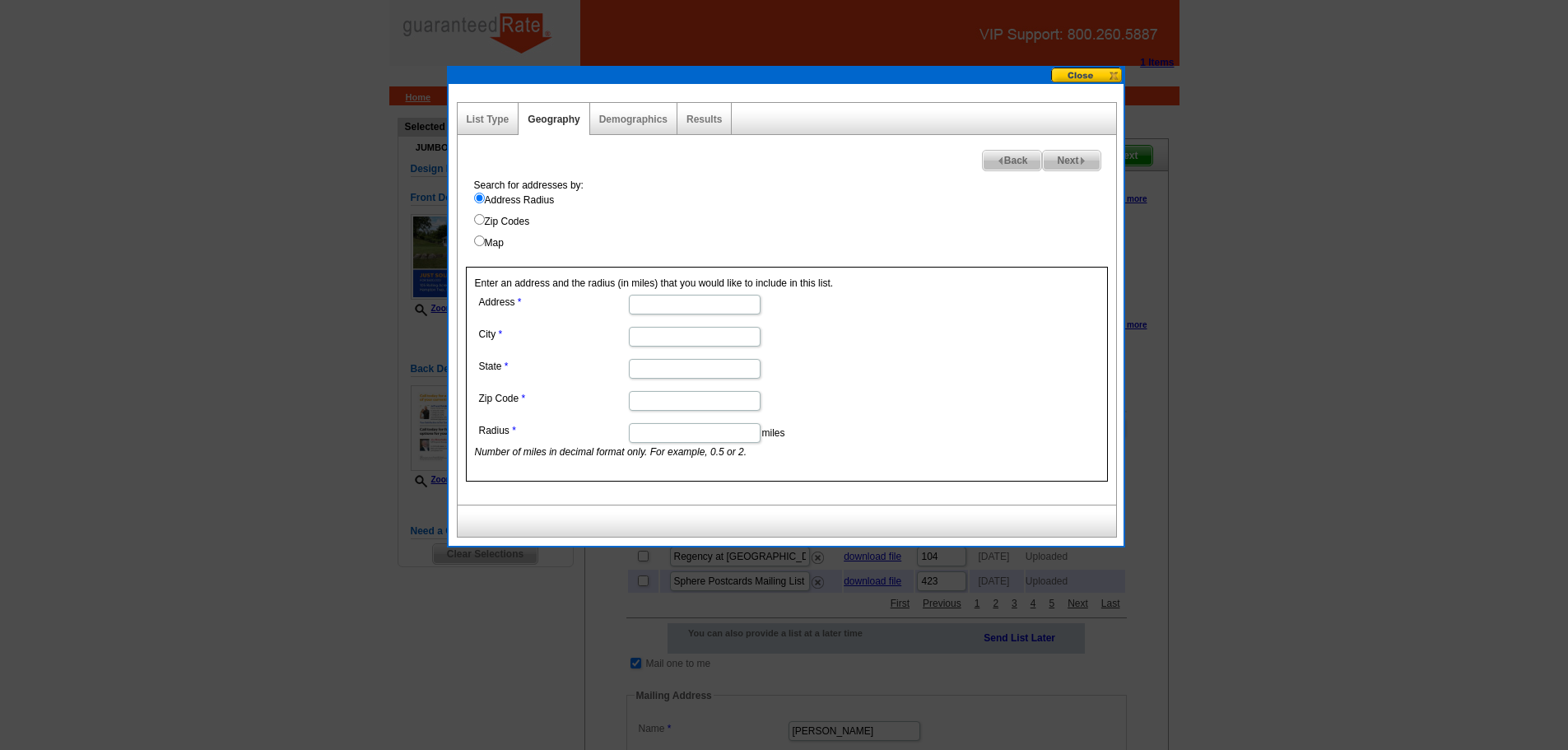
click at [680, 309] on input "Address" at bounding box center [695, 304] width 132 height 20
paste input "105 Rolling Acres Dr Hampton Twp., NJ 07860"
type input "105 Rolling Acres Dr Hampton Twp., NJ 07860"
click at [643, 335] on input "City" at bounding box center [695, 337] width 132 height 20
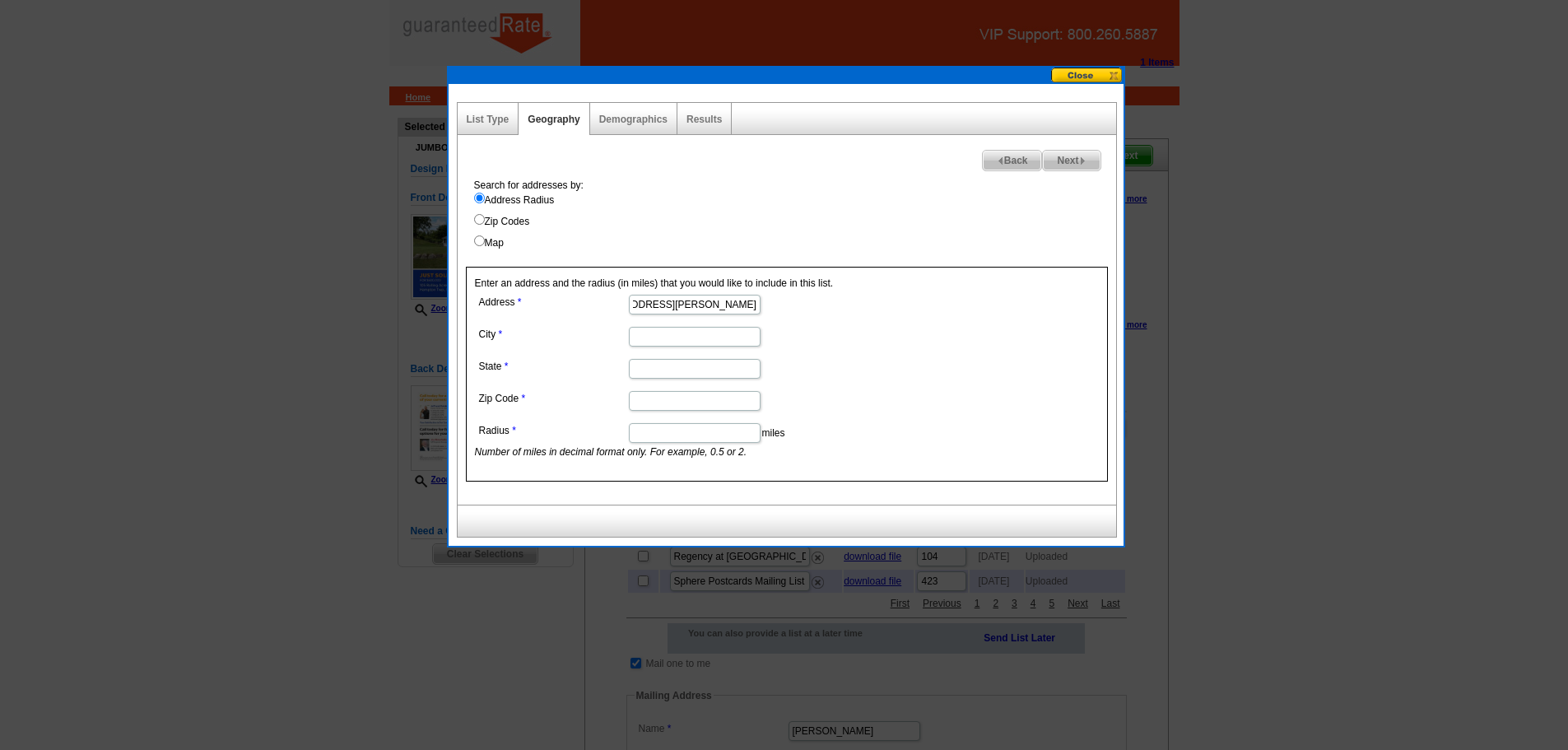
scroll to position [0, 0]
click at [643, 335] on input "City" at bounding box center [695, 337] width 132 height 20
paste input "105 Rolling Acres Dr Hampton Twp., NJ 07860"
type input "105 Rolling Acres Dr Hampton Twp., NJ 07860"
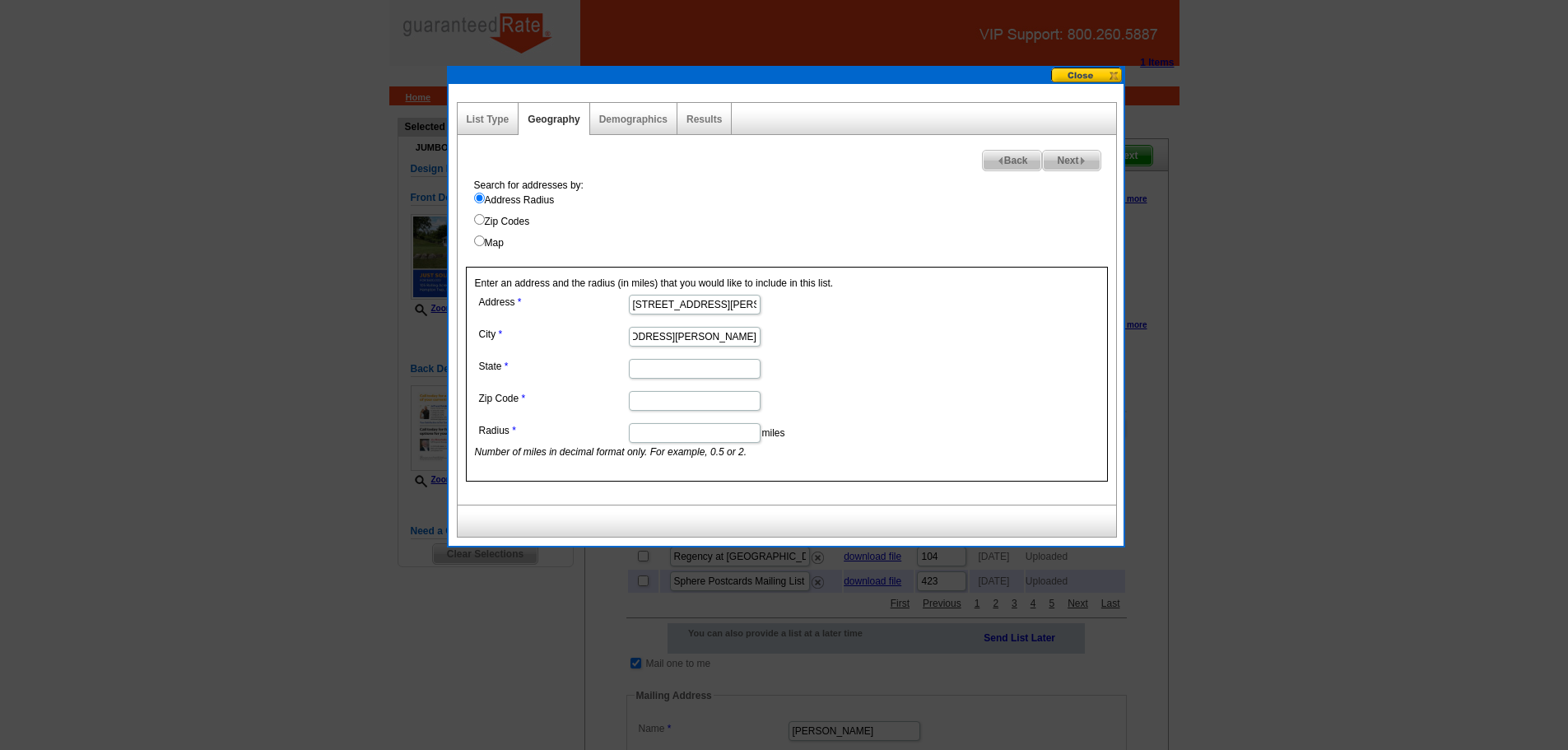
click at [714, 371] on input "State" at bounding box center [695, 369] width 132 height 20
paste input "105 Rolling Acres Dr Hampton Twp., NJ 07860"
type input "105 Rolling Acres Dr Hampton Twp., NJ 07860"
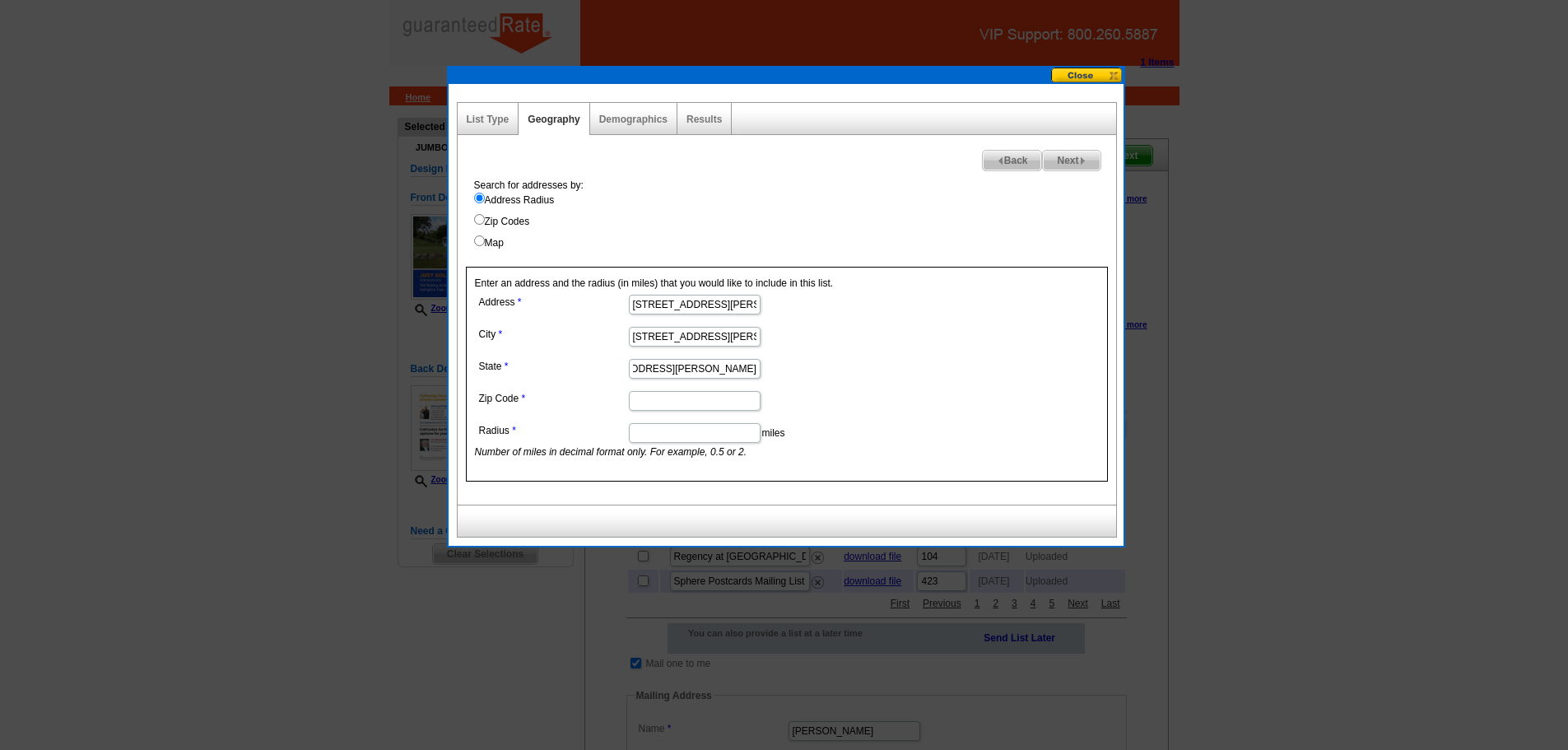
scroll to position [0, 0]
paste input "105 Rolling Acres Dr Hampton Twp., NJ 07860"
type input "105 Rolling Acres Dr Hampton Twp., NJ 07860"
drag, startPoint x: 721, startPoint y: 304, endPoint x: 952, endPoint y: 438, distance: 267.1
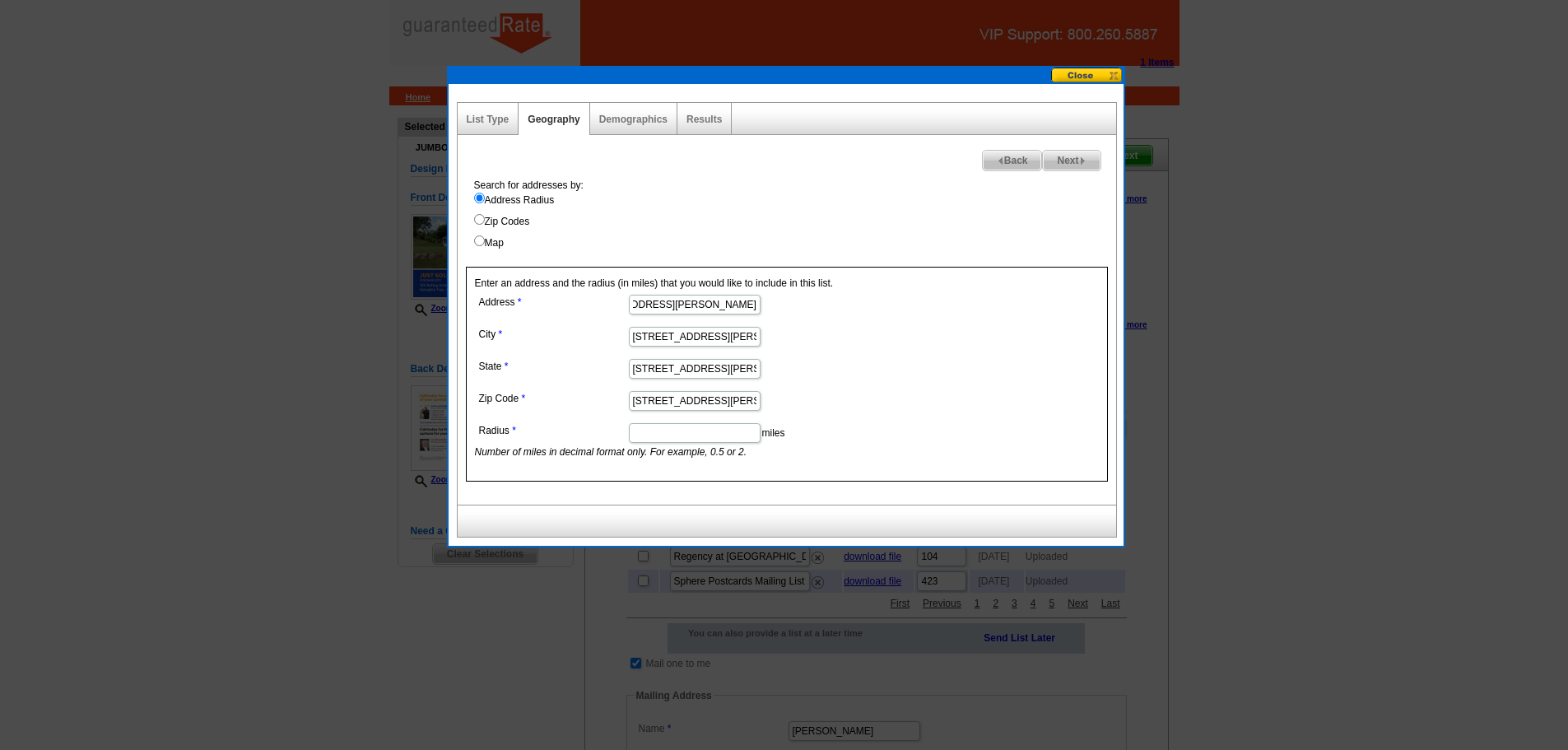
click at [952, 438] on form "Address 105 Rolling Acres Dr Hampton Twp., NJ 07860 City 105 Rolling Acres Dr H…" at bounding box center [787, 374] width 624 height 169
type input "105 Rolling Acres Dr"
drag, startPoint x: 724, startPoint y: 338, endPoint x: 482, endPoint y: 387, distance: 246.9
click at [507, 380] on dl "Address 105 Rolling Acres Dr City 105 Rolling Acres Dr Hampton Twp., NJ 07860 S…" at bounding box center [694, 374] width 438 height 169
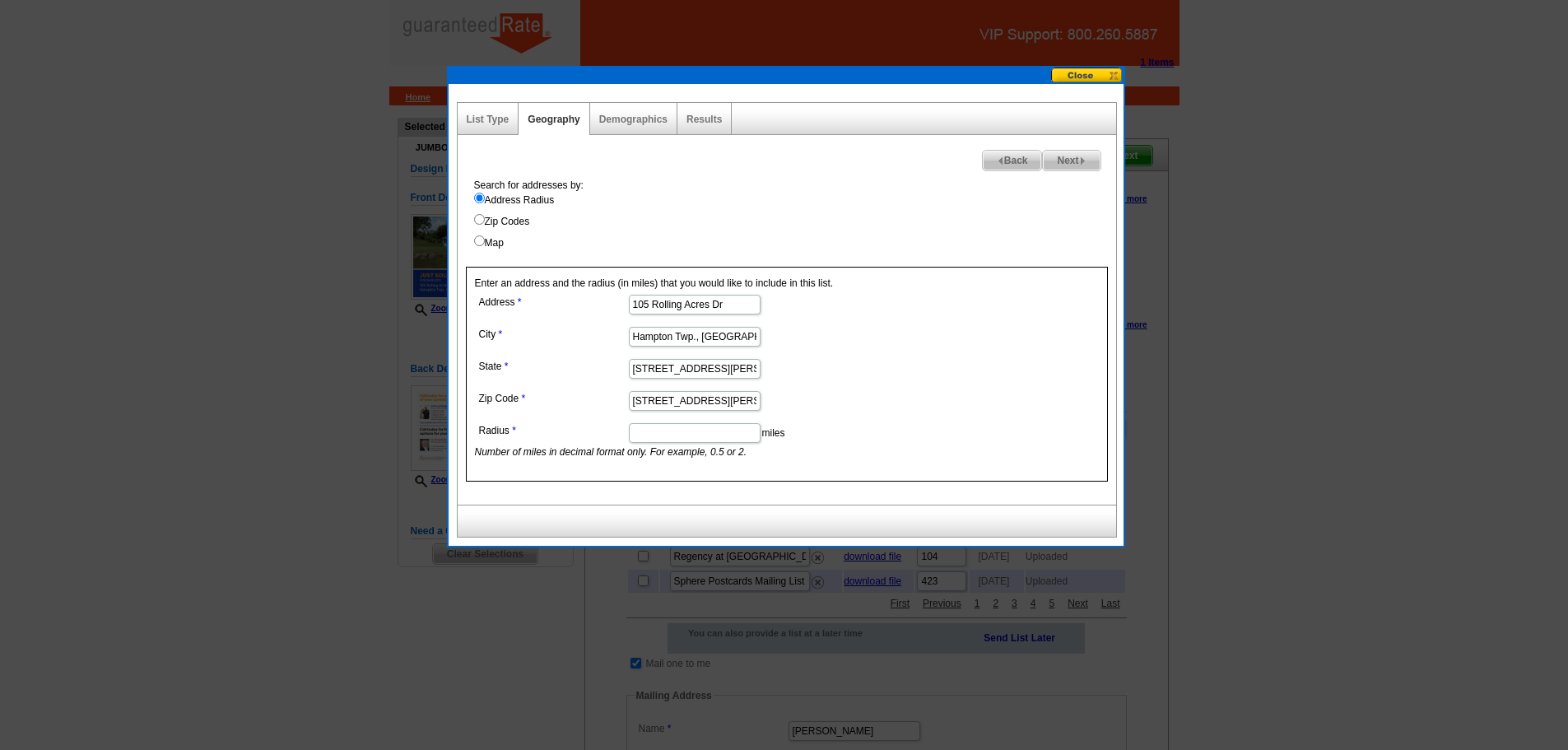
drag, startPoint x: 697, startPoint y: 340, endPoint x: 798, endPoint y: 364, distance: 103.8
click at [798, 364] on dl "Address 105 Rolling Acres Dr City Hampton Twp., NJ 07860 State 105 Rolling Acre…" at bounding box center [694, 374] width 438 height 169
type input "Hampton Twp."
drag, startPoint x: 750, startPoint y: 365, endPoint x: 512, endPoint y: 350, distance: 238.5
click at [512, 350] on dl "Address 105 Rolling Acres Dr City Hampton Twp. State 105 Rolling Acres Dr Hampt…" at bounding box center [694, 374] width 438 height 169
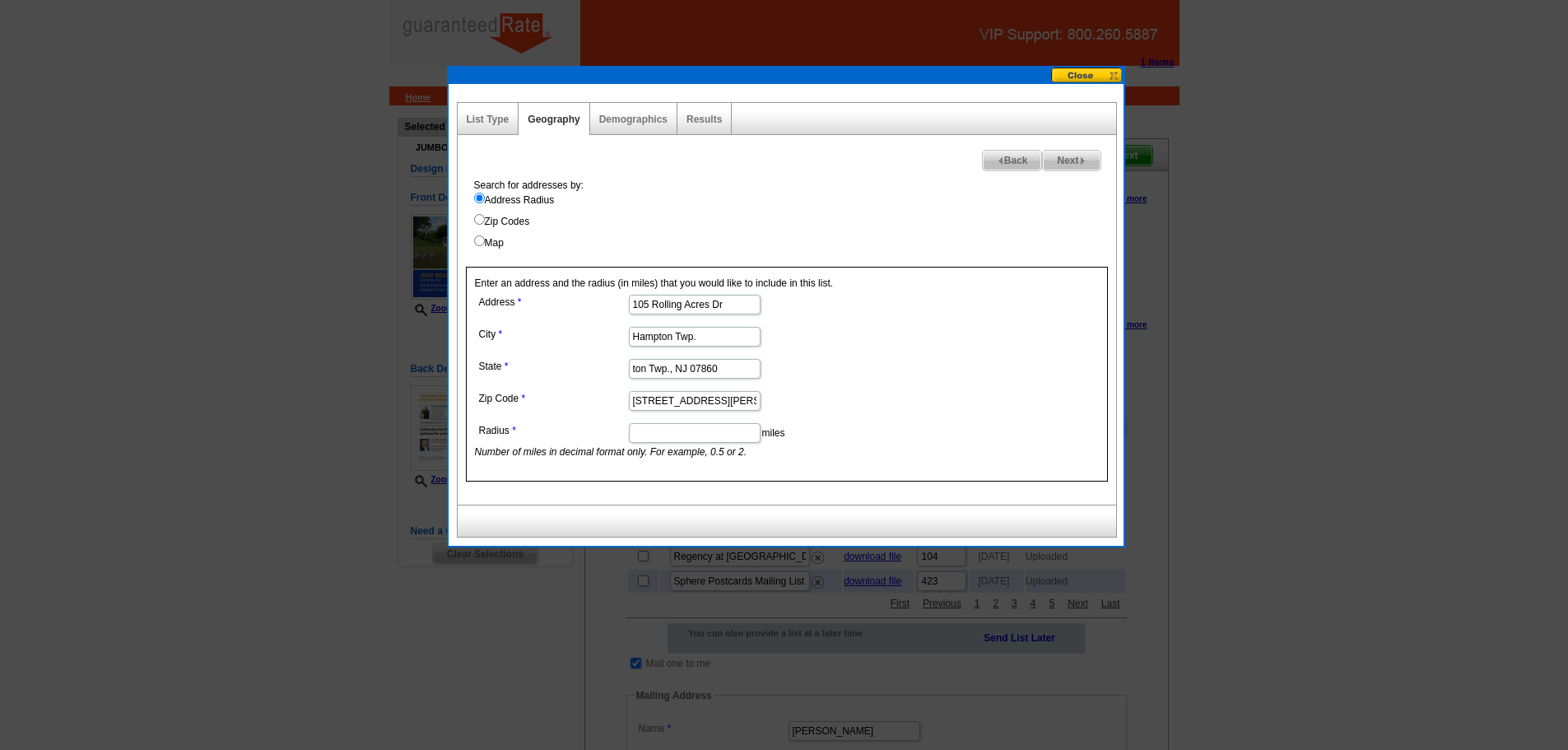
drag, startPoint x: 674, startPoint y: 369, endPoint x: 412, endPoint y: 394, distance: 263.2
click at [412, 394] on body "1 Items Home Pricing Guide Partner Tools Choose A Design My Orders My Account L…" at bounding box center [784, 635] width 1568 height 1271
drag, startPoint x: 643, startPoint y: 368, endPoint x: 869, endPoint y: 406, distance: 229.2
click at [869, 406] on dl "Address 105 Rolling Acres Dr City Hampton Twp. State NJ 07860 Zip Code 105 Roll…" at bounding box center [694, 374] width 438 height 169
type input "NJ"
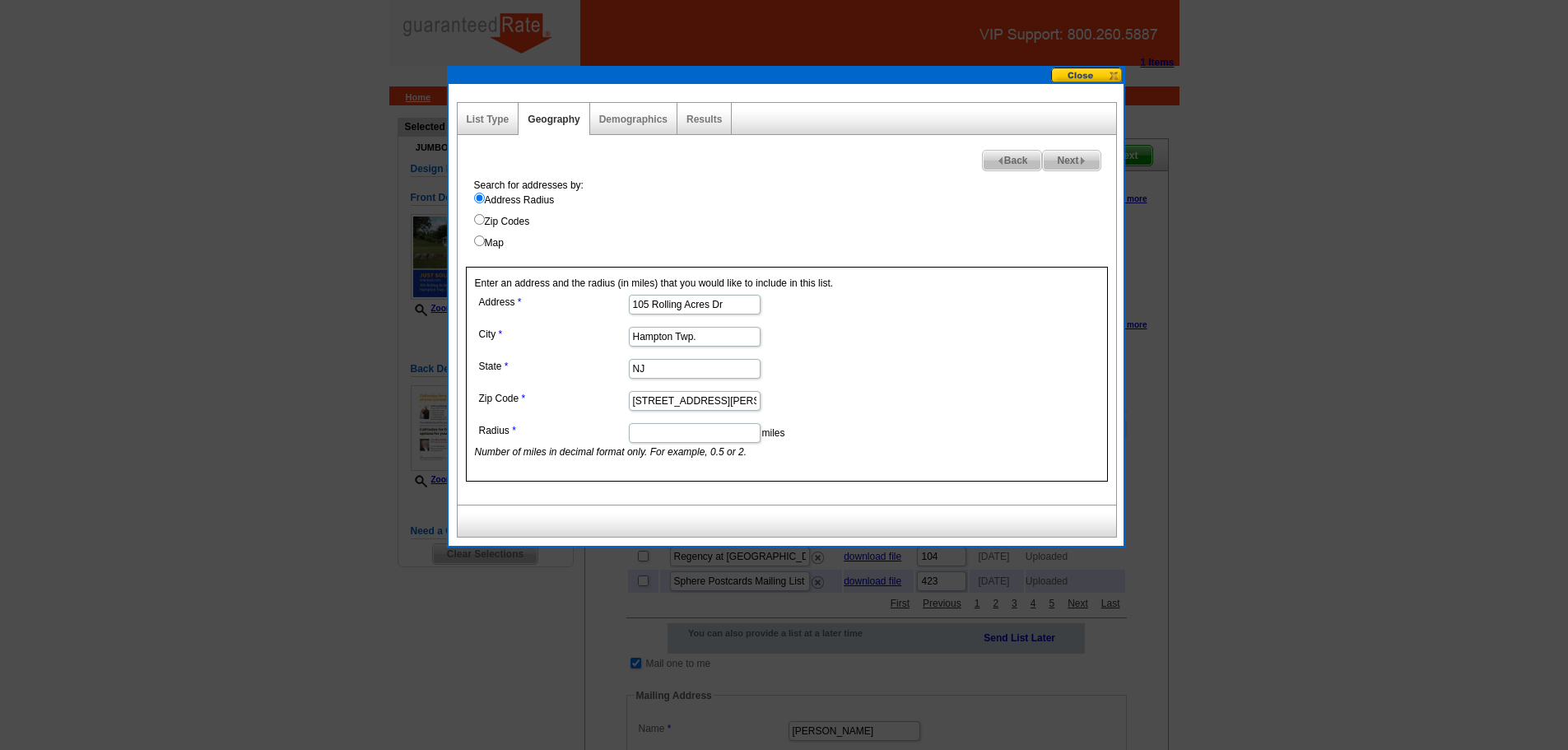
scroll to position [0, 84]
drag, startPoint x: 632, startPoint y: 400, endPoint x: 727, endPoint y: 410, distance: 95.5
click at [727, 410] on input "105 Rolling Acres Dr Hampton Twp., NJ 07860" at bounding box center [695, 401] width 132 height 20
type input "07860"
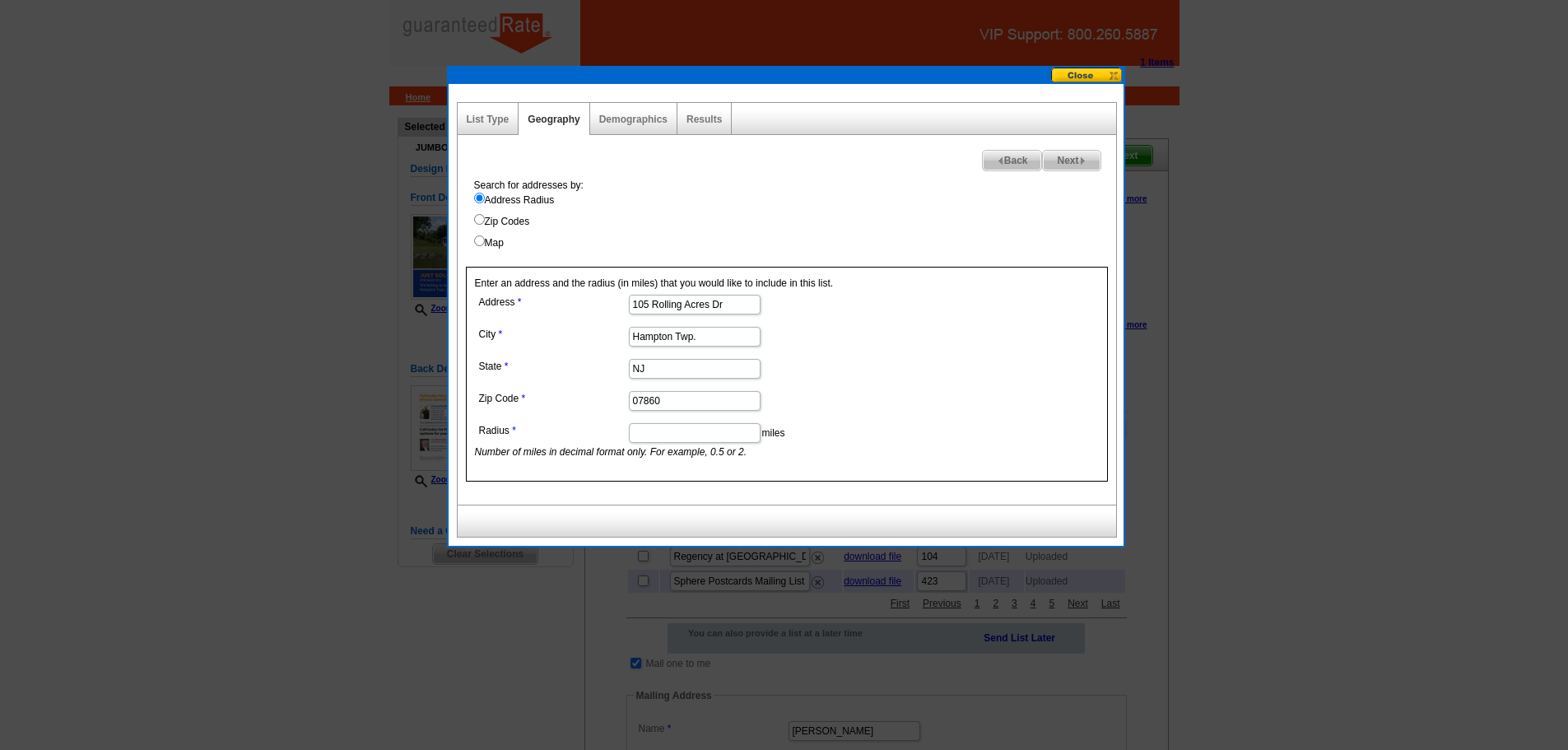
click at [709, 431] on input "Radius" at bounding box center [695, 433] width 132 height 20
type input "1"
click at [1066, 161] on span "Next" at bounding box center [1072, 161] width 57 height 20
select select
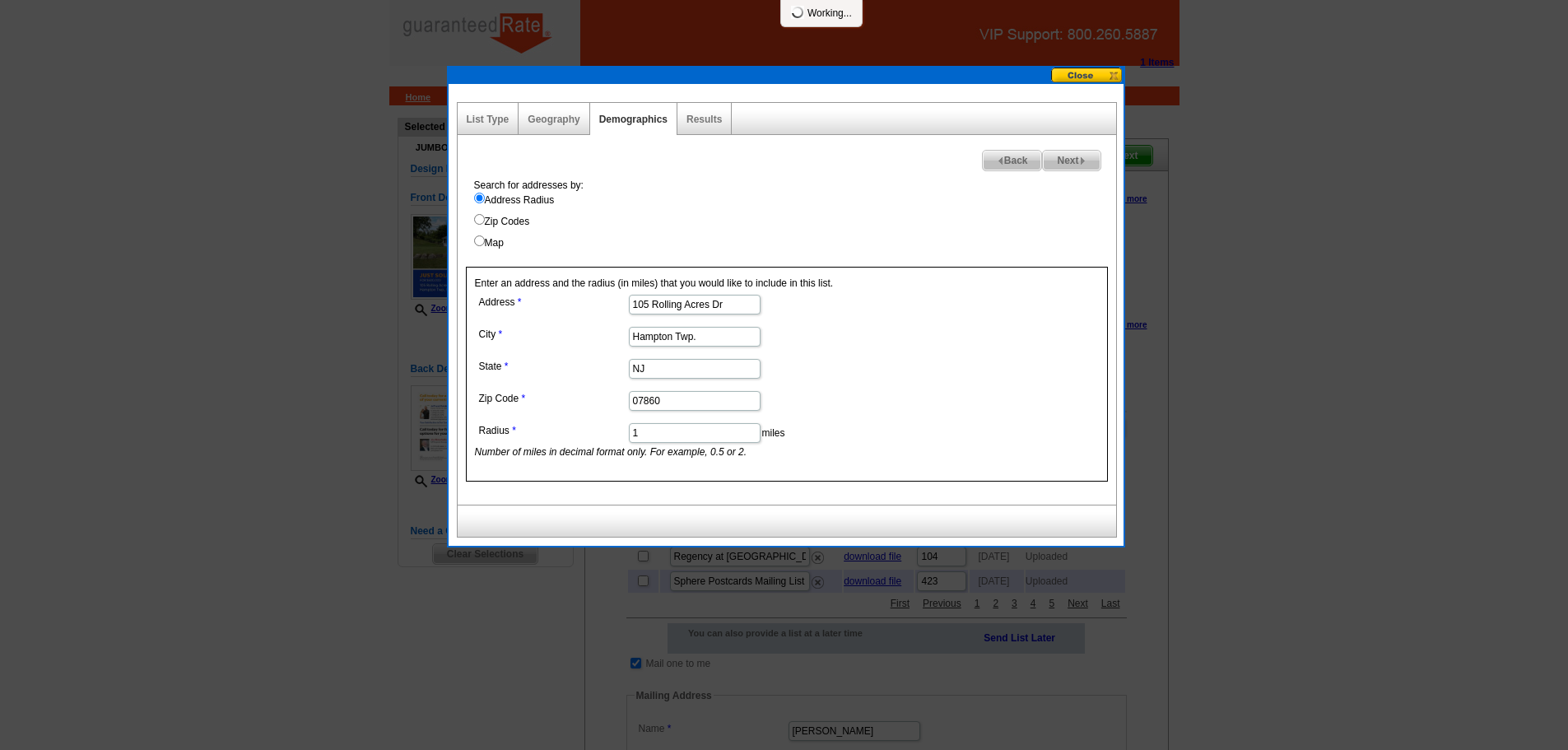
select select
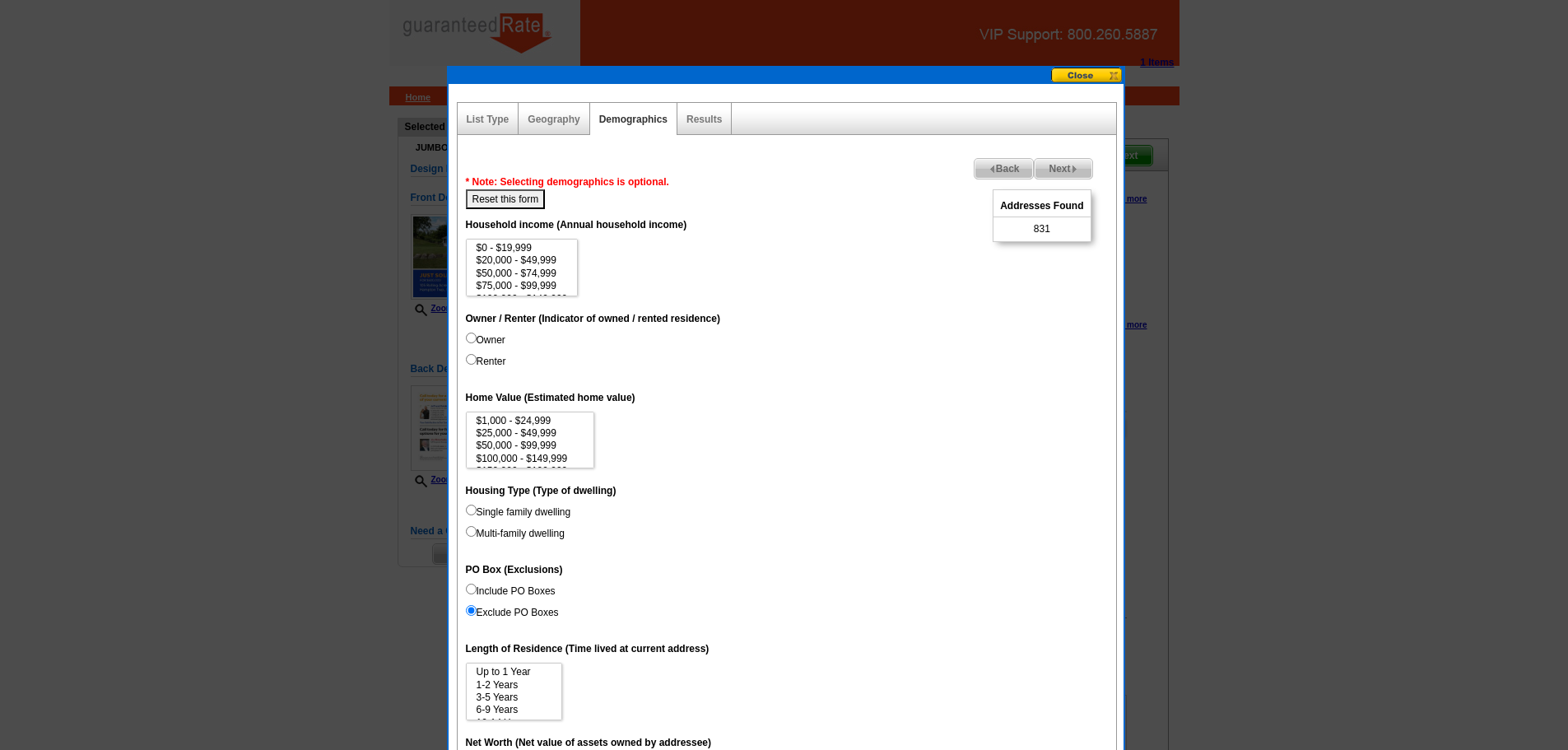
click at [995, 166] on span "Back" at bounding box center [1005, 169] width 59 height 20
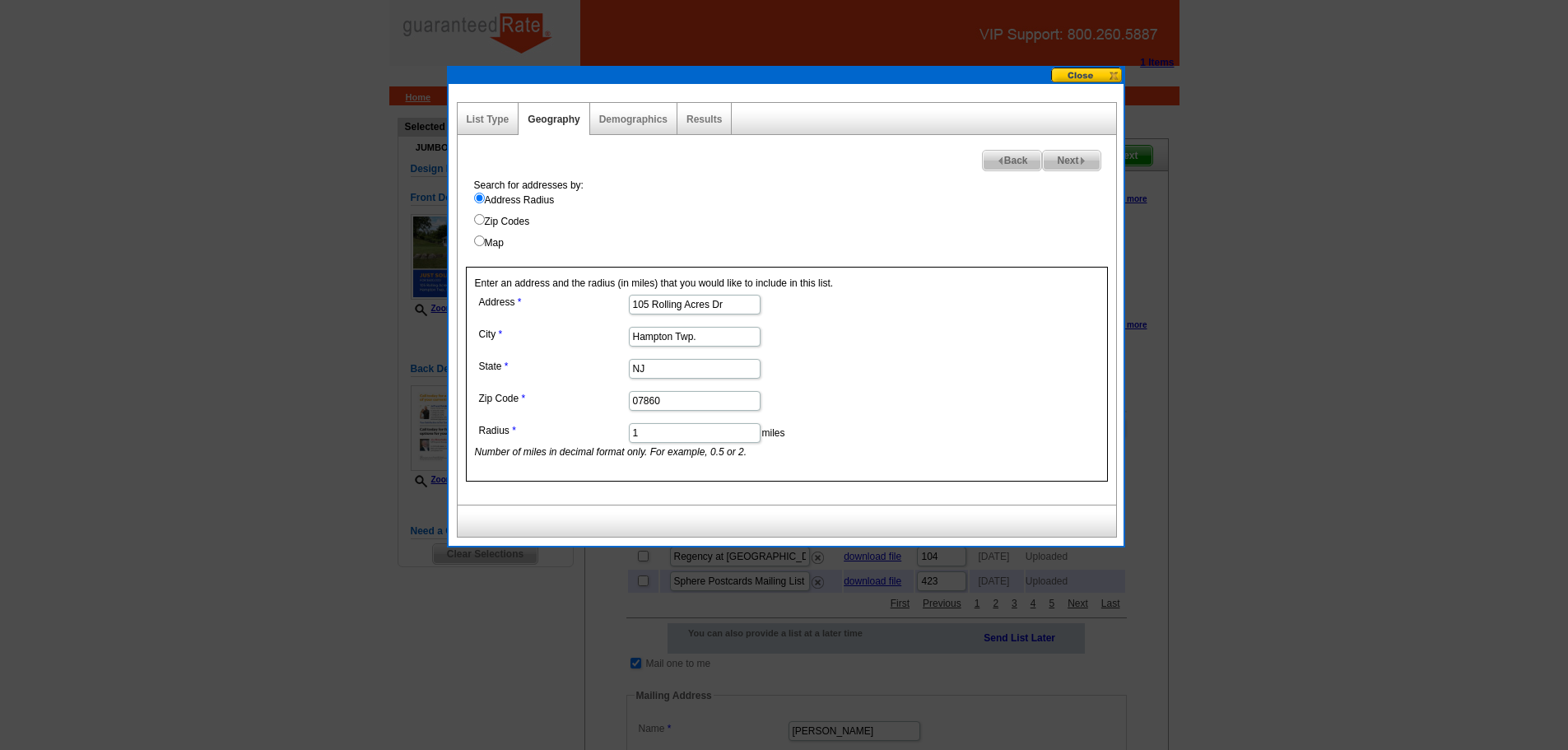
drag, startPoint x: 659, startPoint y: 429, endPoint x: 620, endPoint y: 428, distance: 39.0
click at [620, 428] on dl "Address 105 Rolling Acres Dr City Hampton Twp. State NJ Zip Code 07860 Radius 1…" at bounding box center [694, 374] width 438 height 169
type input ".5"
click at [1044, 314] on form "Address 105 Rolling Acres Dr City Hampton Twp. State NJ Zip Code 07860 Radius .…" at bounding box center [787, 374] width 624 height 169
click at [1087, 159] on span "Next" at bounding box center [1072, 161] width 57 height 20
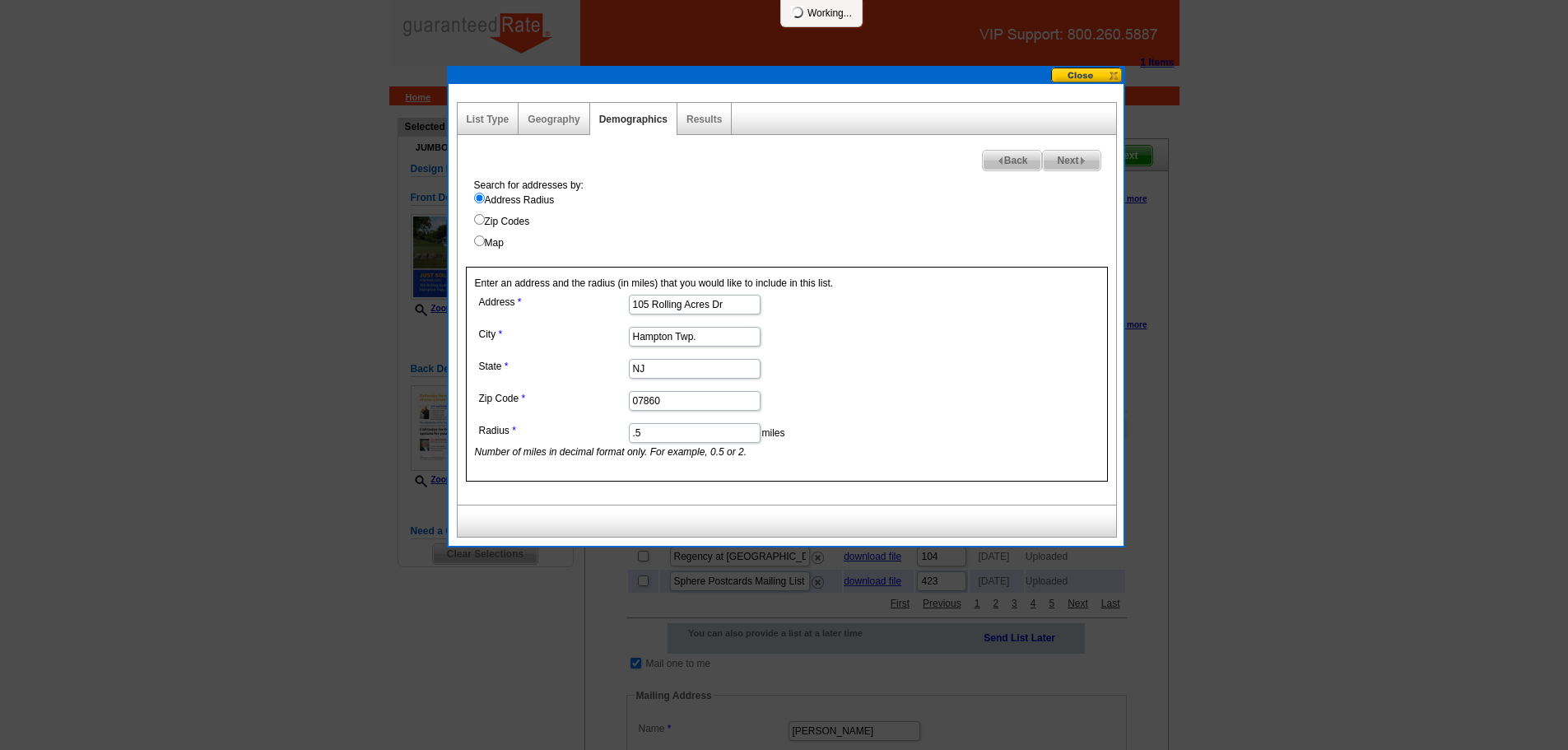
select select
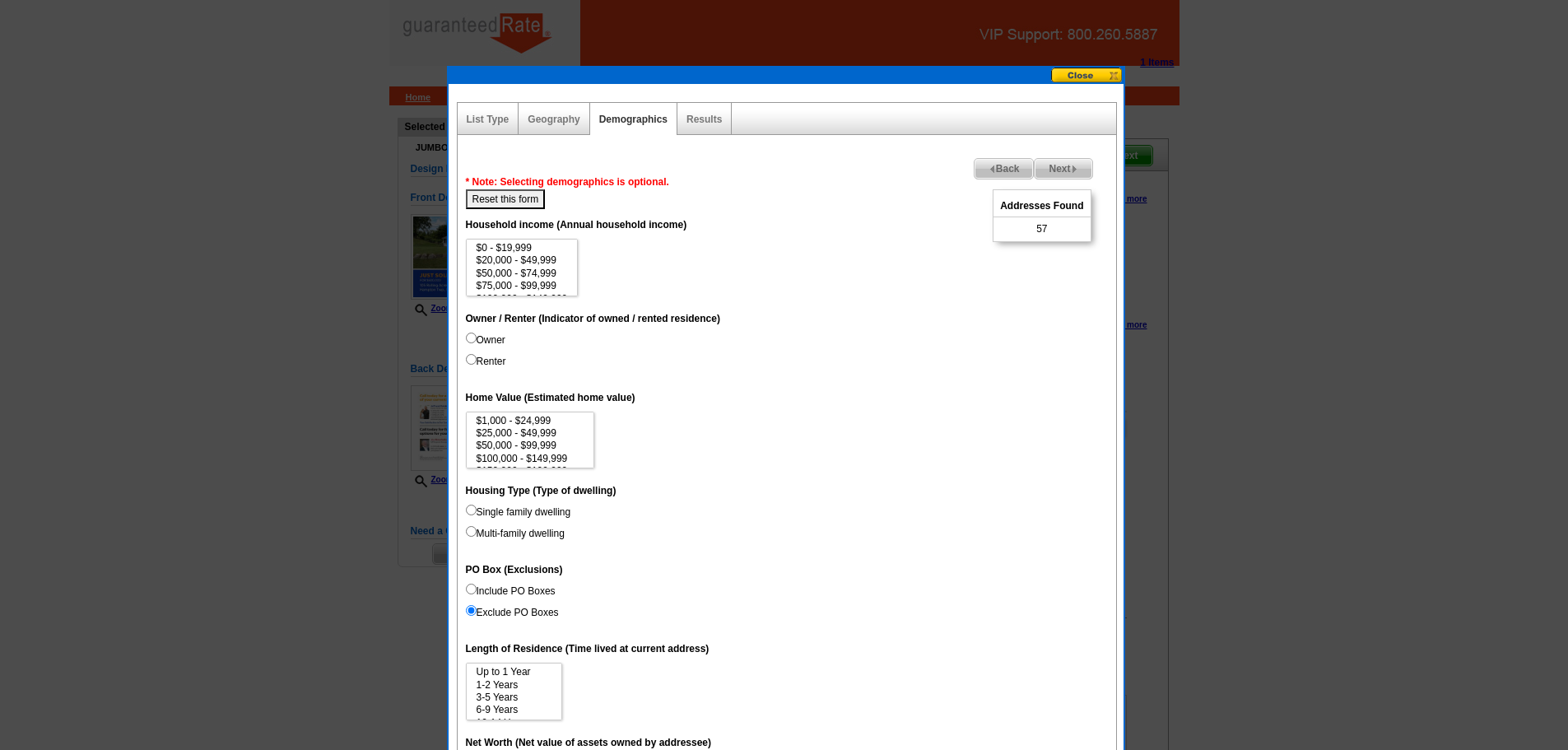
click at [988, 166] on img at bounding box center [992, 169] width 7 height 7
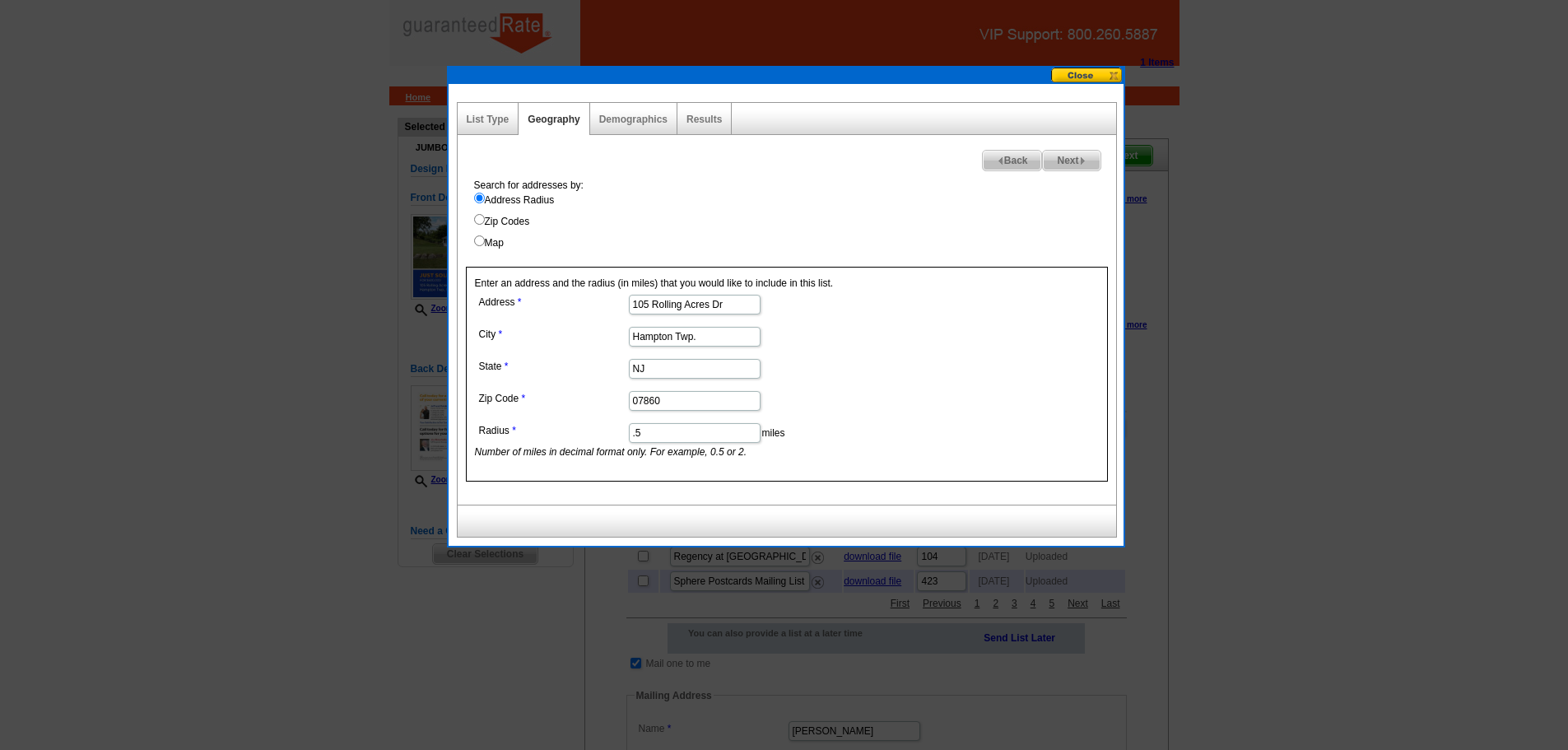
drag, startPoint x: 638, startPoint y: 429, endPoint x: 680, endPoint y: 450, distance: 47.0
click at [680, 450] on dd ".5 miles Number of miles in decimal format only. For example, 0.5 or 2." at bounding box center [694, 438] width 438 height 40
type input ".80"
click at [1083, 160] on img at bounding box center [1083, 161] width 7 height 7
select select
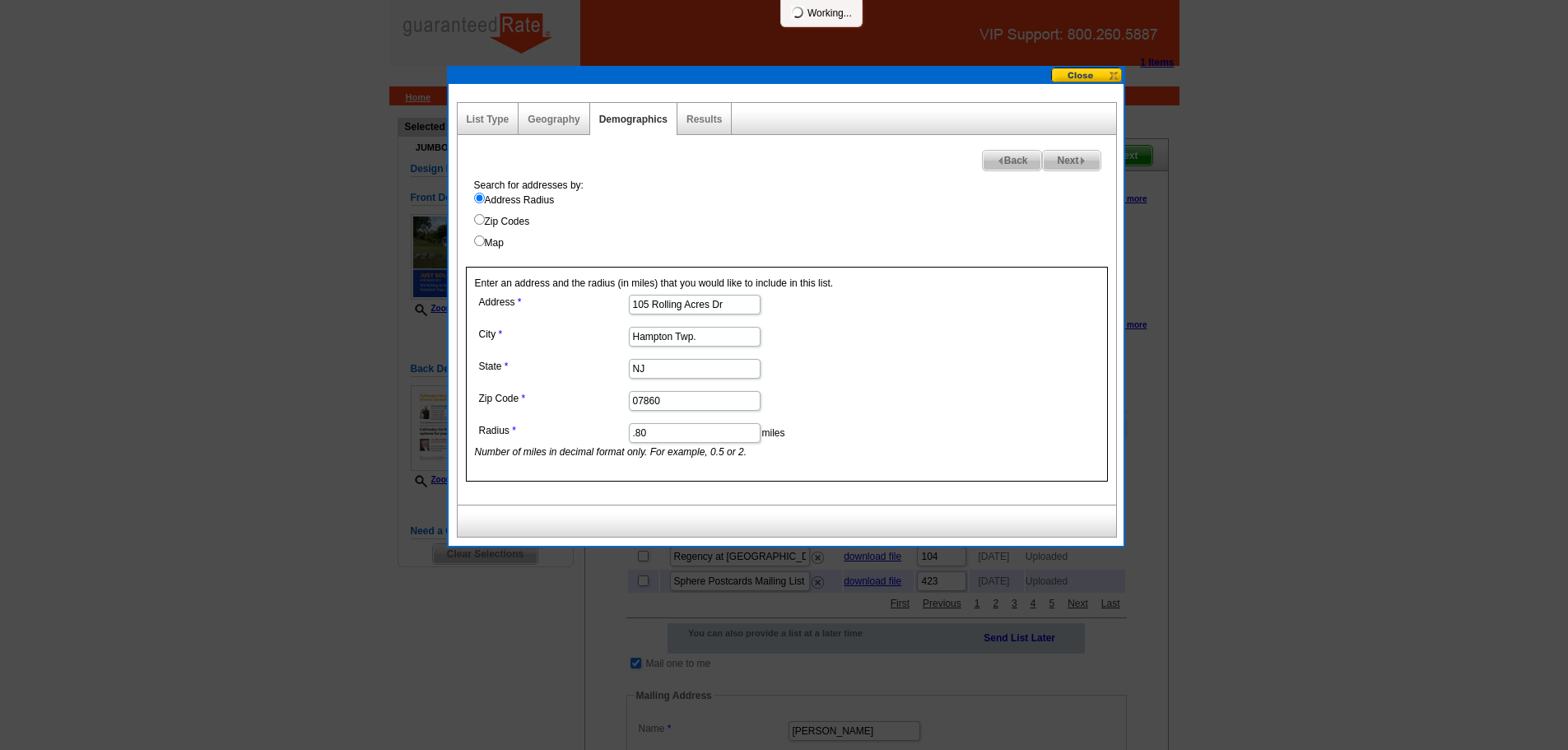
select select
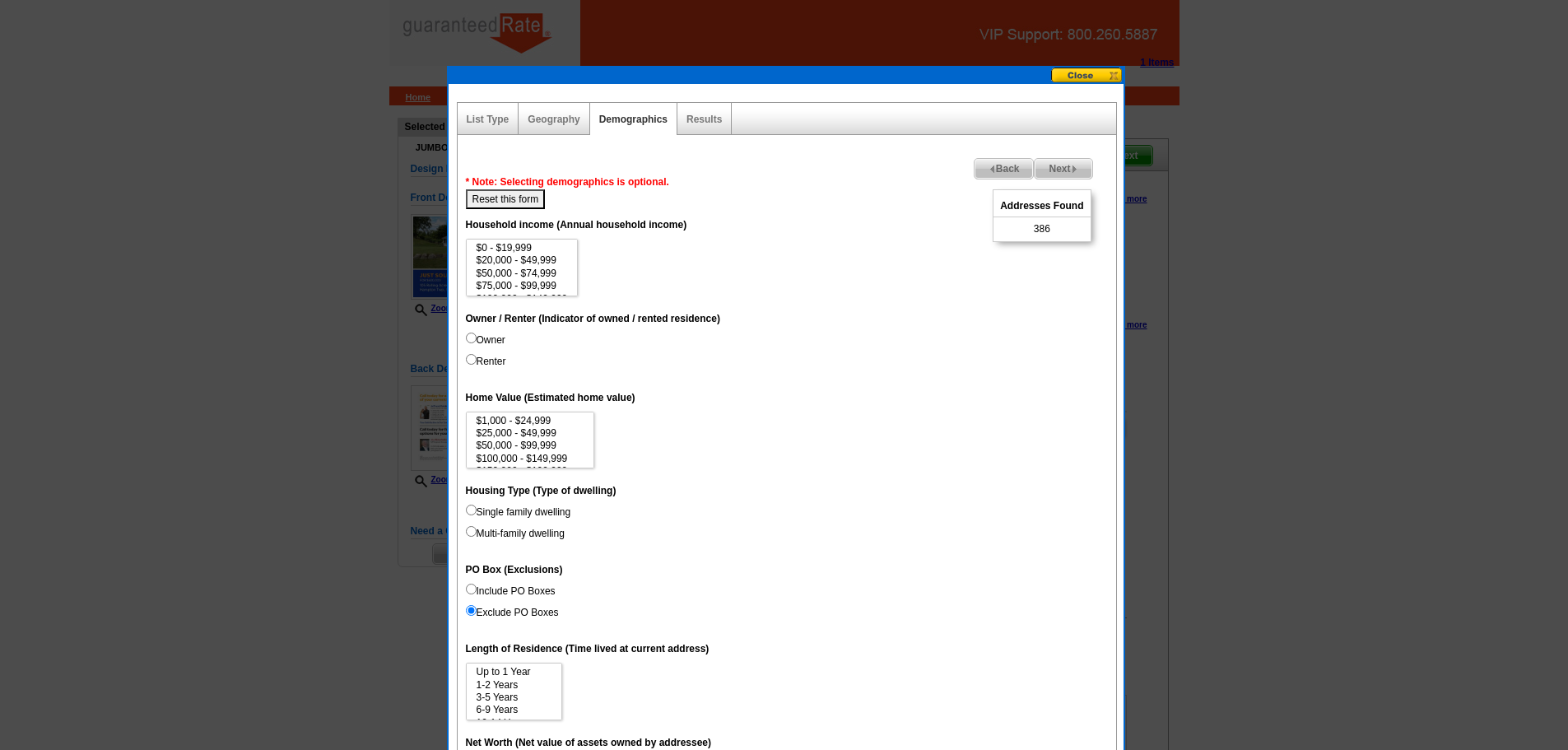
click at [988, 167] on img at bounding box center [992, 169] width 7 height 7
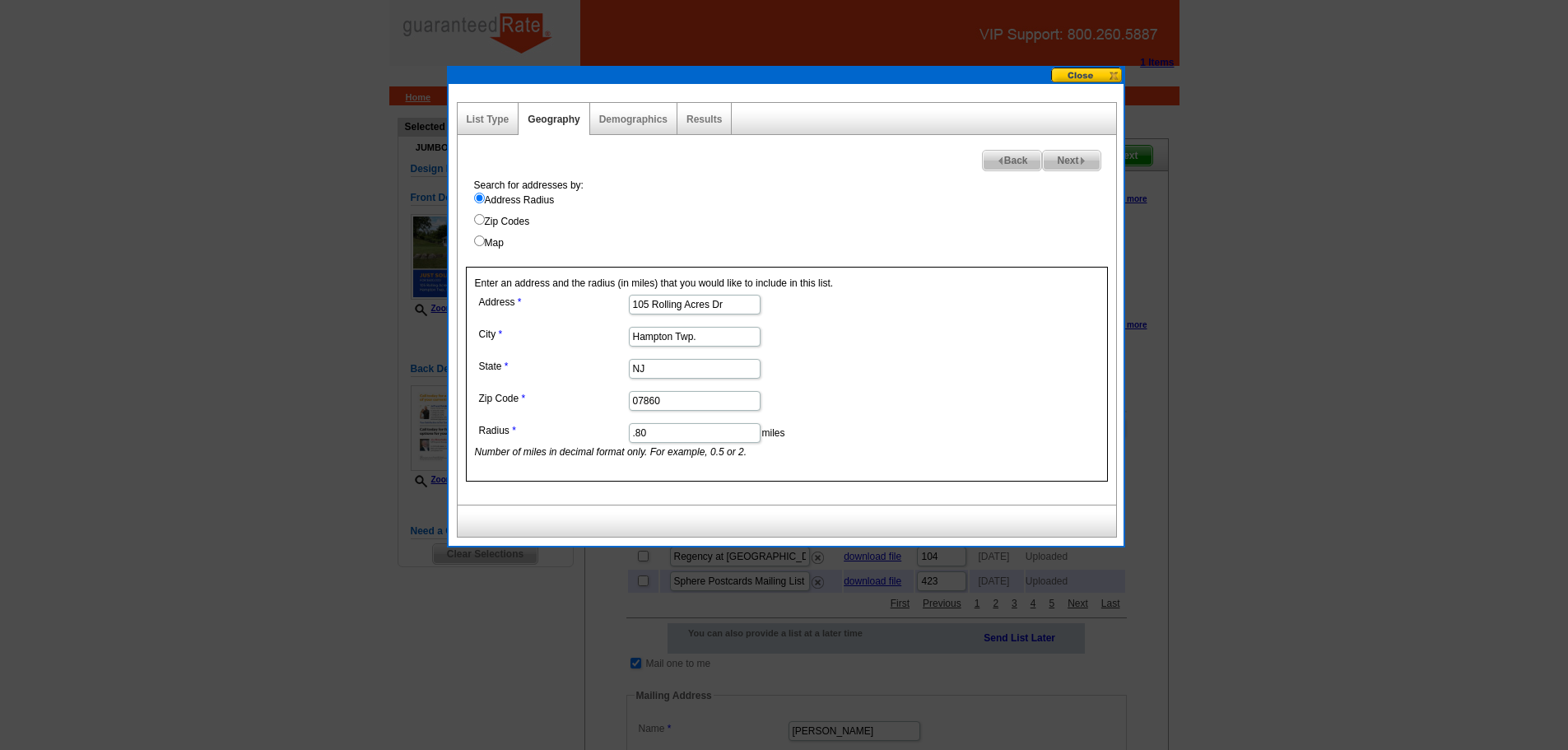
drag, startPoint x: 641, startPoint y: 437, endPoint x: 720, endPoint y: 463, distance: 83.2
click at [720, 463] on div "Enter an address and the radius (in miles) that you would like to include in th…" at bounding box center [787, 374] width 642 height 215
type input ".85"
click at [1088, 155] on span "Next" at bounding box center [1072, 161] width 57 height 20
select select
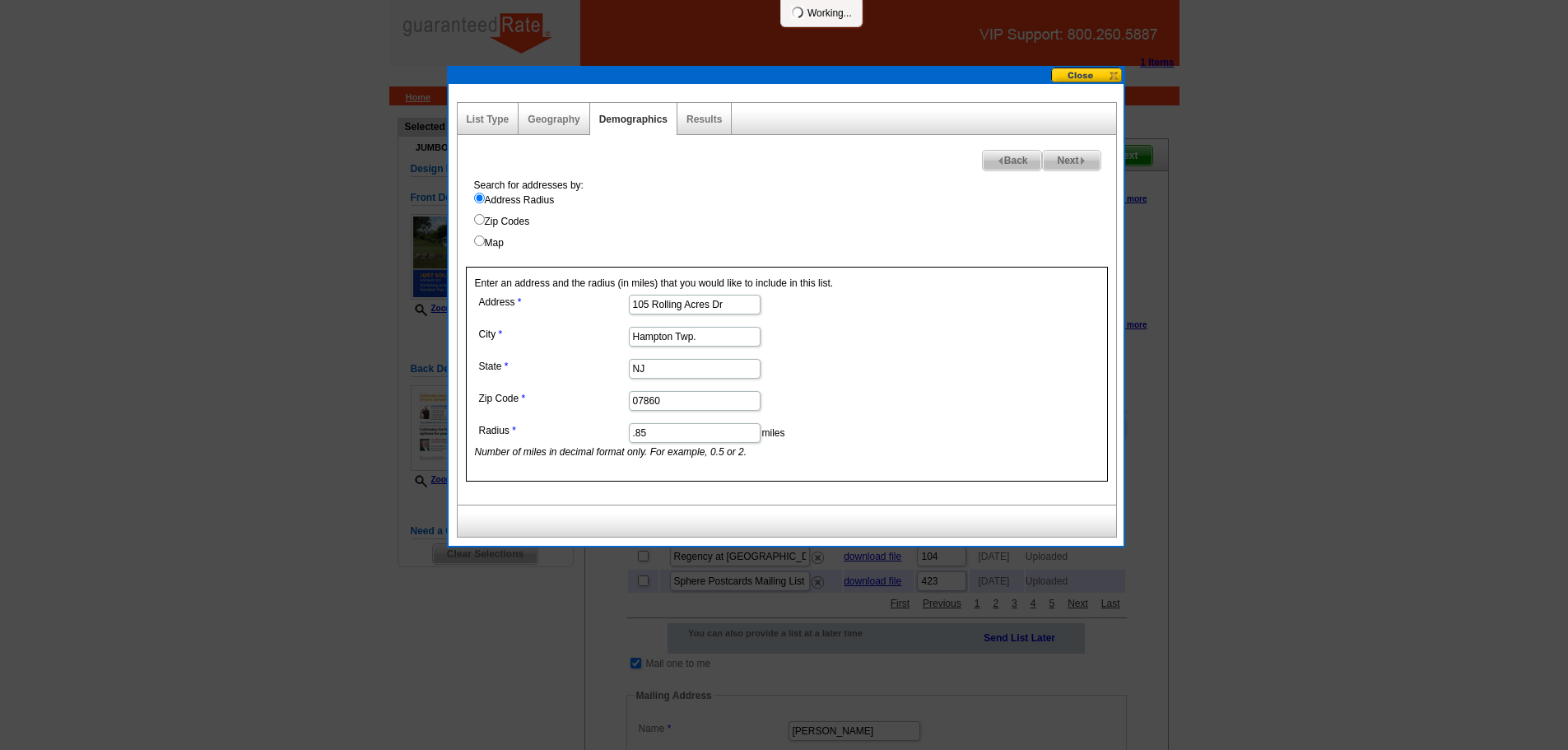
select select
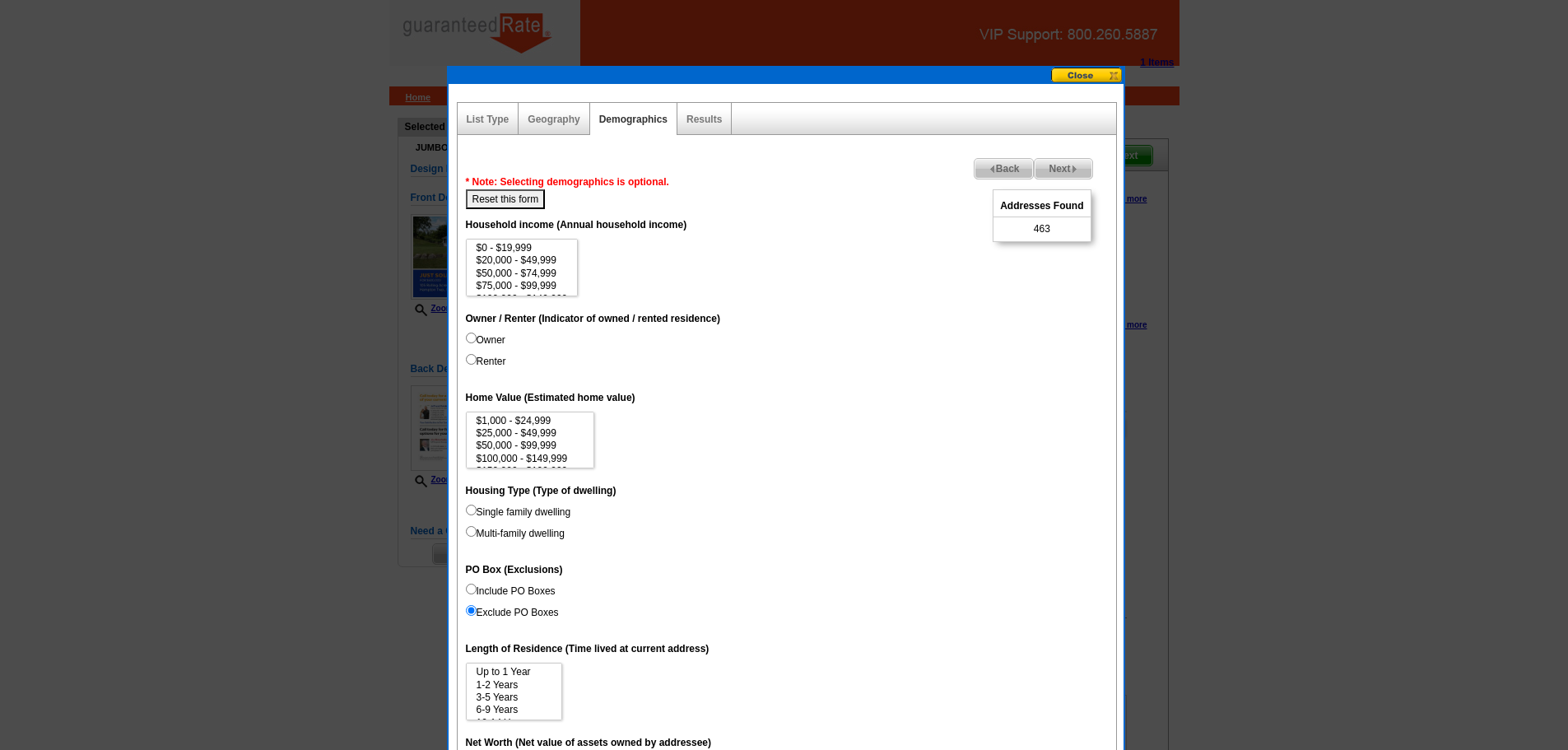
click at [999, 168] on span "Back" at bounding box center [1005, 169] width 59 height 20
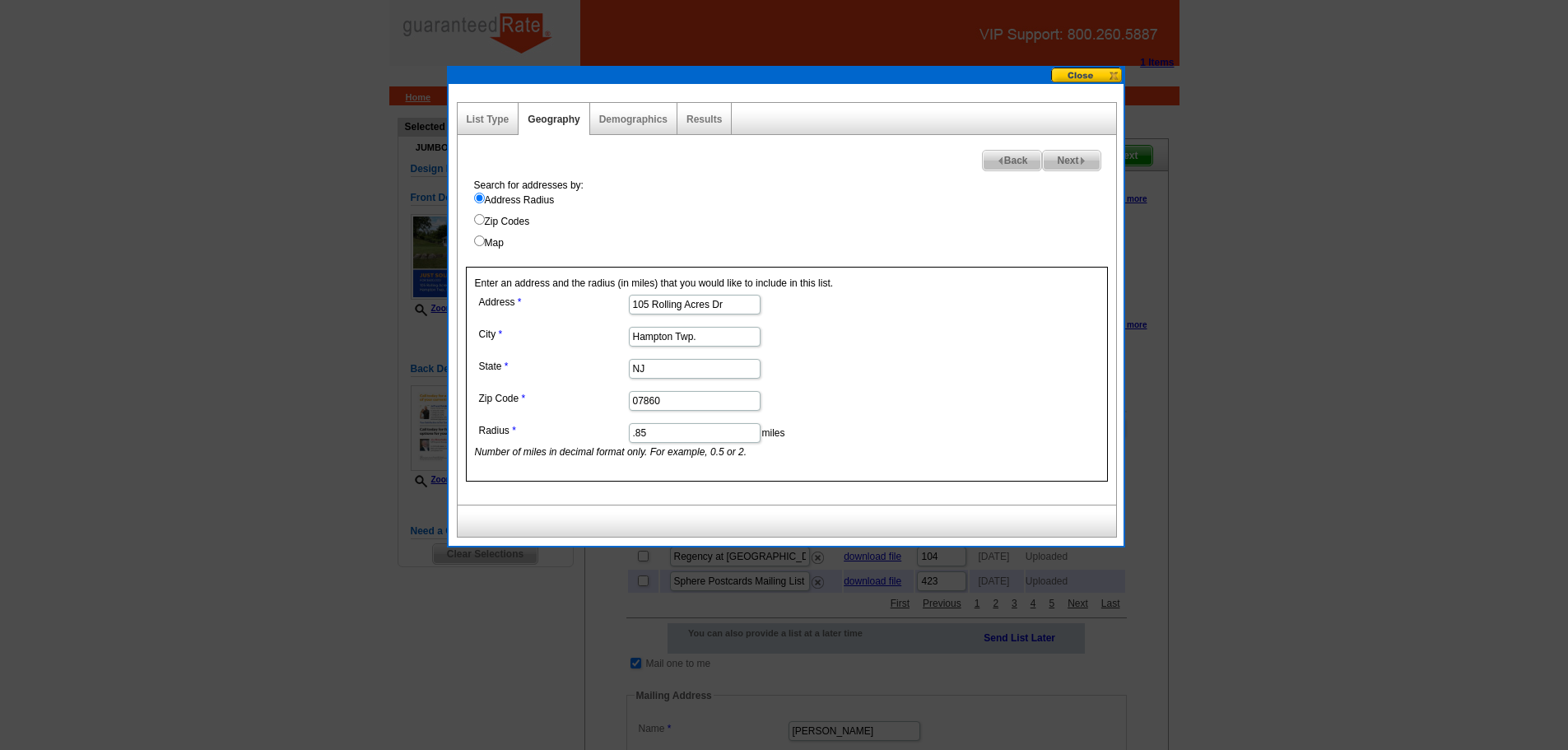
drag, startPoint x: 642, startPoint y: 431, endPoint x: 660, endPoint y: 437, distance: 19.0
click at [660, 437] on input ".85" at bounding box center [695, 433] width 132 height 20
type input ".82"
click at [1065, 165] on span "Next" at bounding box center [1072, 161] width 57 height 20
select select
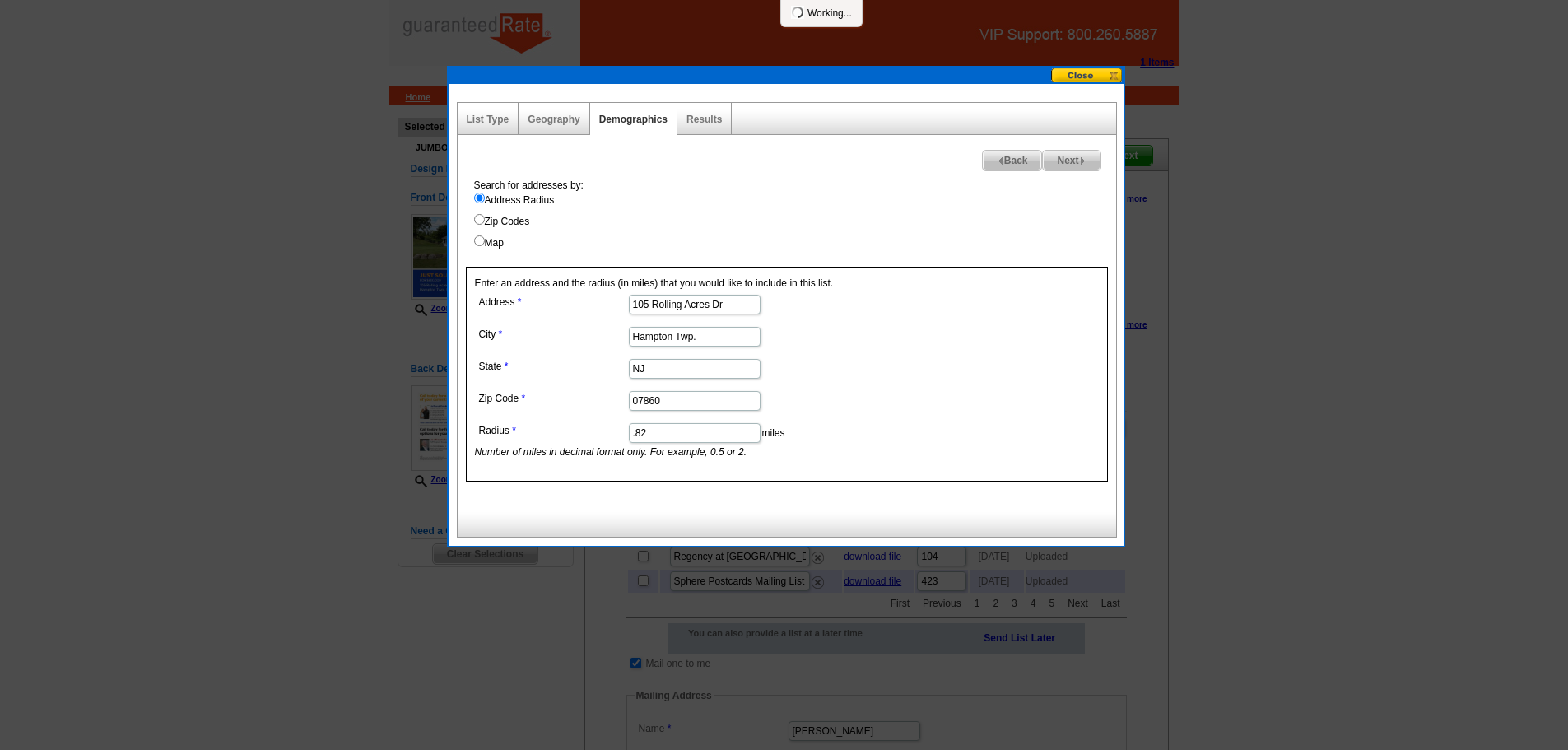
select select
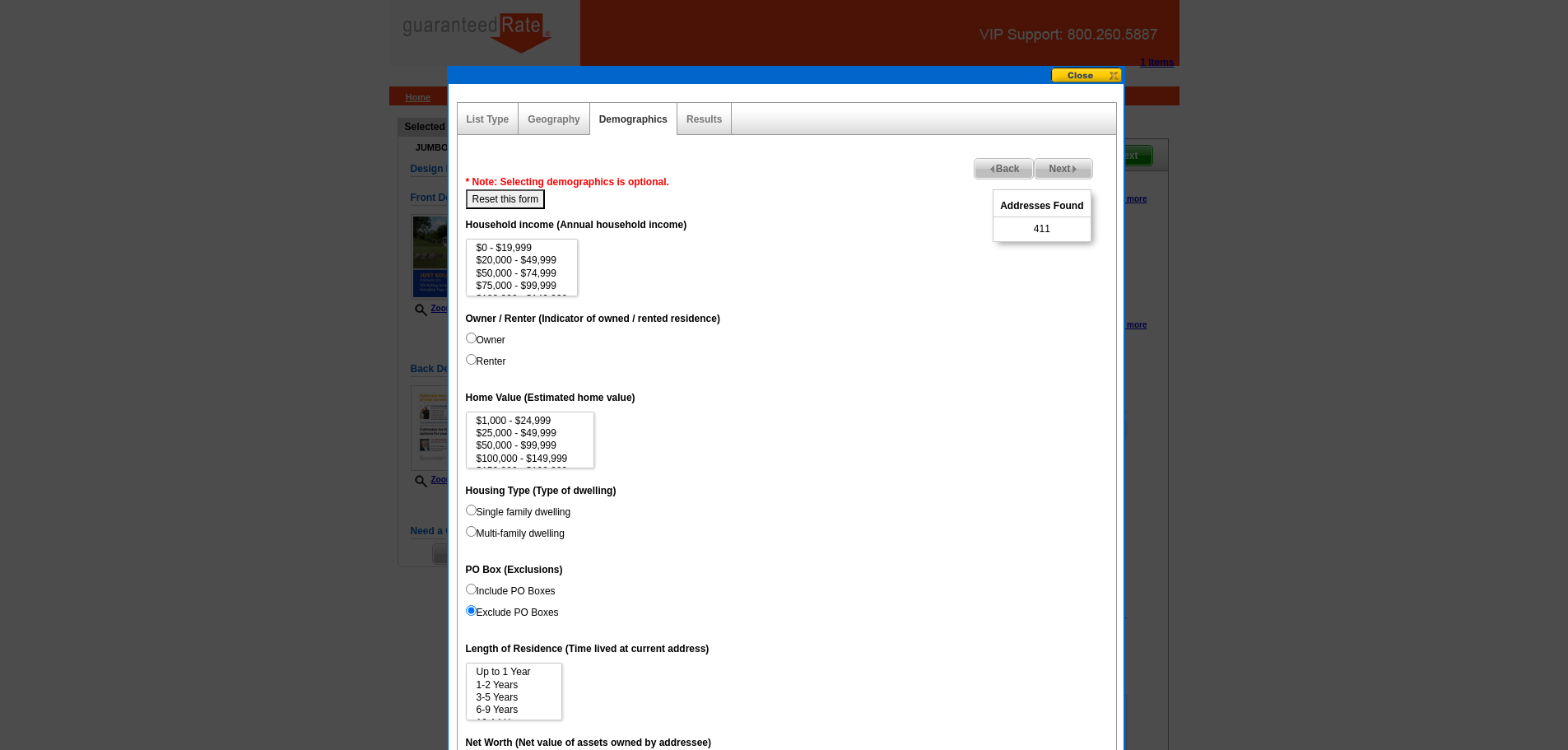
click at [1063, 166] on span "Next" at bounding box center [1063, 169] width 57 height 20
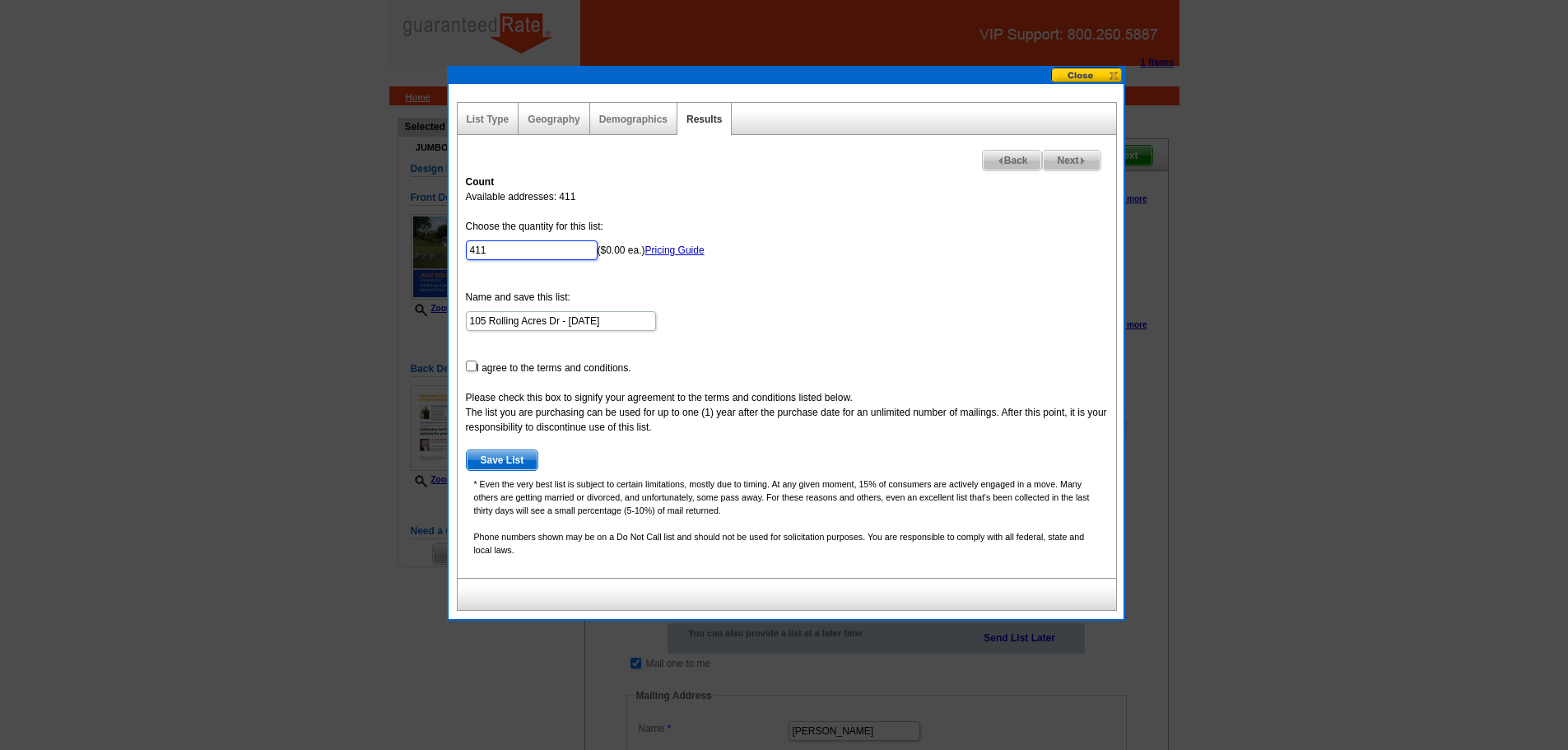
drag, startPoint x: 475, startPoint y: 250, endPoint x: 577, endPoint y: 289, distance: 109.2
click at [577, 289] on form "Choose the quantity for this list: 411 ($0.00 ea.) Pricing Guide Name and save …" at bounding box center [787, 345] width 642 height 252
type input "400"
click at [470, 367] on input "checkbox" at bounding box center [471, 366] width 11 height 11
checkbox input "true"
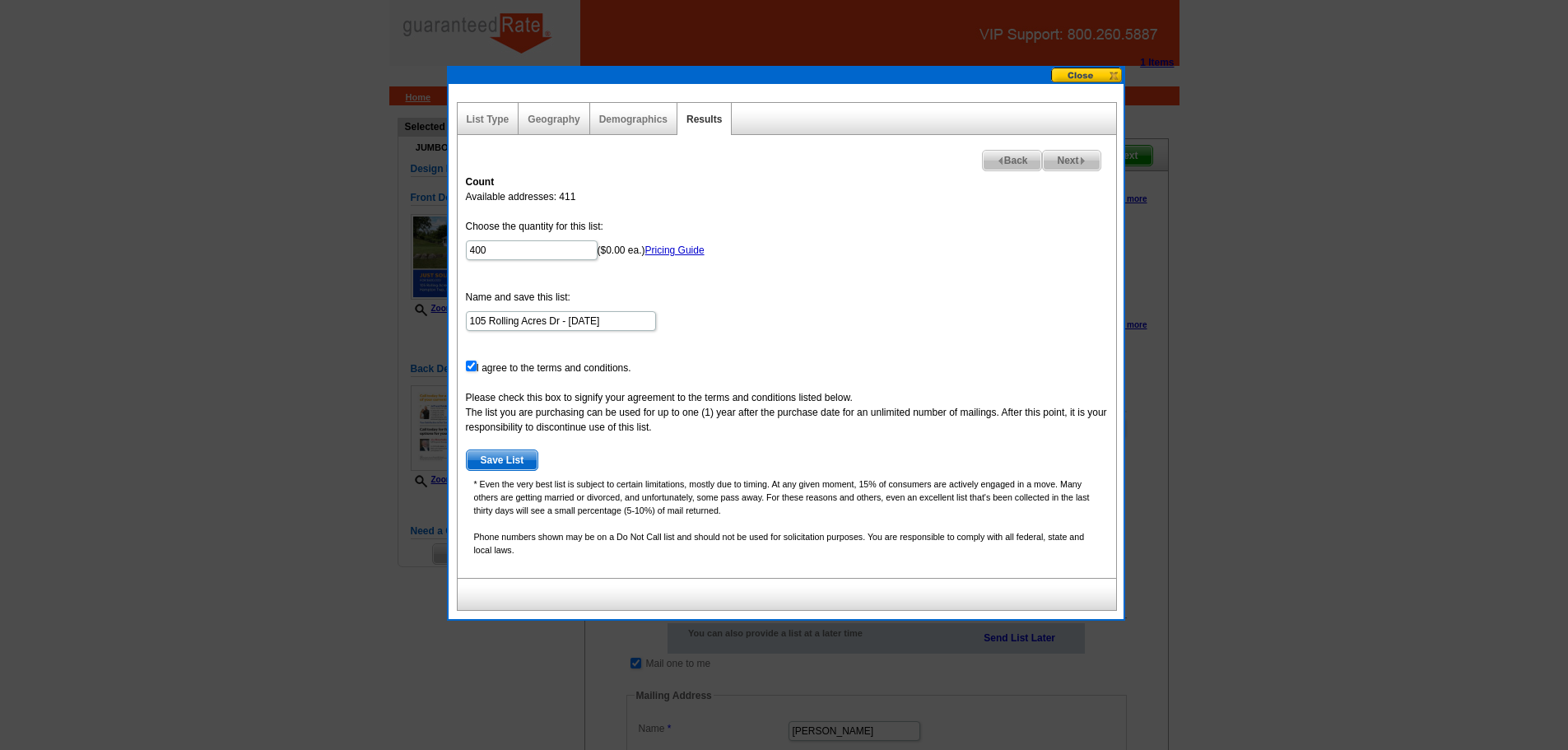
click at [514, 455] on span "Save List" at bounding box center [503, 460] width 71 height 20
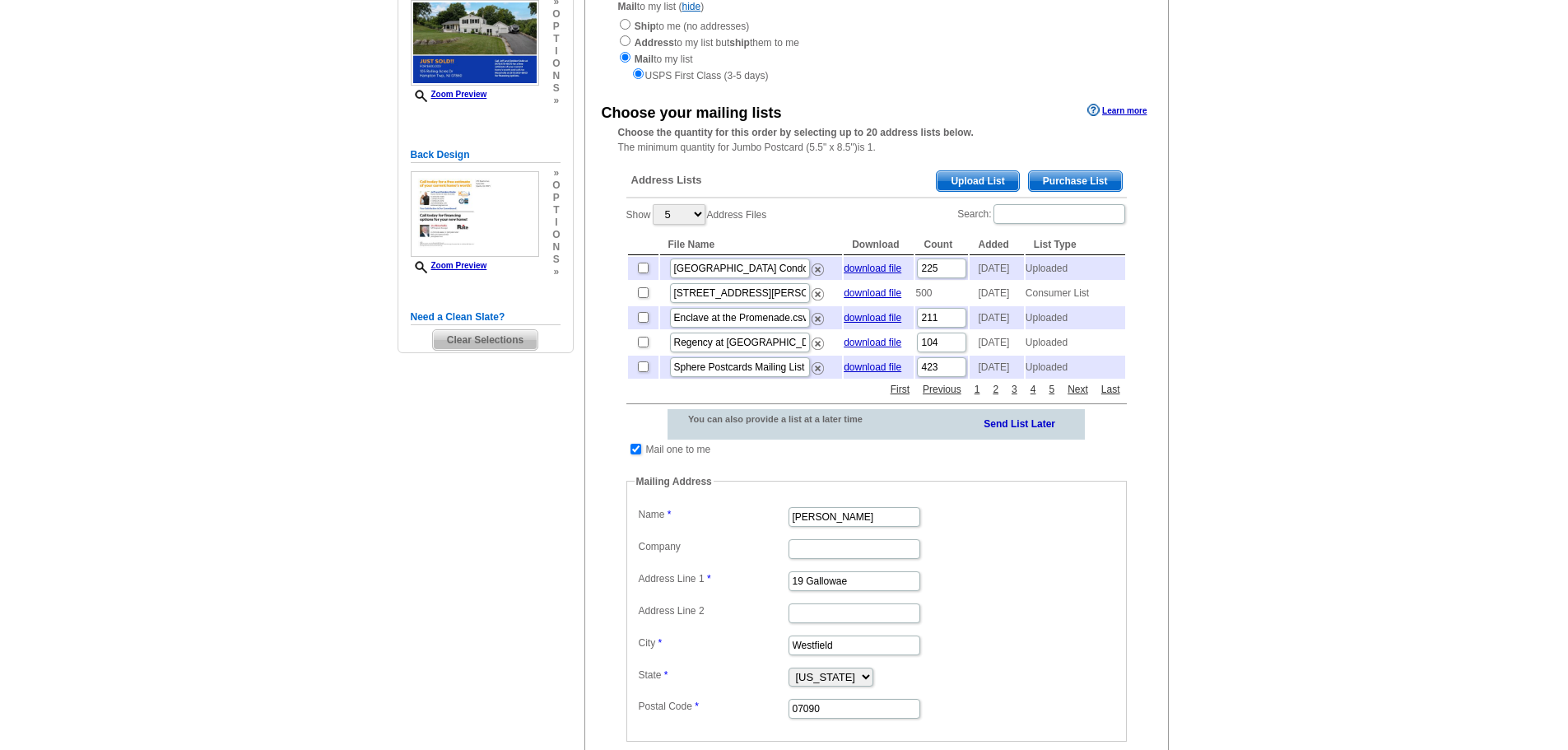
scroll to position [221, 0]
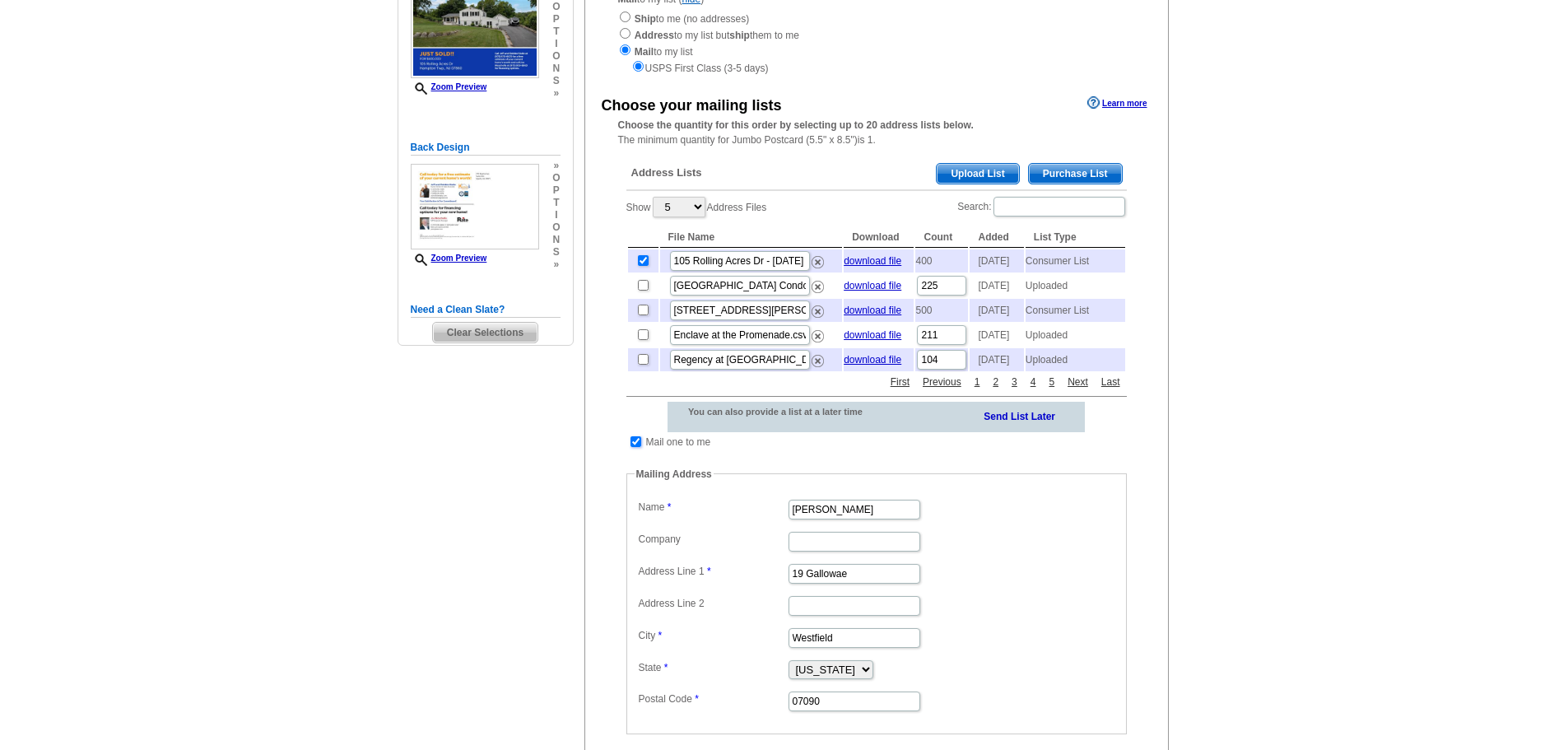
click at [636, 447] on input "checkbox" at bounding box center [636, 442] width 11 height 11
checkbox input "false"
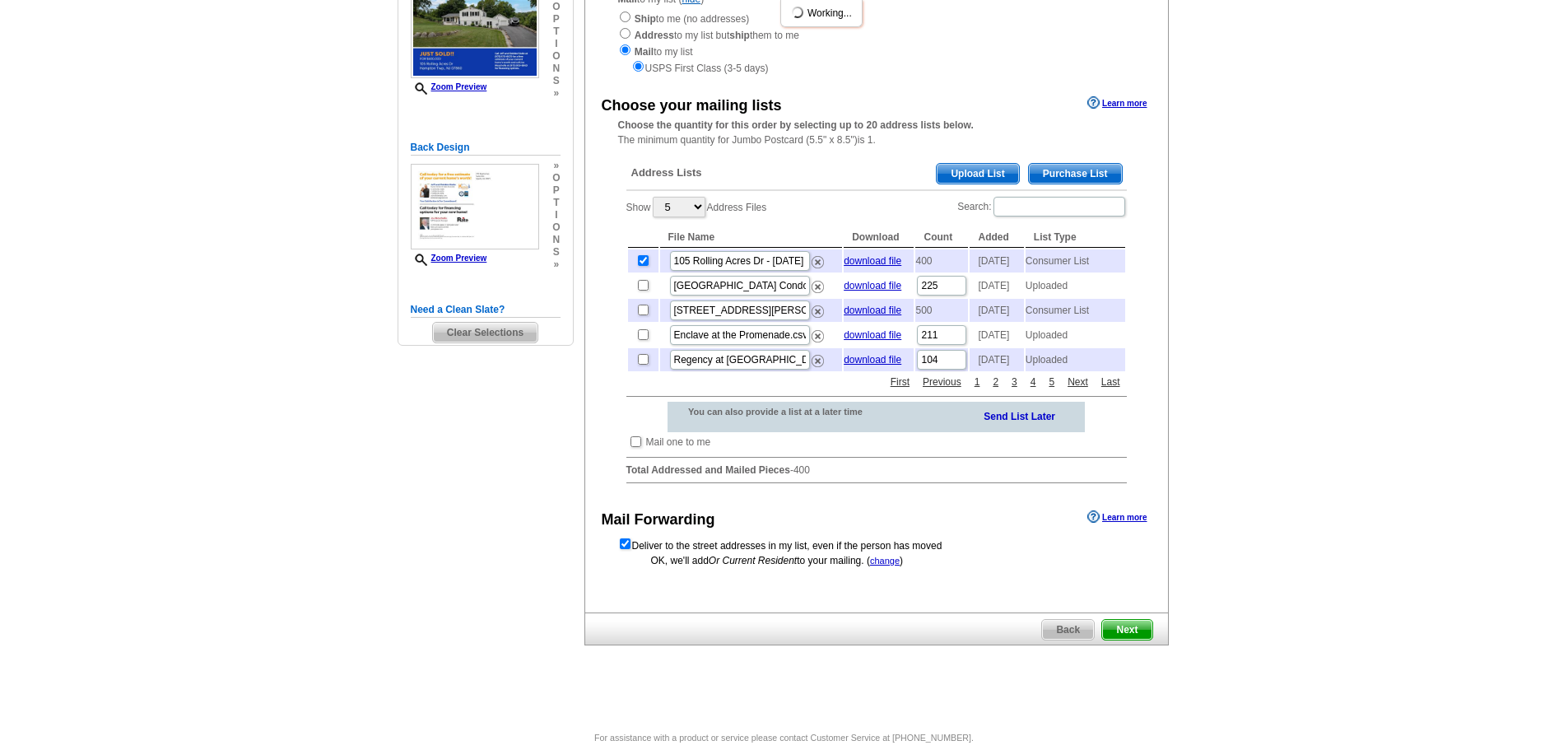
click at [1124, 639] on span "Next" at bounding box center [1126, 629] width 49 height 20
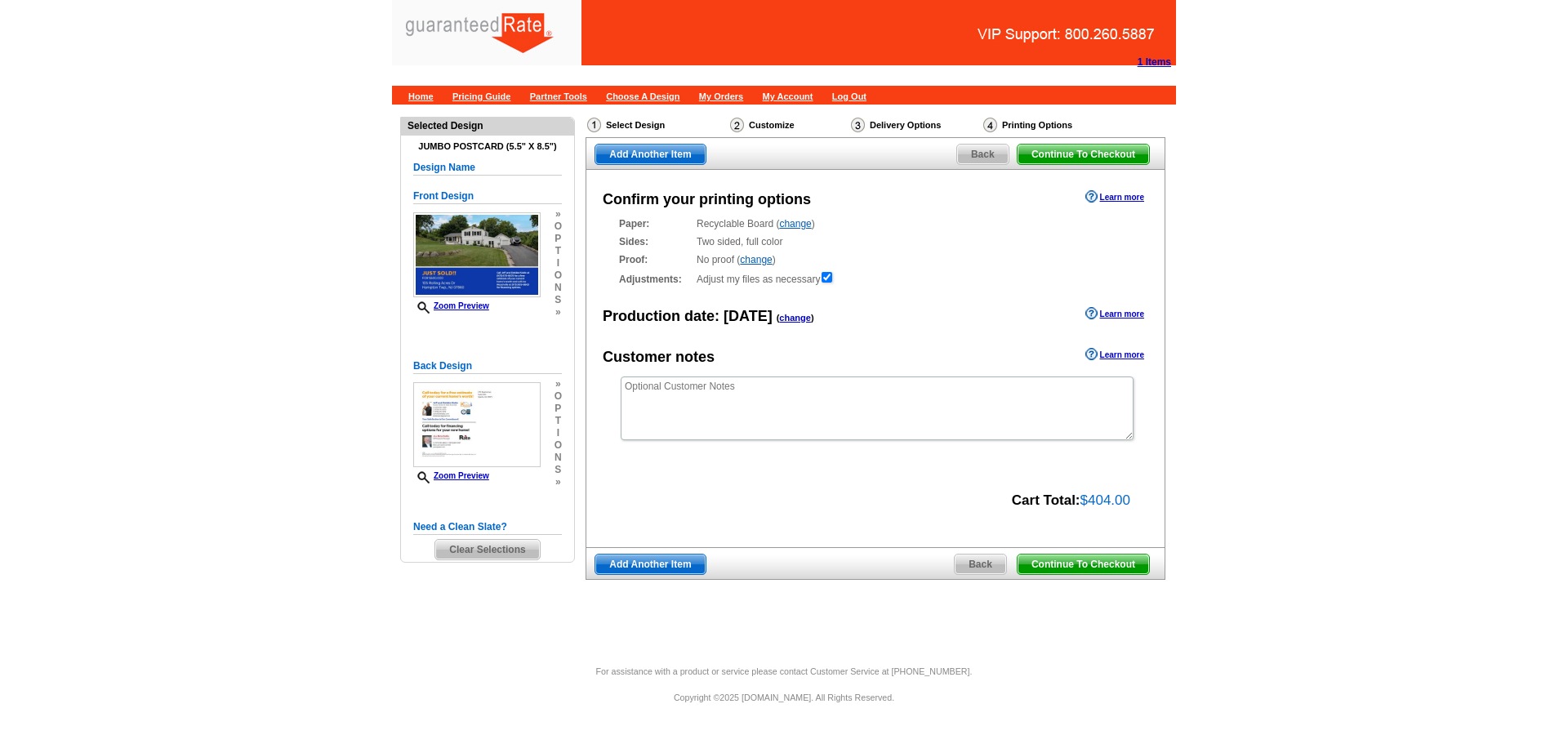
click at [1062, 567] on span "Continue To Checkout" at bounding box center [1083, 564] width 131 height 19
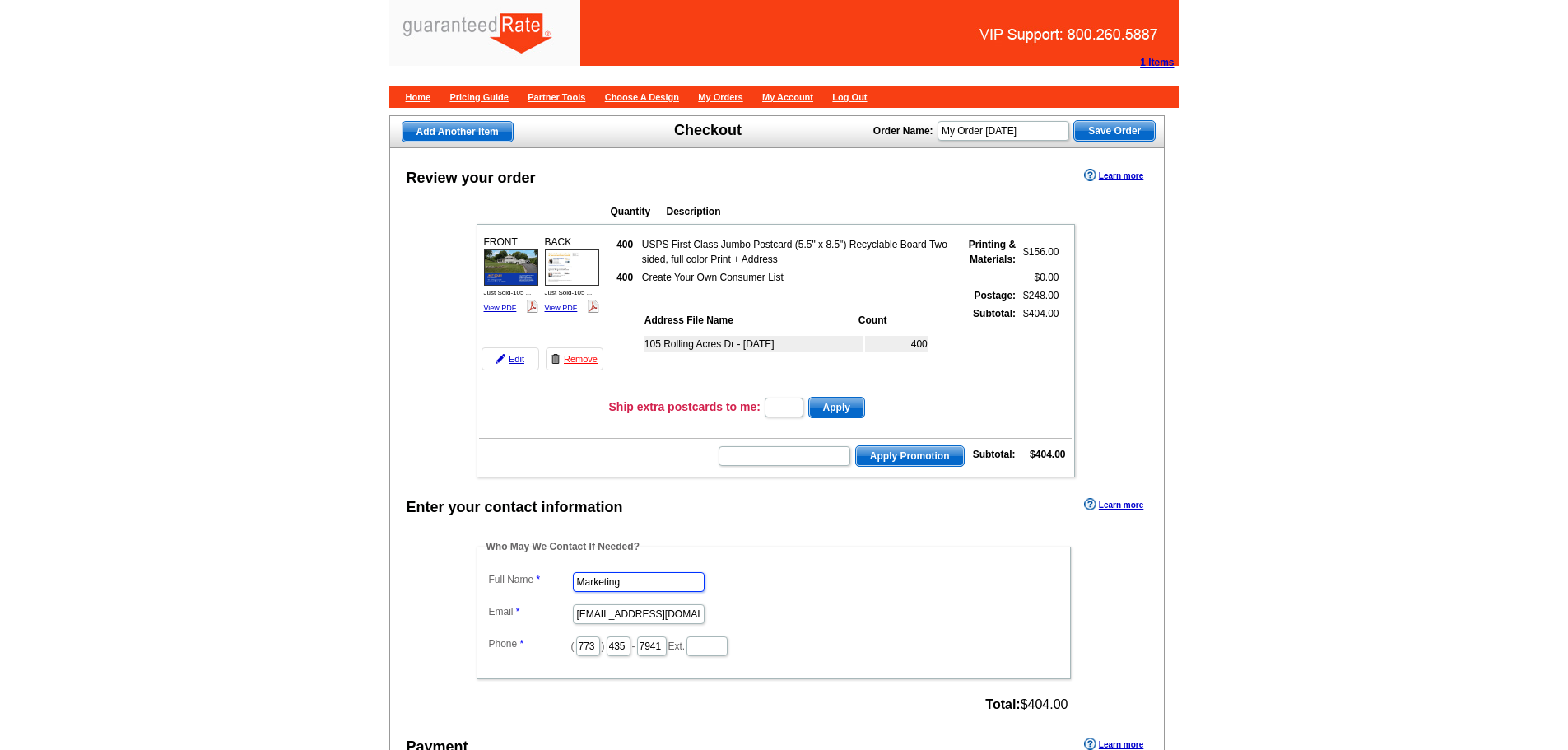
click at [680, 577] on input "Marketing" at bounding box center [639, 582] width 132 height 20
type input "[PERSON_NAME]"
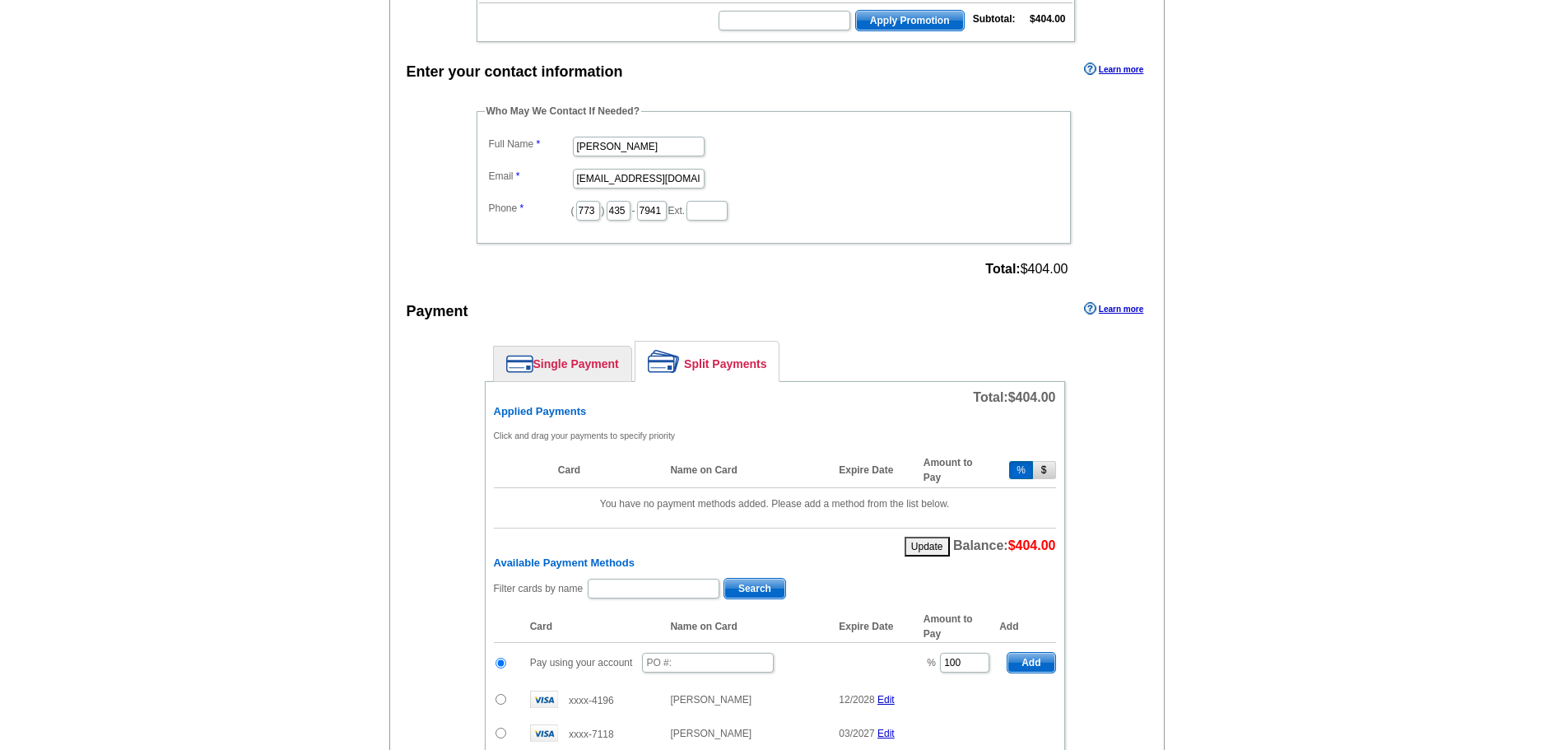
scroll to position [438, 0]
drag, startPoint x: 952, startPoint y: 664, endPoint x: 872, endPoint y: 664, distance: 80.0
click at [872, 664] on tr "Pay using your account % 100 Add" at bounding box center [775, 661] width 563 height 40
type input "50"
click at [675, 661] on input "text" at bounding box center [708, 661] width 132 height 20
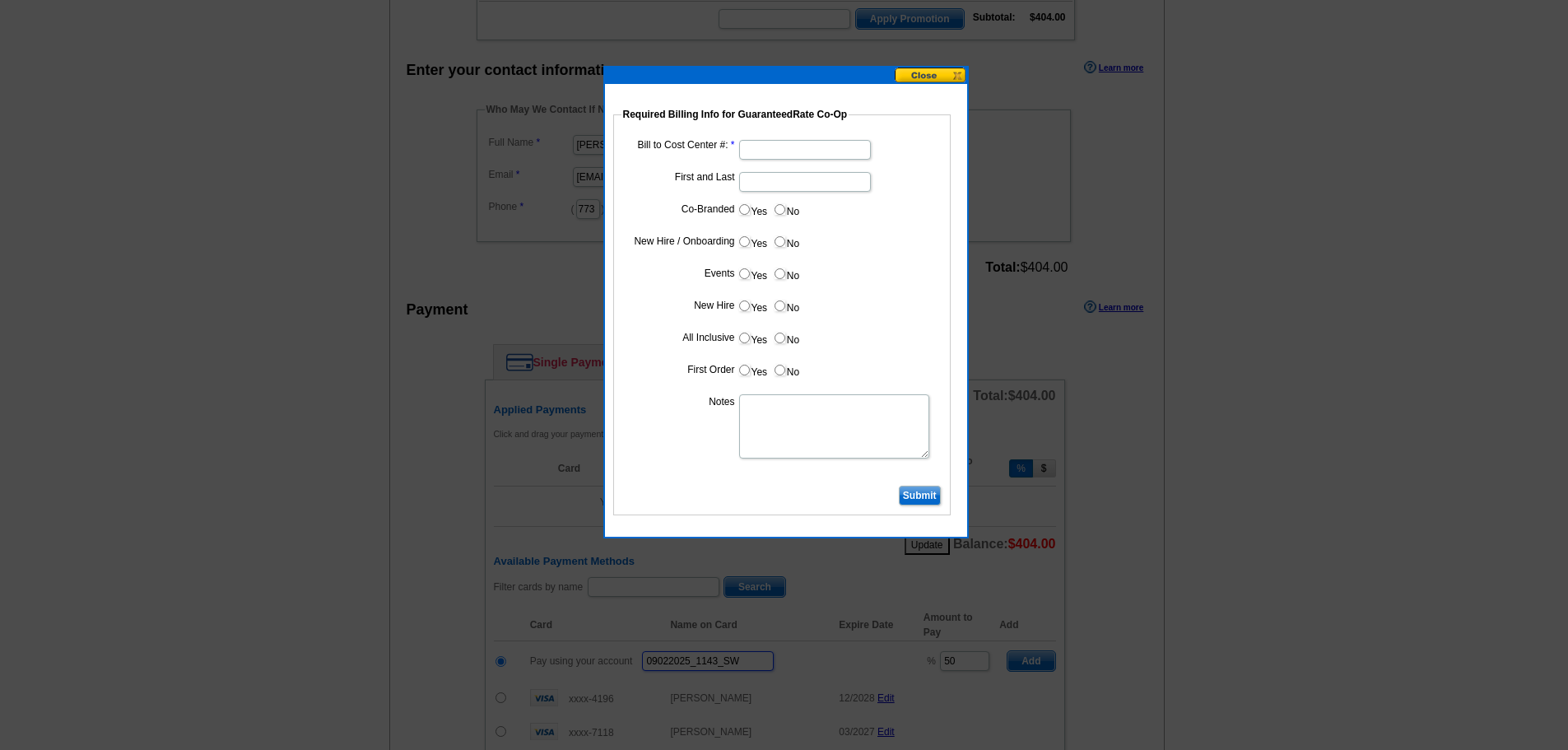
type input "09022025_1143_SW"
click at [761, 151] on input "Bill to Cost Center #:" at bounding box center [805, 150] width 132 height 20
type input "1766"
click at [781, 179] on input "First and Last" at bounding box center [805, 182] width 132 height 20
type input "Joe Moschella"
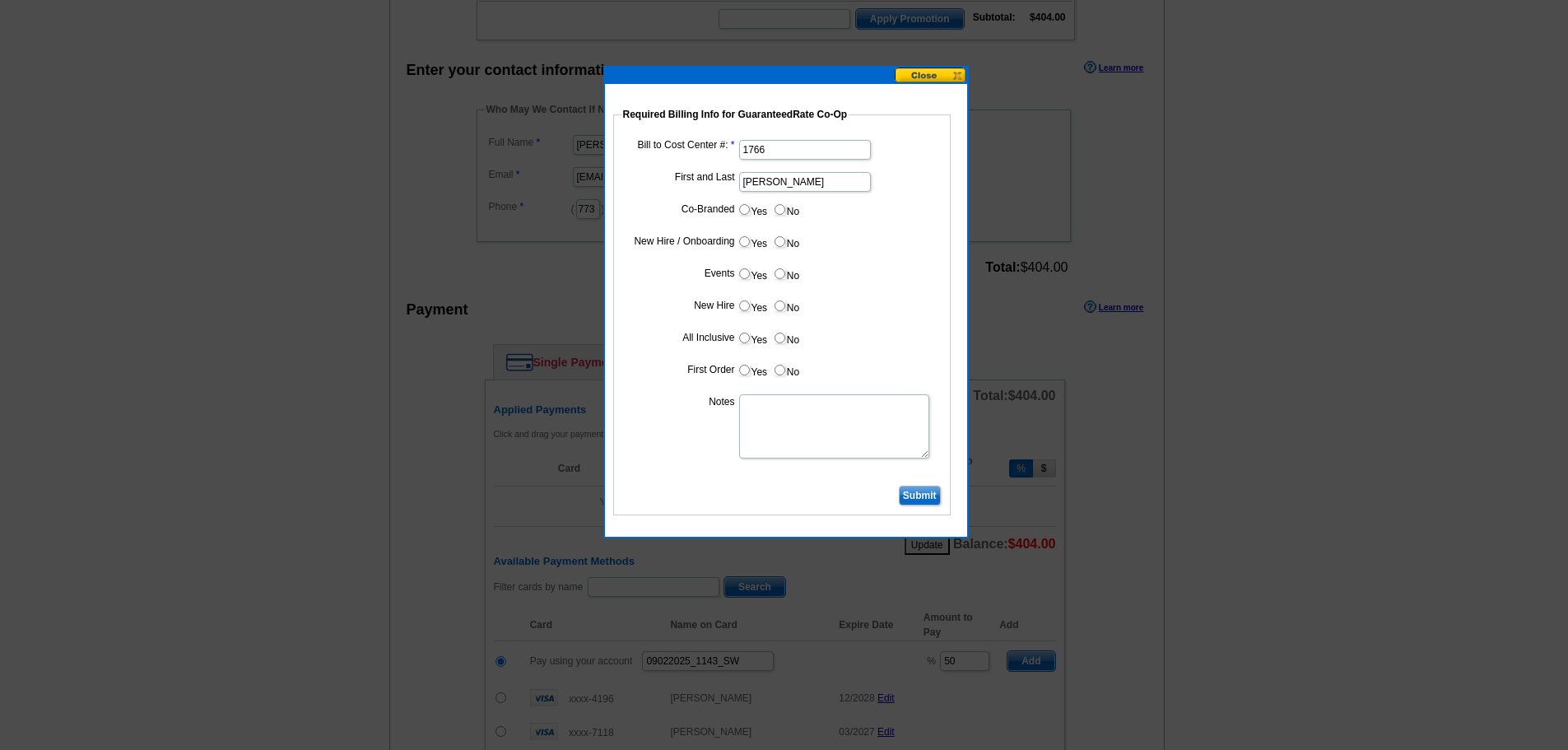
click at [746, 211] on input "Yes" at bounding box center [745, 210] width 11 height 11
radio input "true"
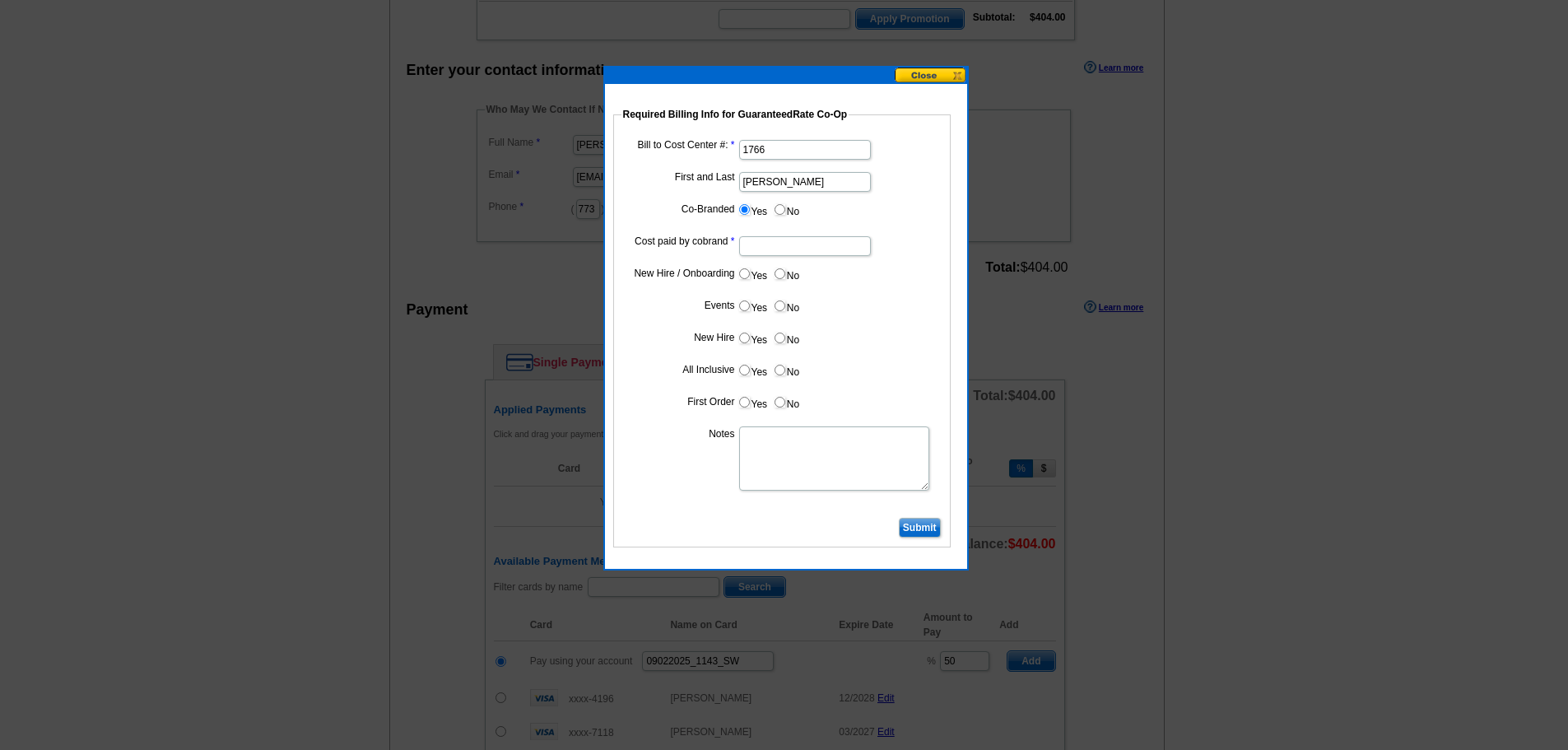
click at [763, 254] on input "Cost paid by cobrand" at bounding box center [805, 246] width 132 height 20
type input "50"
click at [780, 277] on input "No" at bounding box center [780, 274] width 11 height 11
radio input "true"
click at [782, 310] on input "No" at bounding box center [780, 306] width 11 height 11
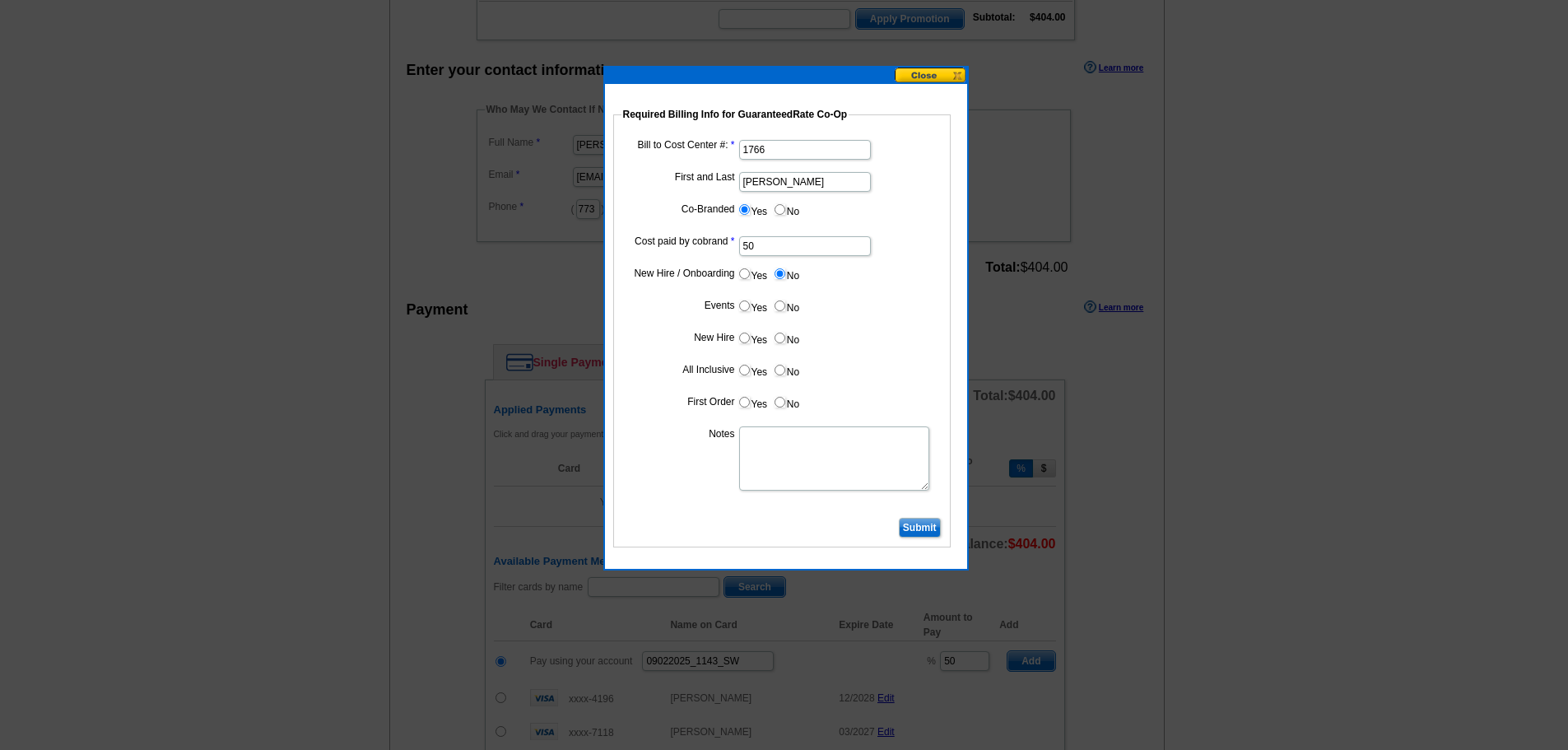
radio input "true"
click at [783, 344] on label "No" at bounding box center [787, 338] width 27 height 19
click at [783, 343] on input "No" at bounding box center [780, 338] width 11 height 11
radio input "true"
click at [783, 379] on label "No" at bounding box center [787, 370] width 27 height 19
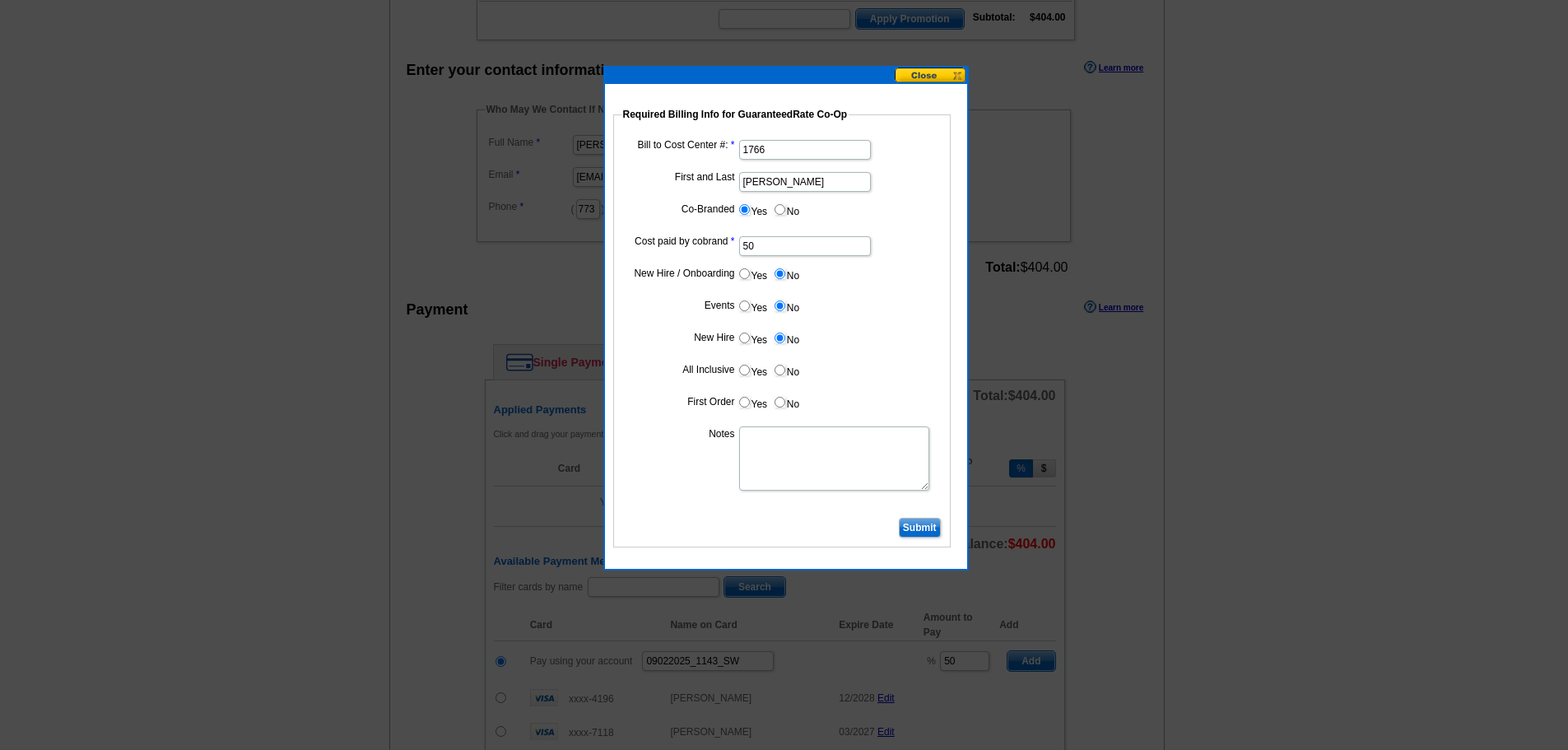
click at [783, 375] on input "No" at bounding box center [780, 370] width 11 height 11
radio input "true"
click at [784, 405] on input "No" at bounding box center [780, 402] width 11 height 11
radio input "true"
click at [797, 439] on textarea "Notes" at bounding box center [834, 459] width 190 height 64
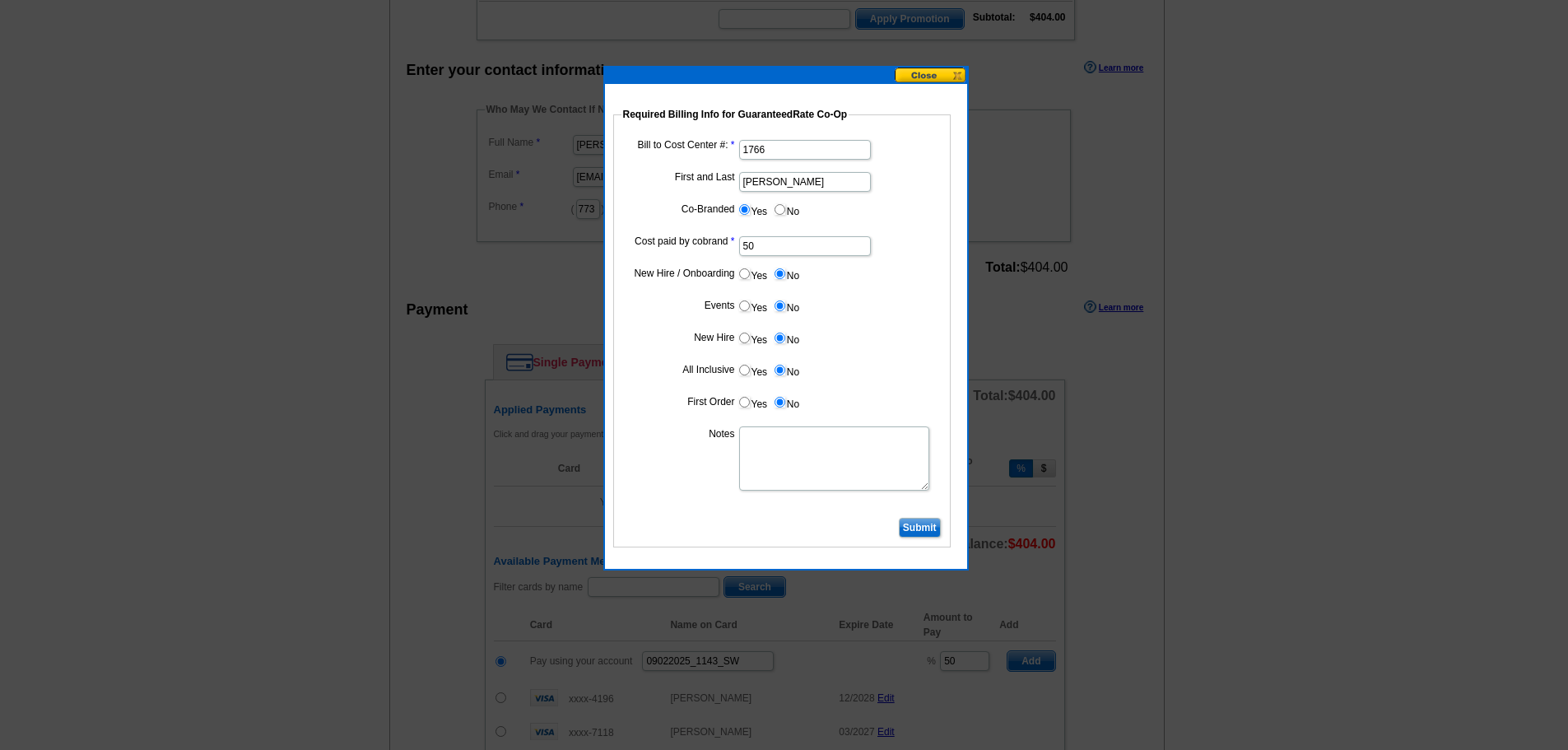
click at [845, 427] on textarea "Notes" at bounding box center [834, 459] width 190 height 64
type textarea "50/50 split bill to CC 1766"
click at [917, 522] on input "Submit" at bounding box center [920, 528] width 42 height 20
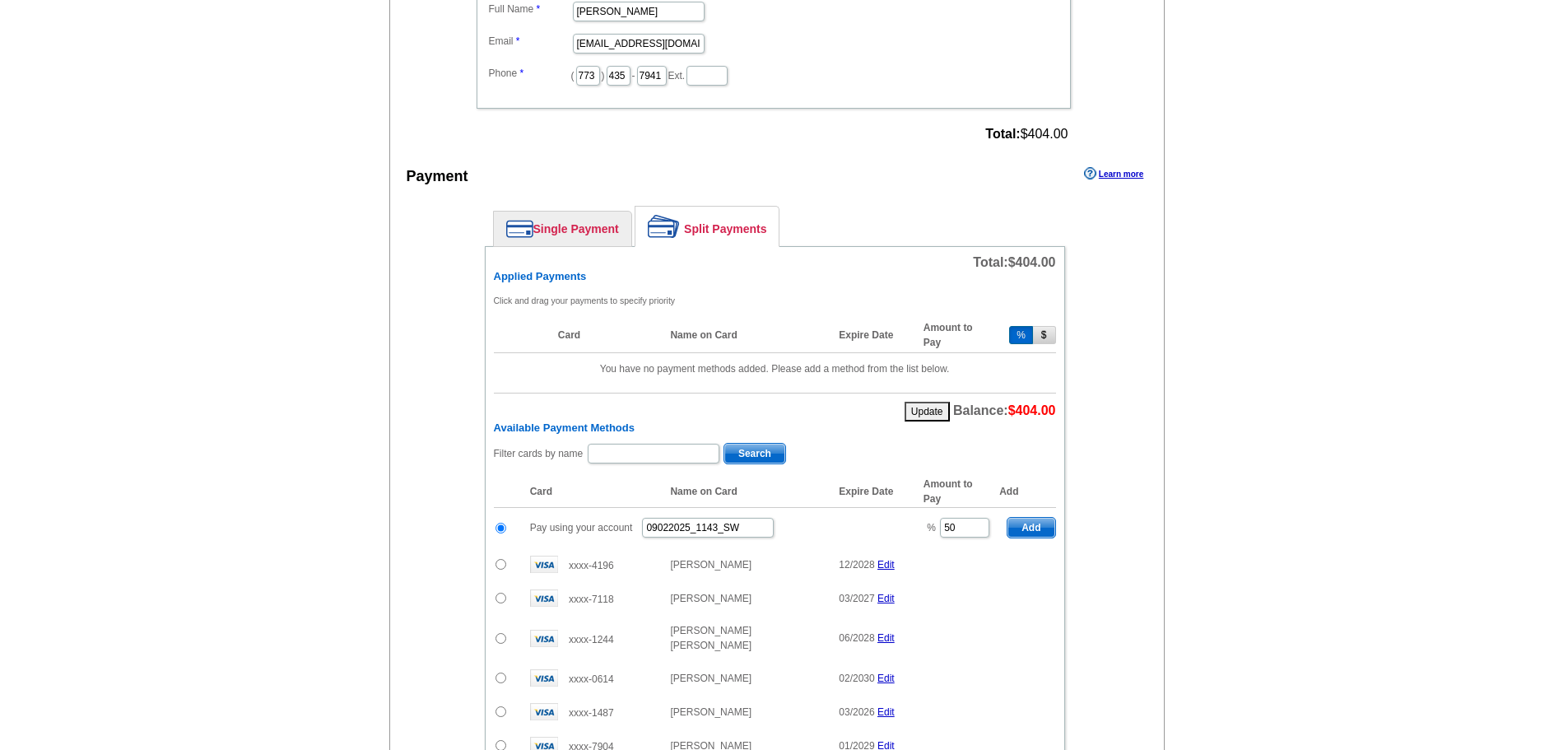
scroll to position [579, 0]
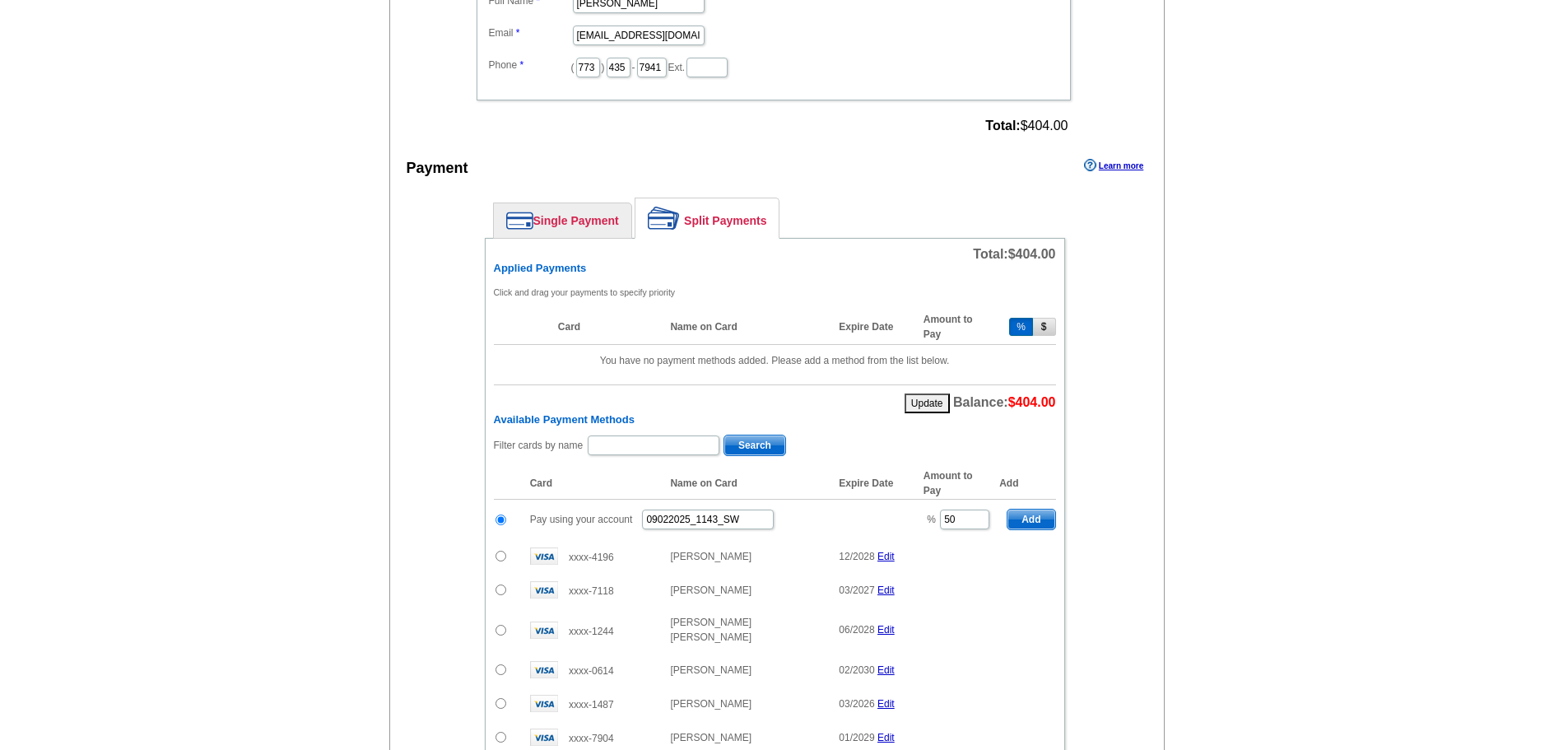
click at [1031, 515] on span "Add" at bounding box center [1030, 520] width 47 height 20
type input "100"
radio input "false"
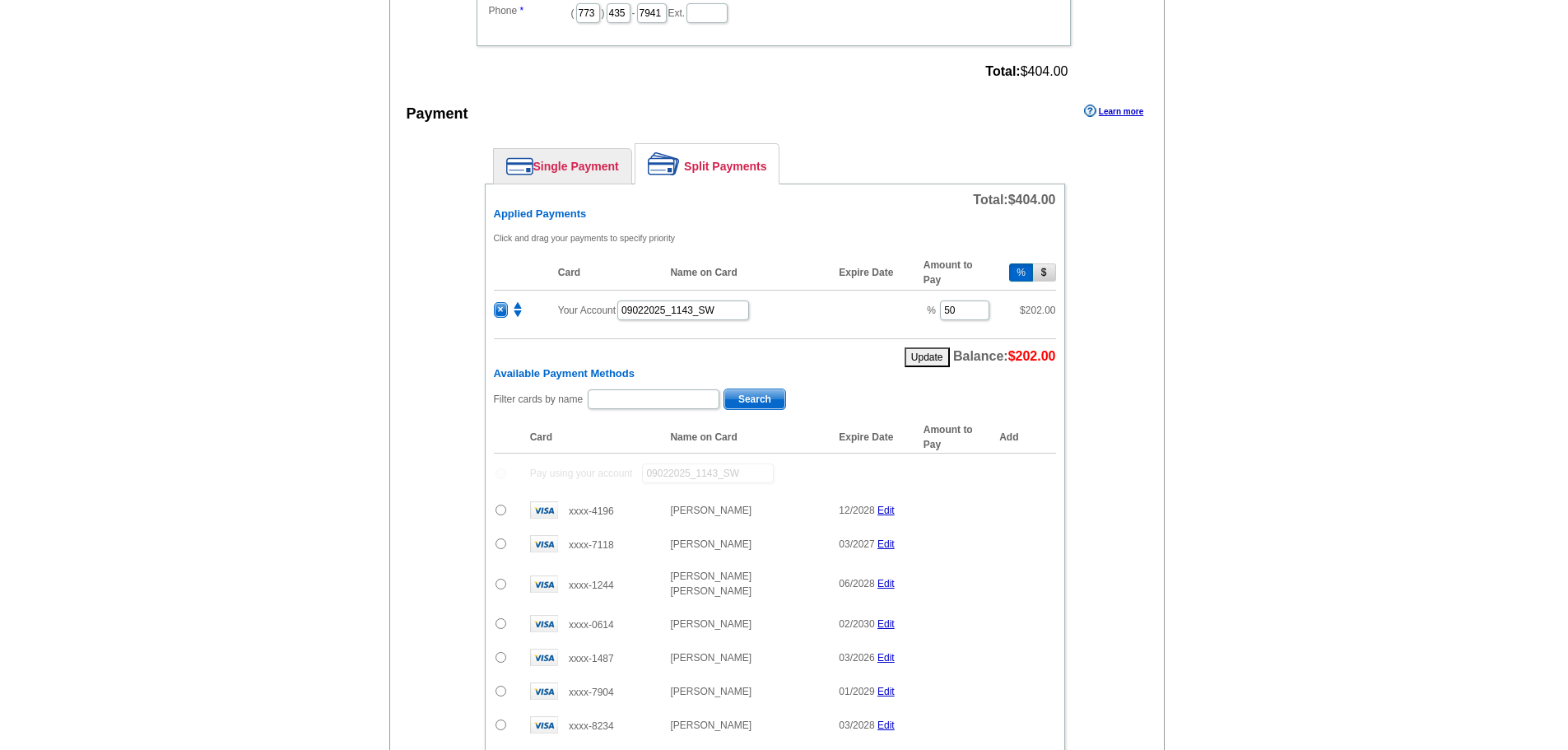
scroll to position [632, 0]
click at [644, 404] on input "text" at bounding box center [654, 400] width 132 height 20
type input "kistle"
click at [760, 399] on span "Search" at bounding box center [755, 400] width 61 height 20
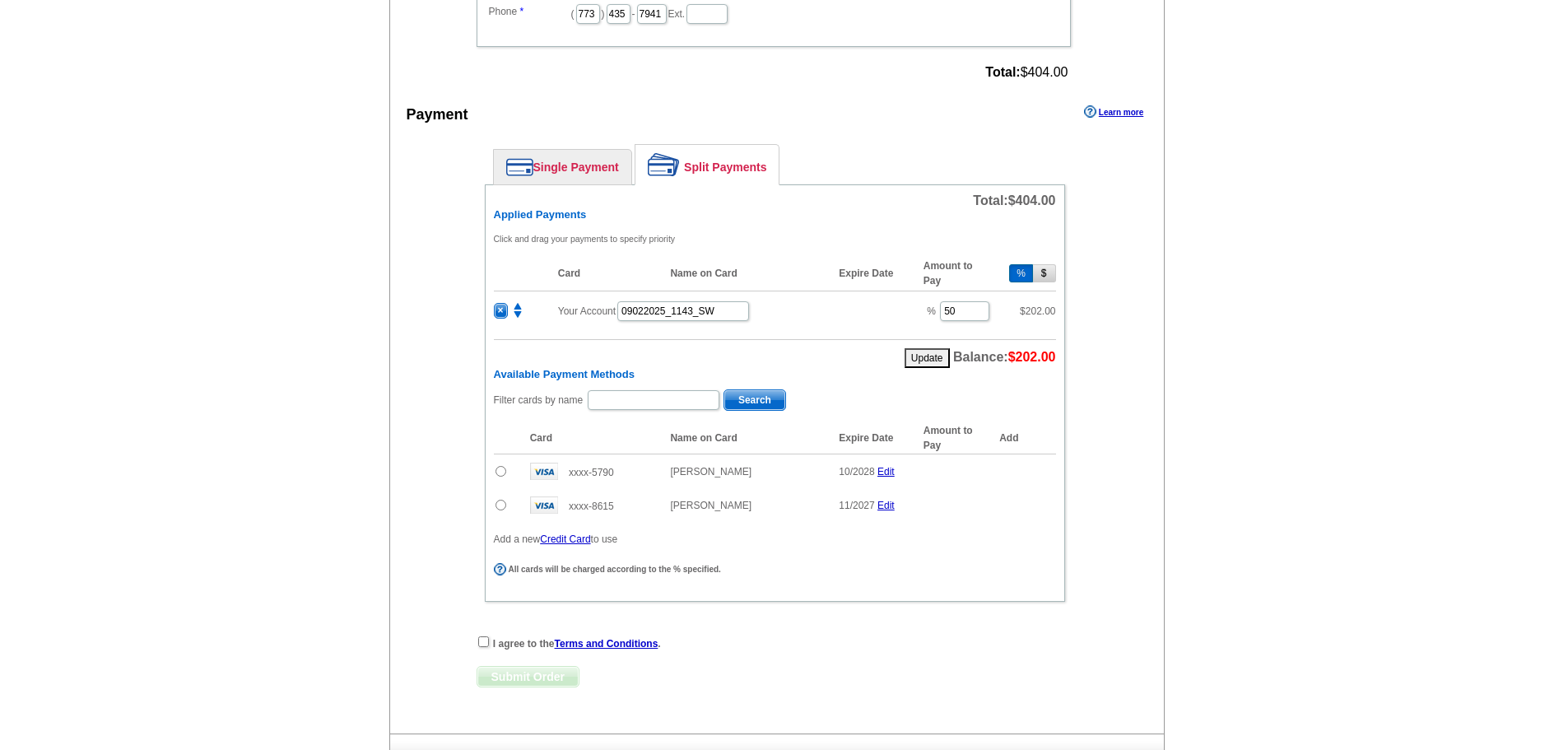
click at [499, 470] on input "radio" at bounding box center [501, 471] width 11 height 11
click at [1030, 473] on span "Add" at bounding box center [1030, 474] width 47 height 20
radio input "false"
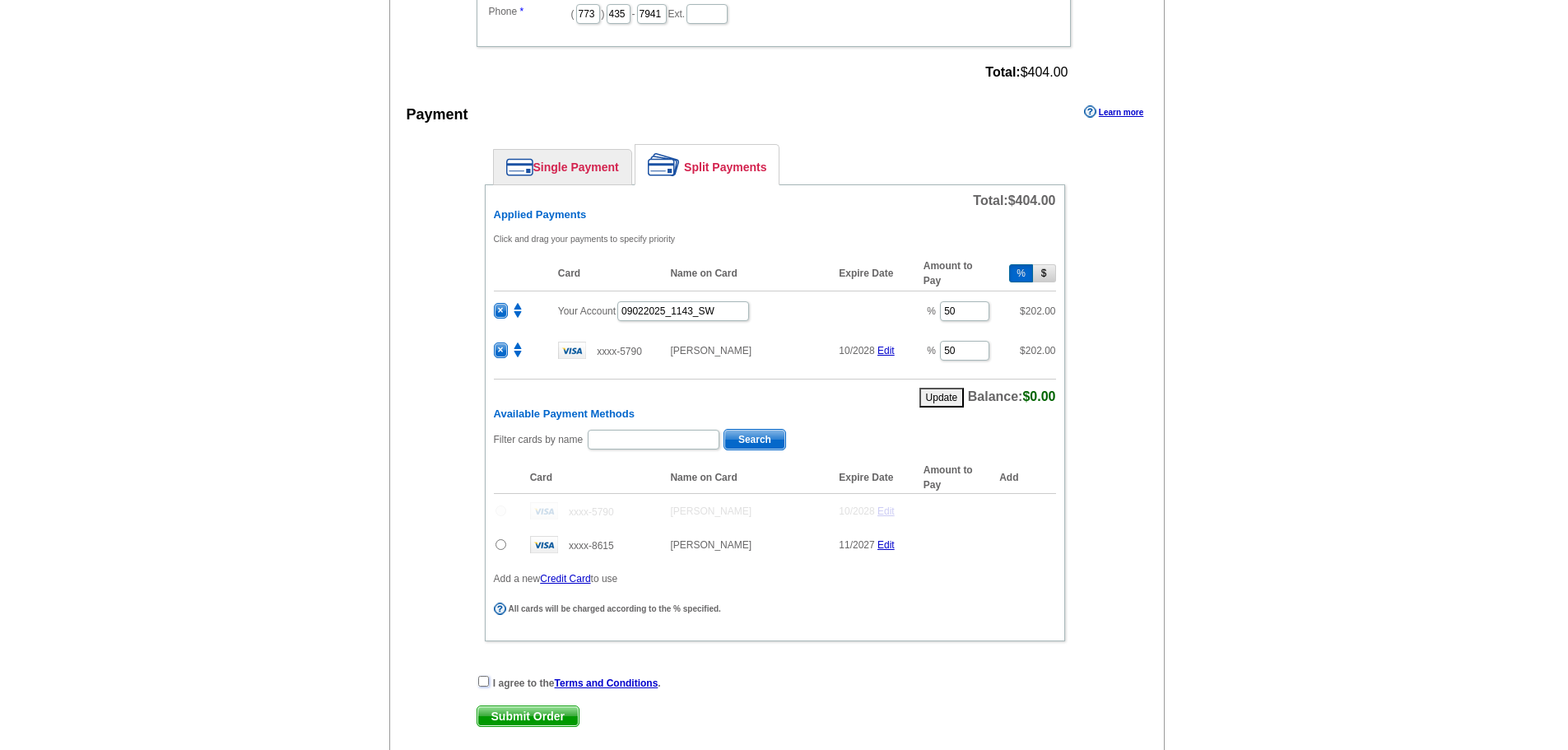
click at [483, 679] on input "checkbox" at bounding box center [484, 681] width 11 height 11
checkbox input "true"
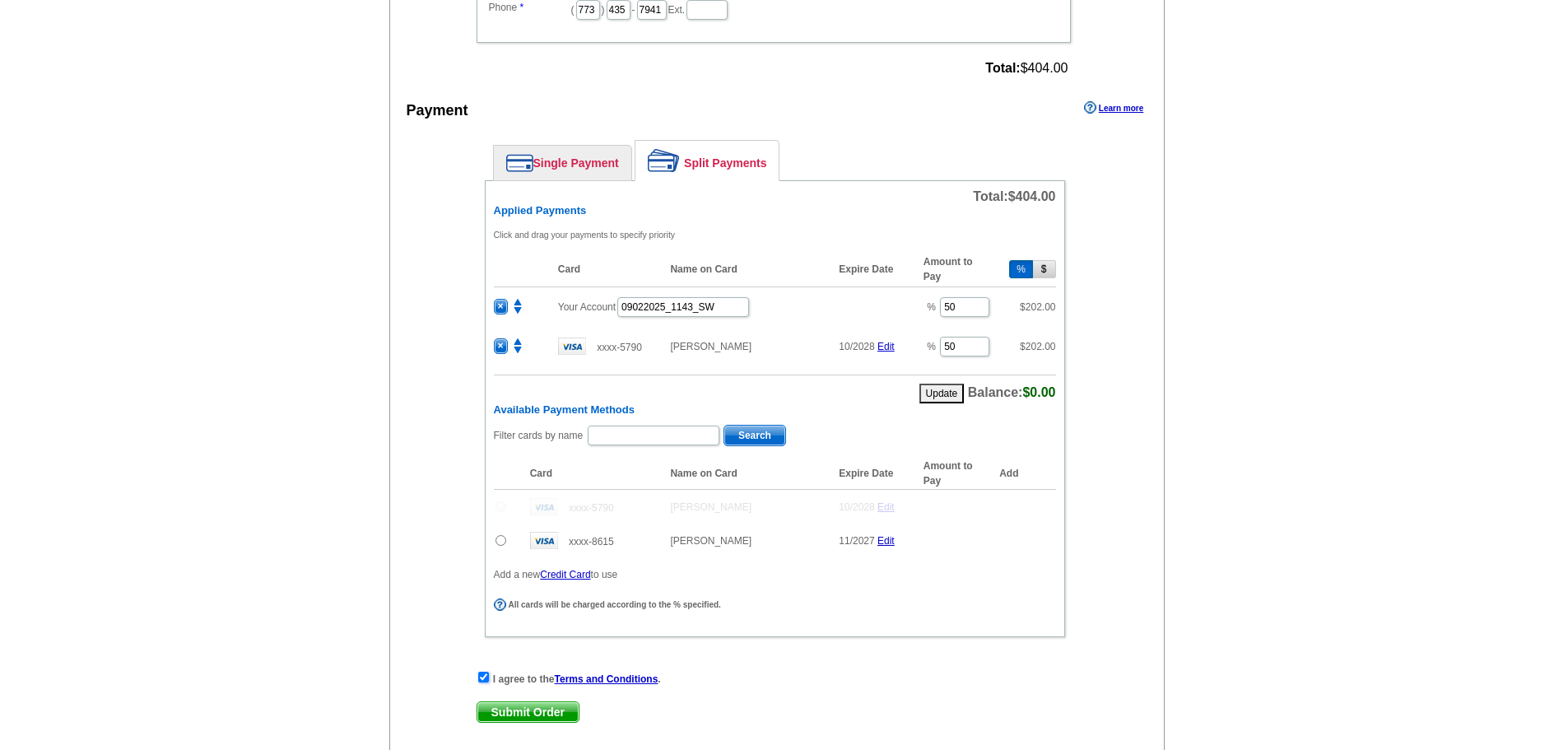
scroll to position [638, 0]
click at [521, 706] on span "Submit Order" at bounding box center [528, 711] width 101 height 20
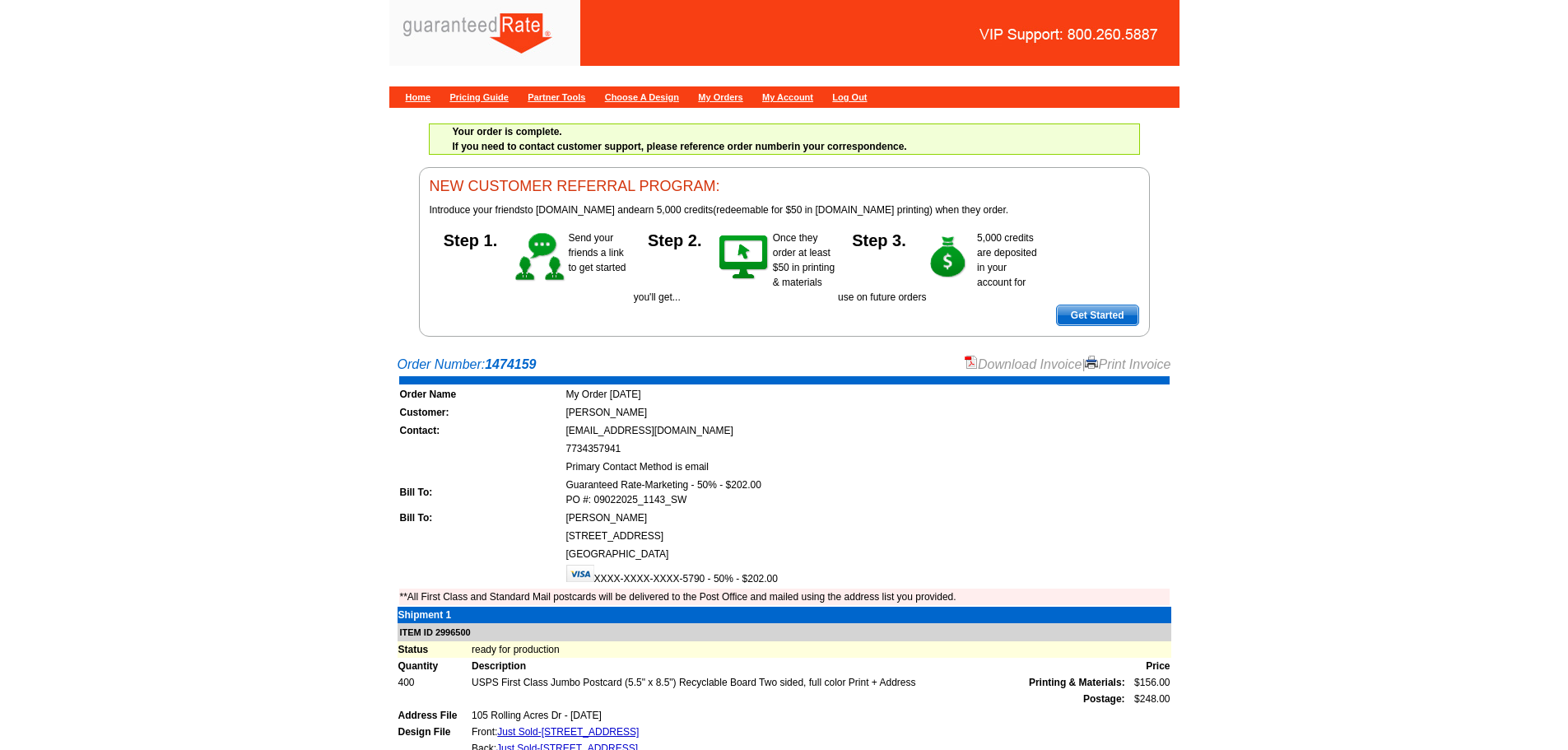
click at [1049, 365] on link "Download Invoice" at bounding box center [1023, 364] width 117 height 14
click at [422, 98] on link "Home" at bounding box center [419, 96] width 26 height 10
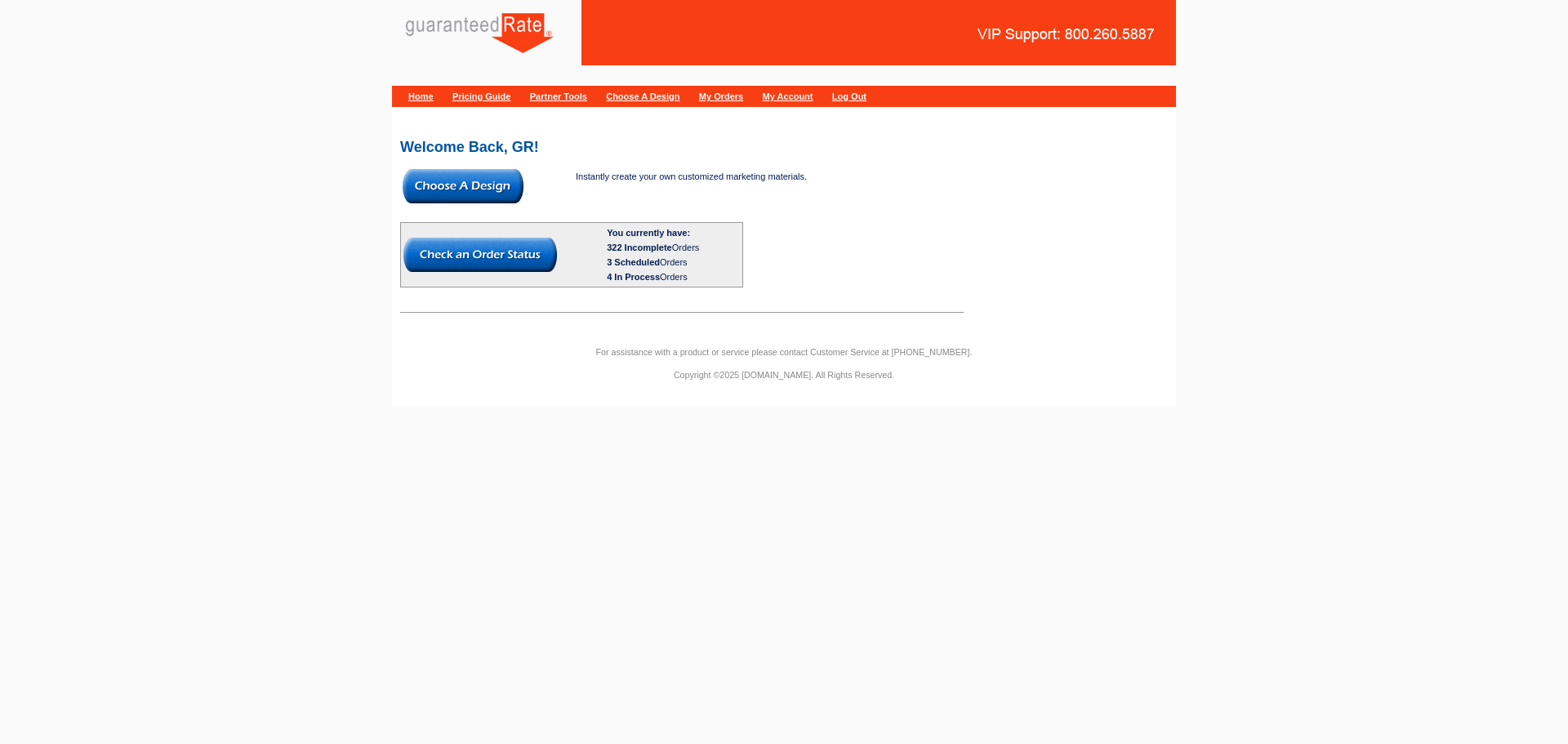
click at [459, 185] on img at bounding box center [463, 186] width 120 height 35
